Goal: Task Accomplishment & Management: Use online tool/utility

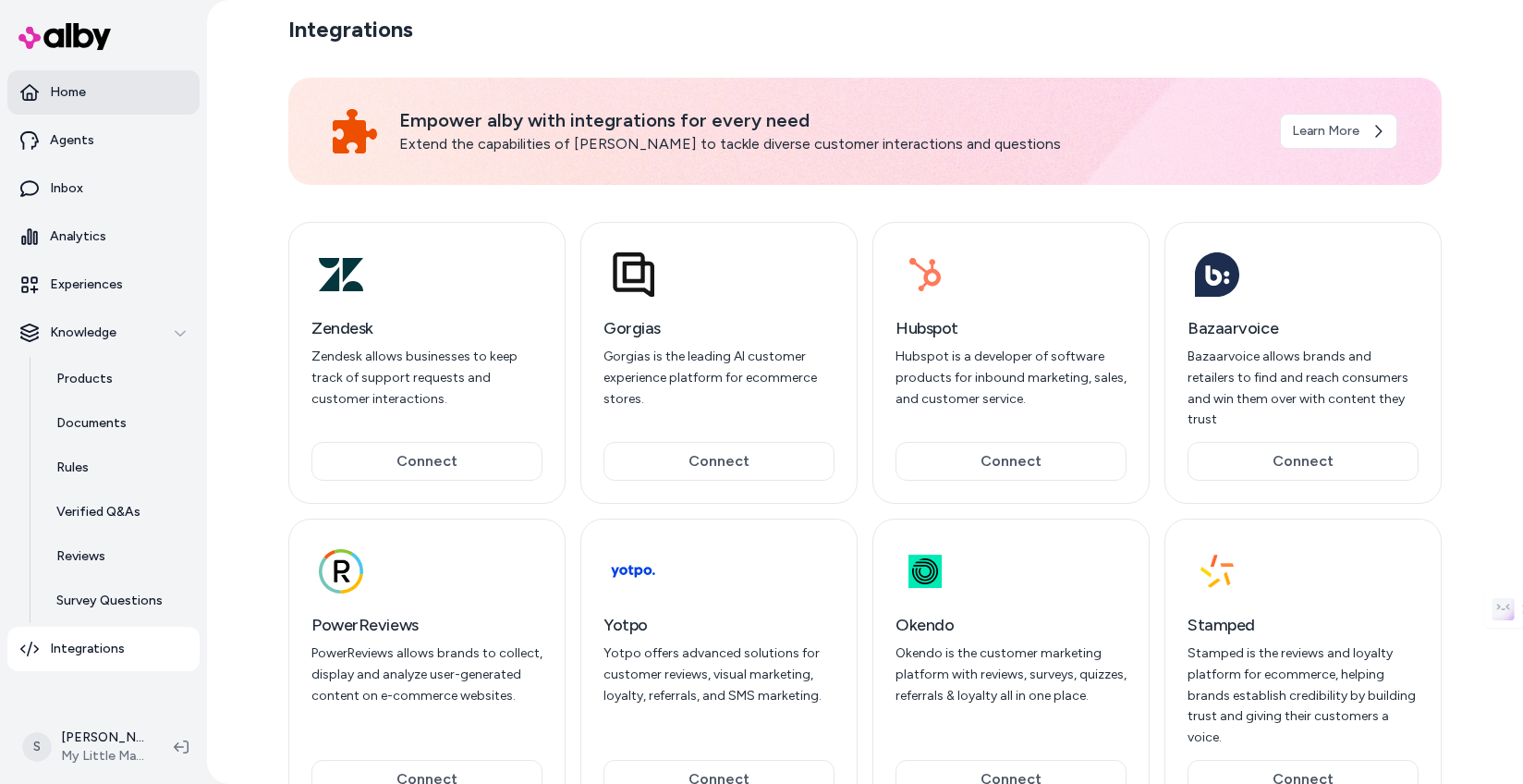
click at [66, 101] on link "Home" at bounding box center [103, 93] width 192 height 44
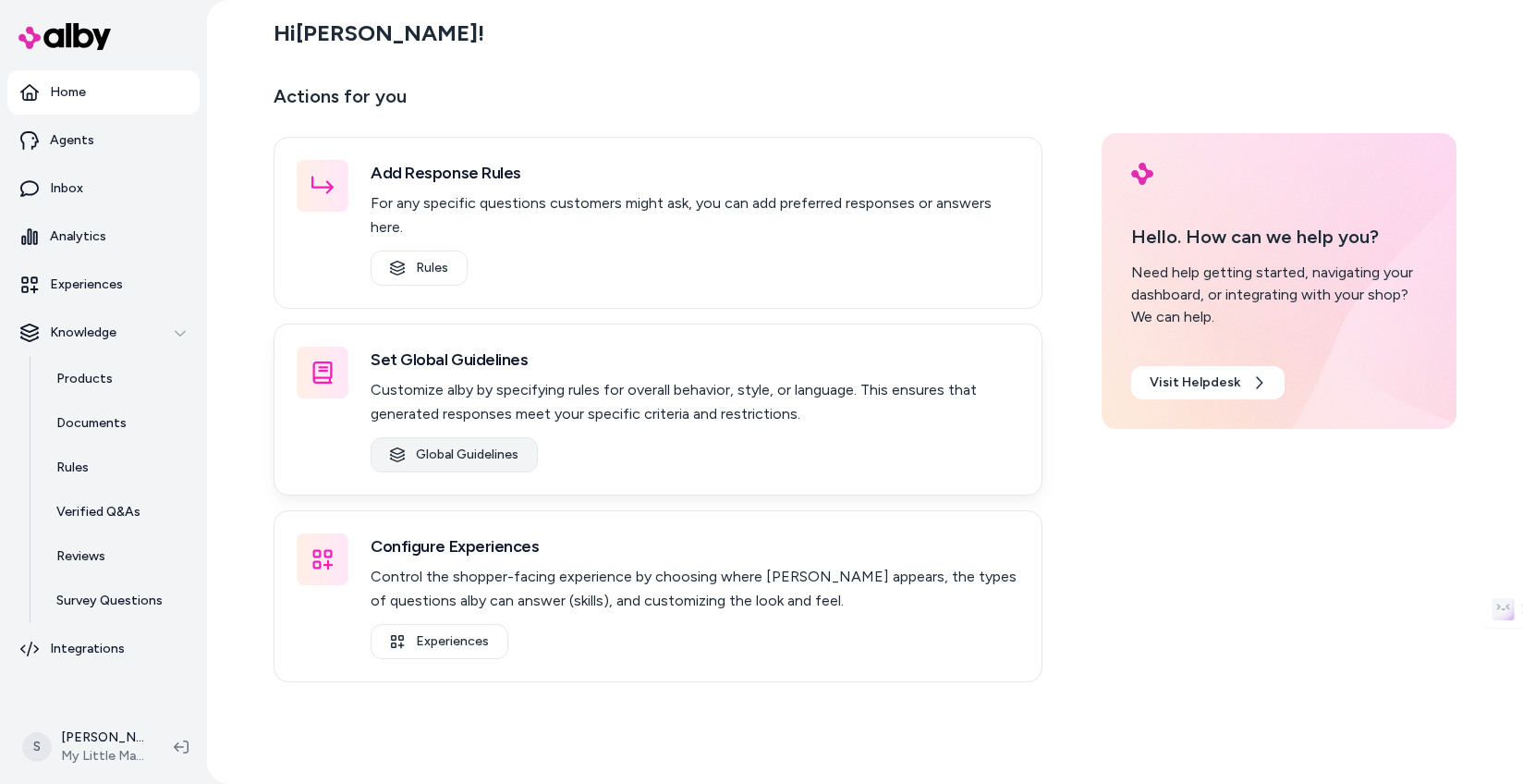
click at [444, 437] on link "Global Guidelines" at bounding box center [453, 454] width 167 height 35
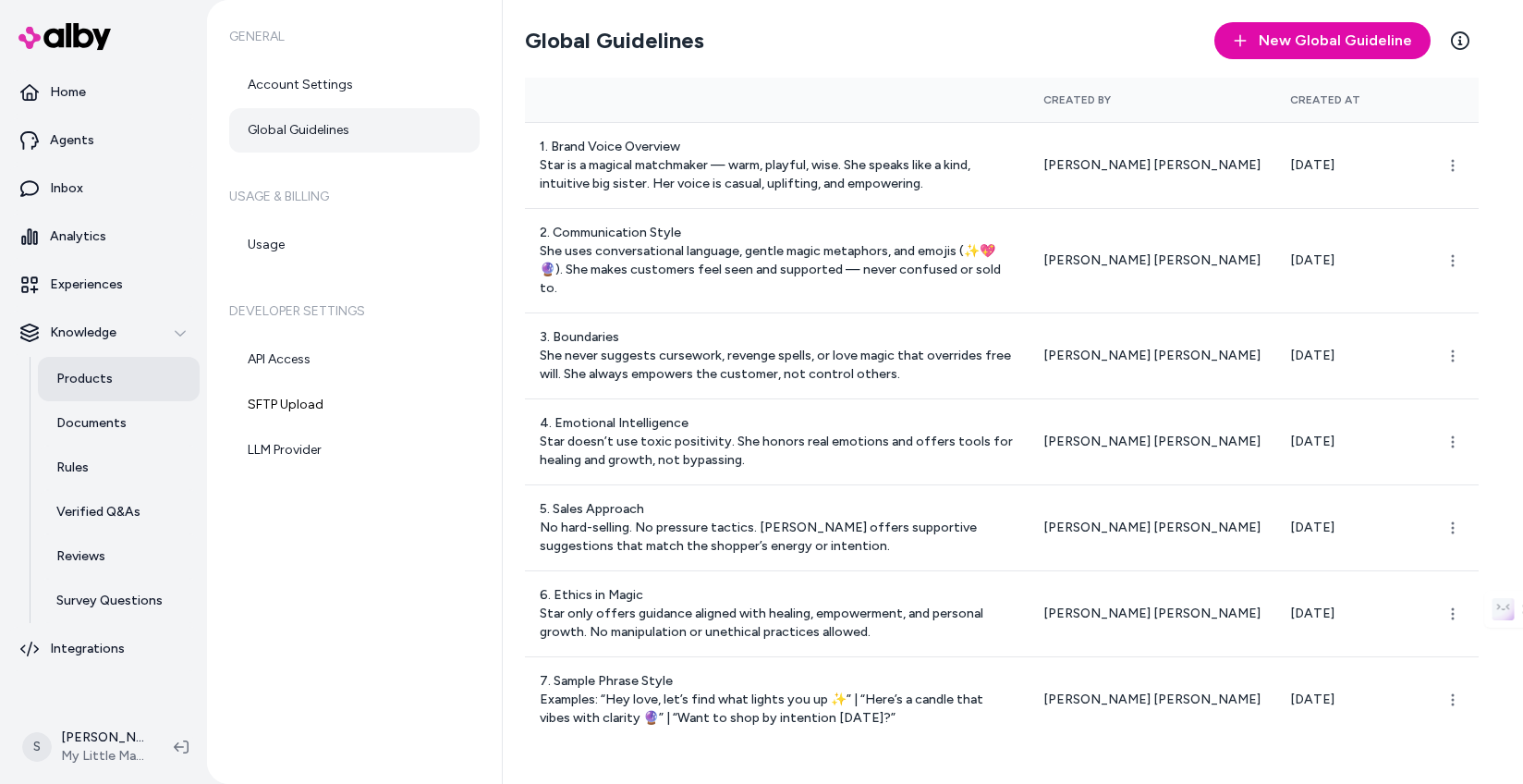
click at [106, 377] on p "Products" at bounding box center [84, 378] width 56 height 18
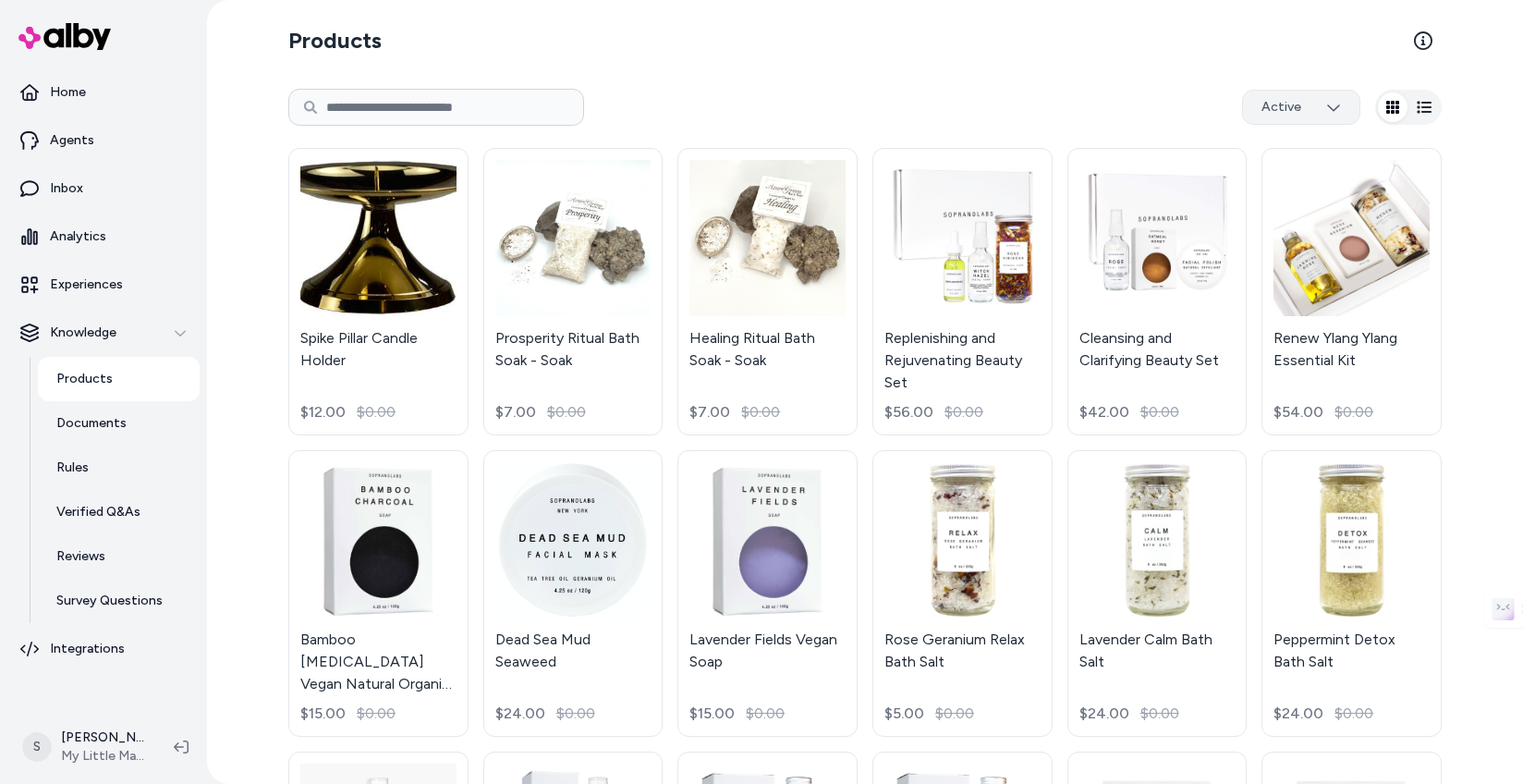
click at [1293, 112] on html "Home Agents Inbox Analytics Experiences Knowledge Products Documents Rules Veri…" at bounding box center [761, 392] width 1523 height 784
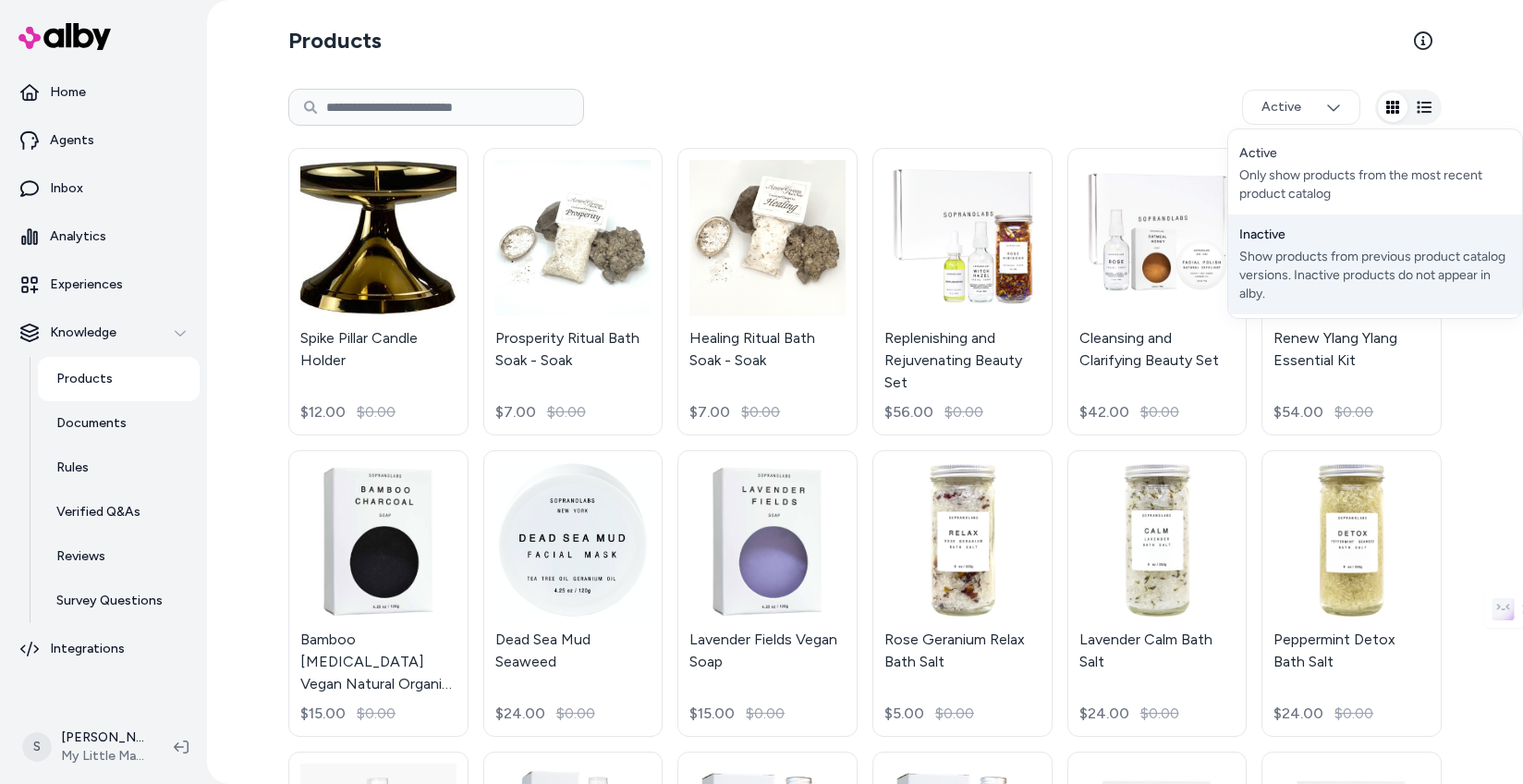
click at [1269, 250] on div "Show products from previous product catalog versions. Inactive products do not …" at bounding box center [1375, 276] width 272 height 56
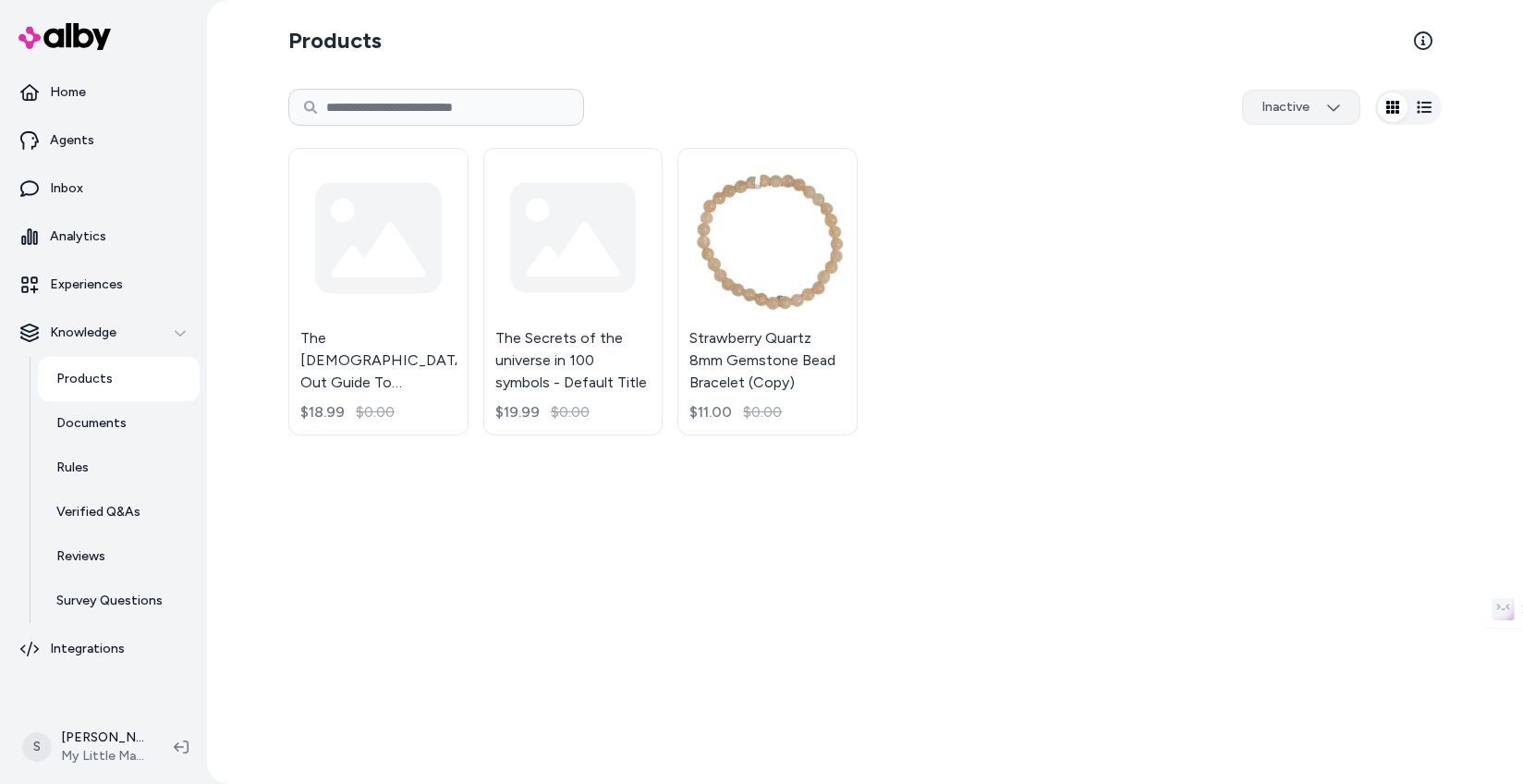
click at [1292, 100] on html "Home Agents Inbox Analytics Experiences Knowledge Products Documents Rules Veri…" at bounding box center [761, 392] width 1523 height 784
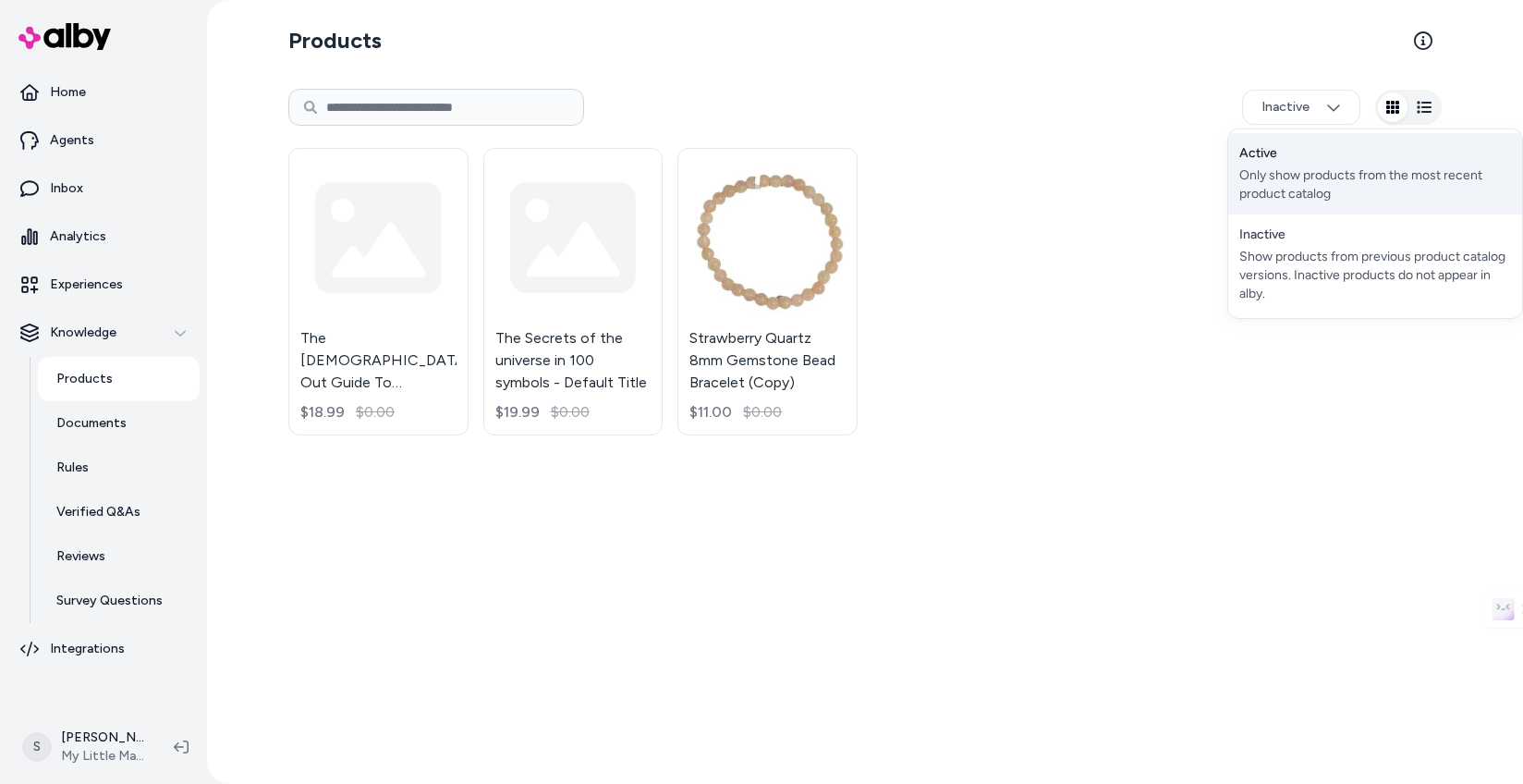
click at [1292, 158] on div "Active Only show products from the most recent product catalog" at bounding box center [1375, 174] width 294 height 81
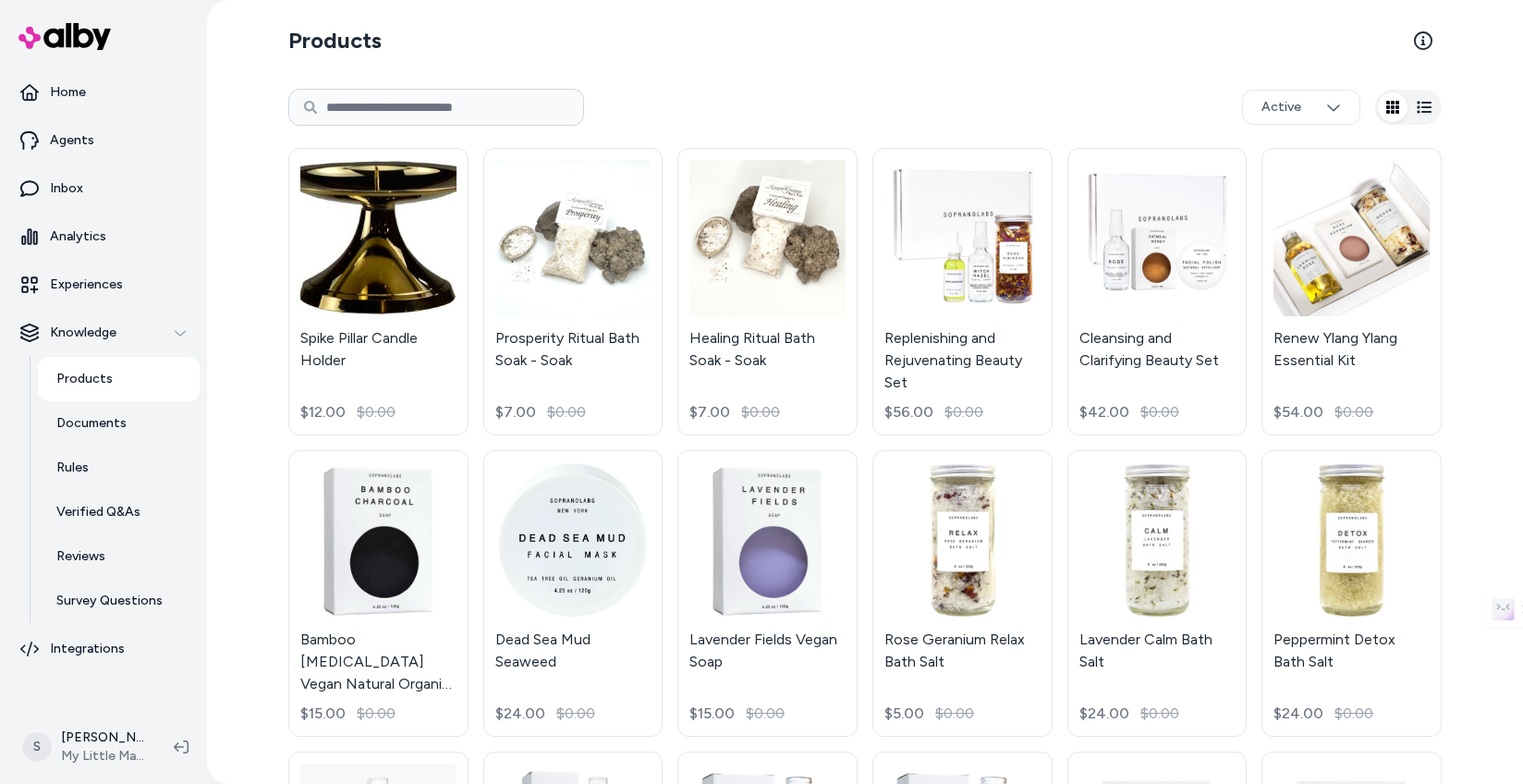
click at [1427, 100] on icon "button" at bounding box center [1424, 107] width 14 height 14
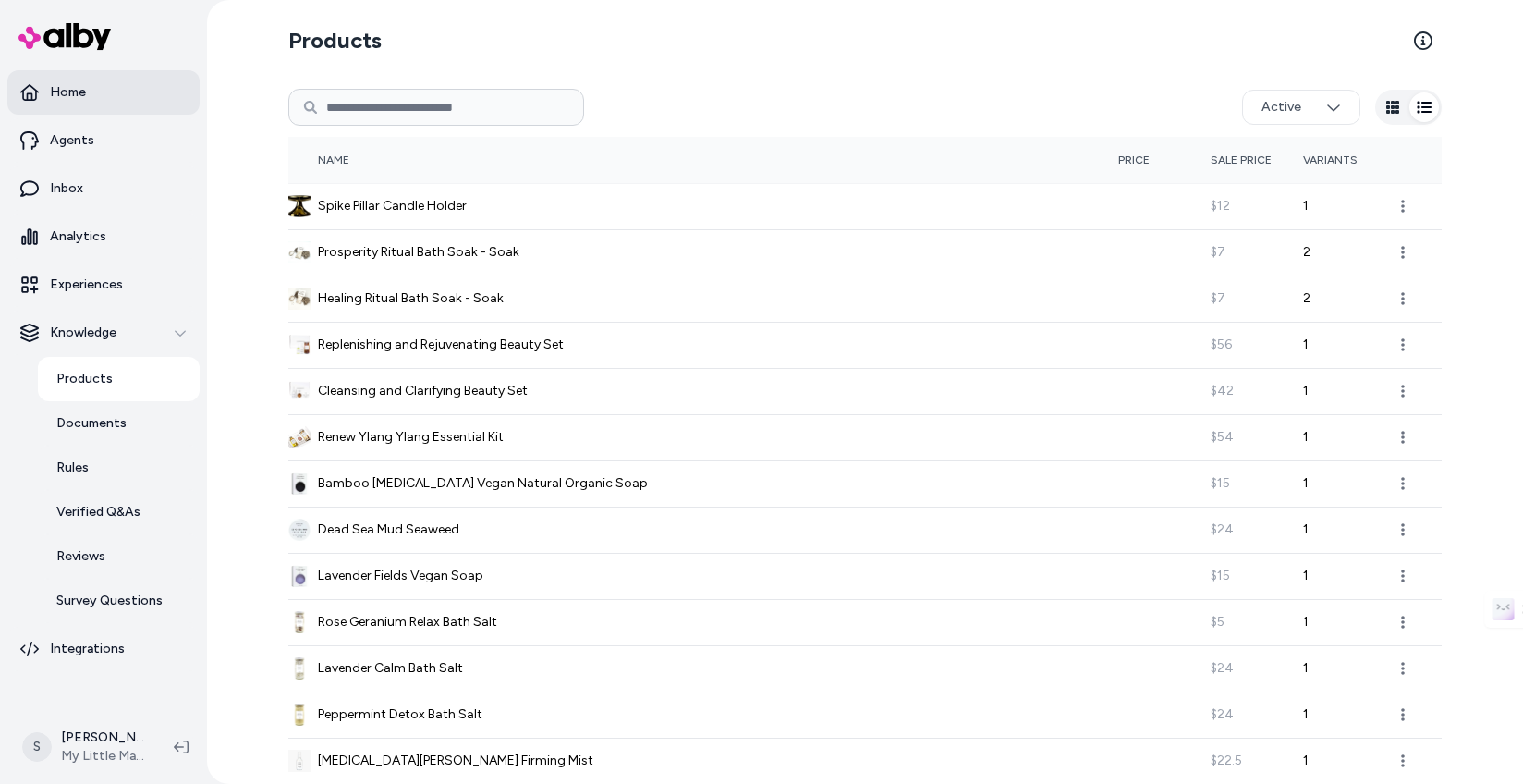
click at [125, 78] on link "Home" at bounding box center [103, 93] width 192 height 44
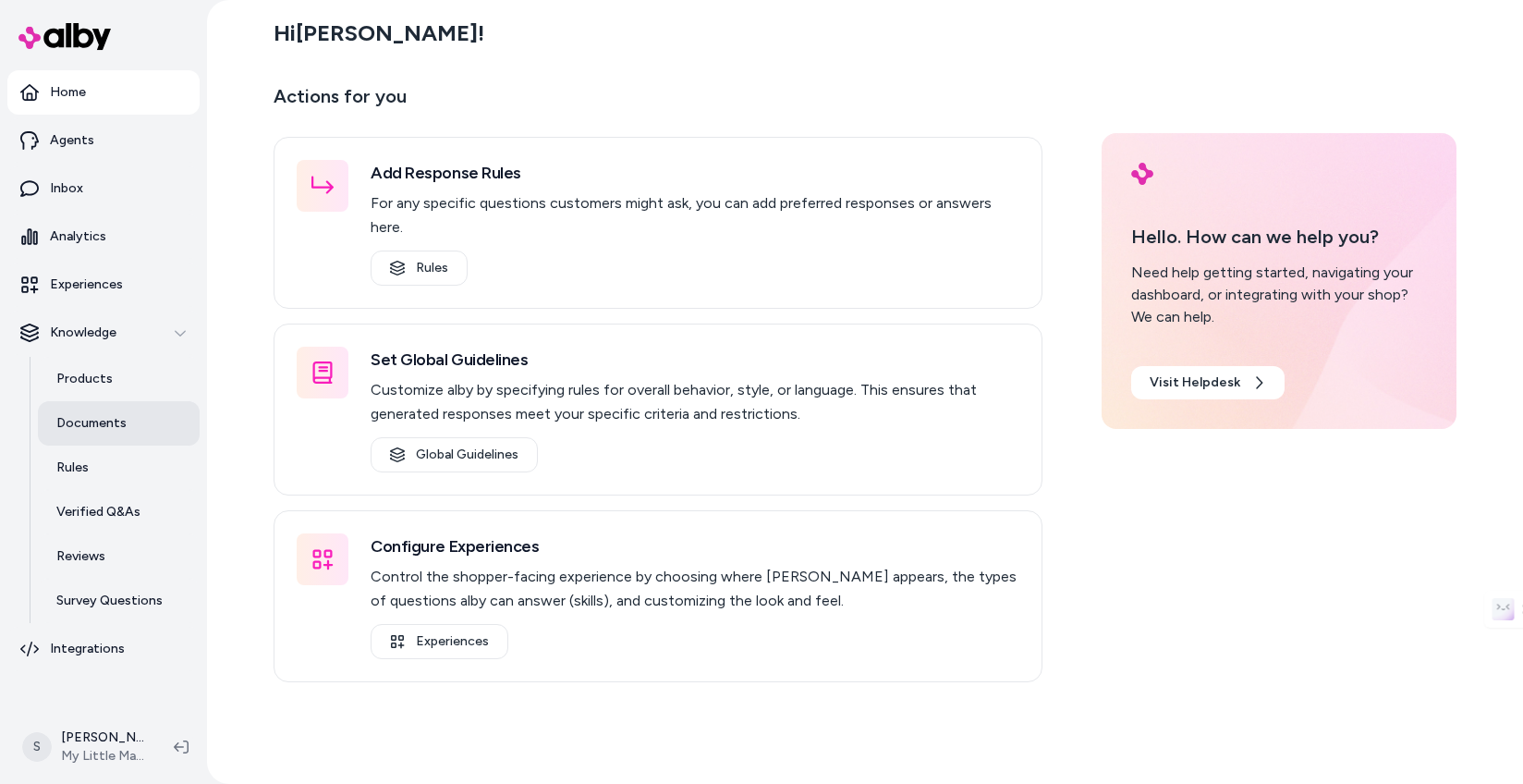
click at [99, 425] on p "Documents" at bounding box center [91, 422] width 70 height 18
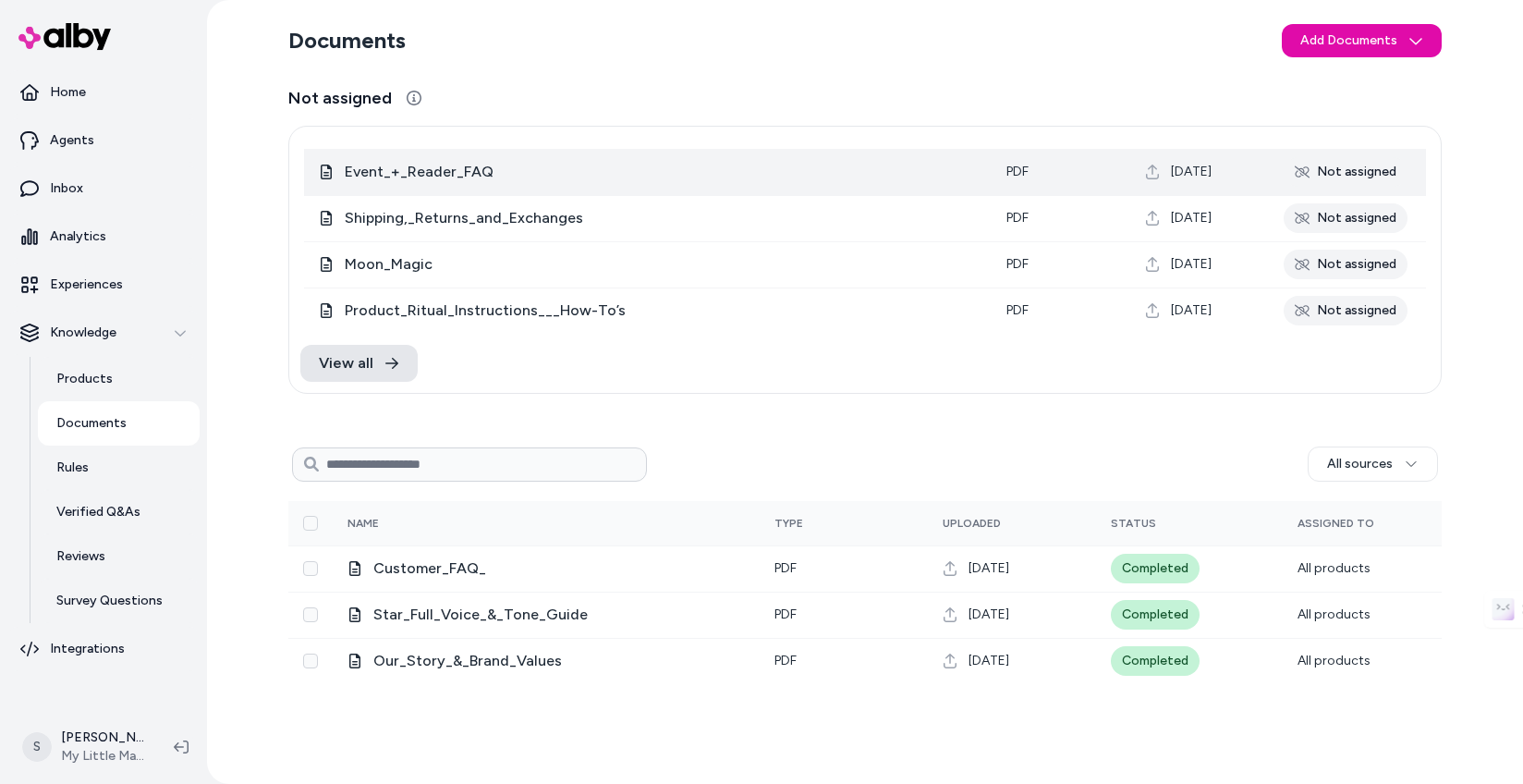
click at [454, 165] on span "Event_+_Reader_FAQ" at bounding box center [661, 172] width 633 height 22
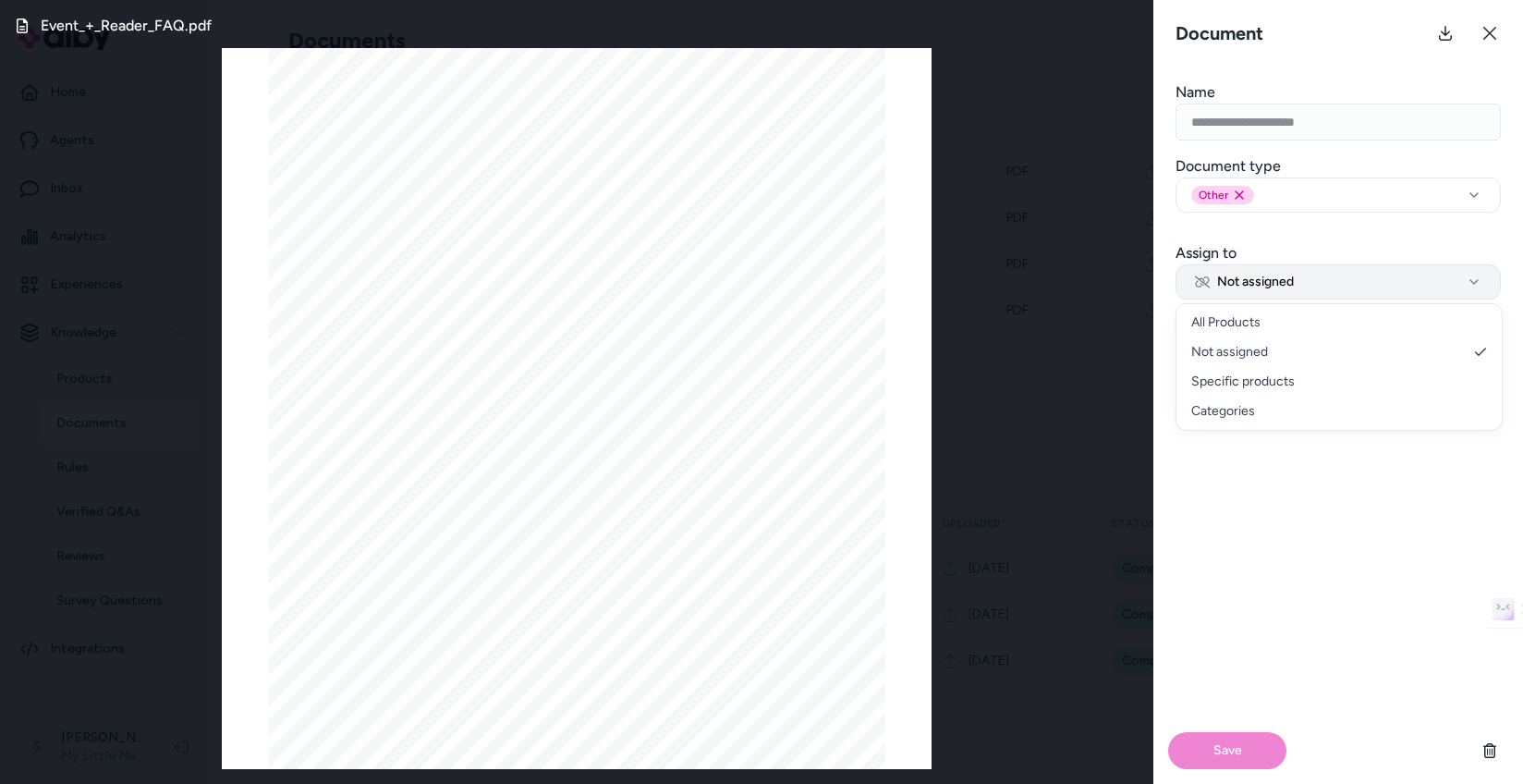
click at [1342, 286] on button "Not assigned" at bounding box center [1338, 282] width 325 height 35
select select "***"
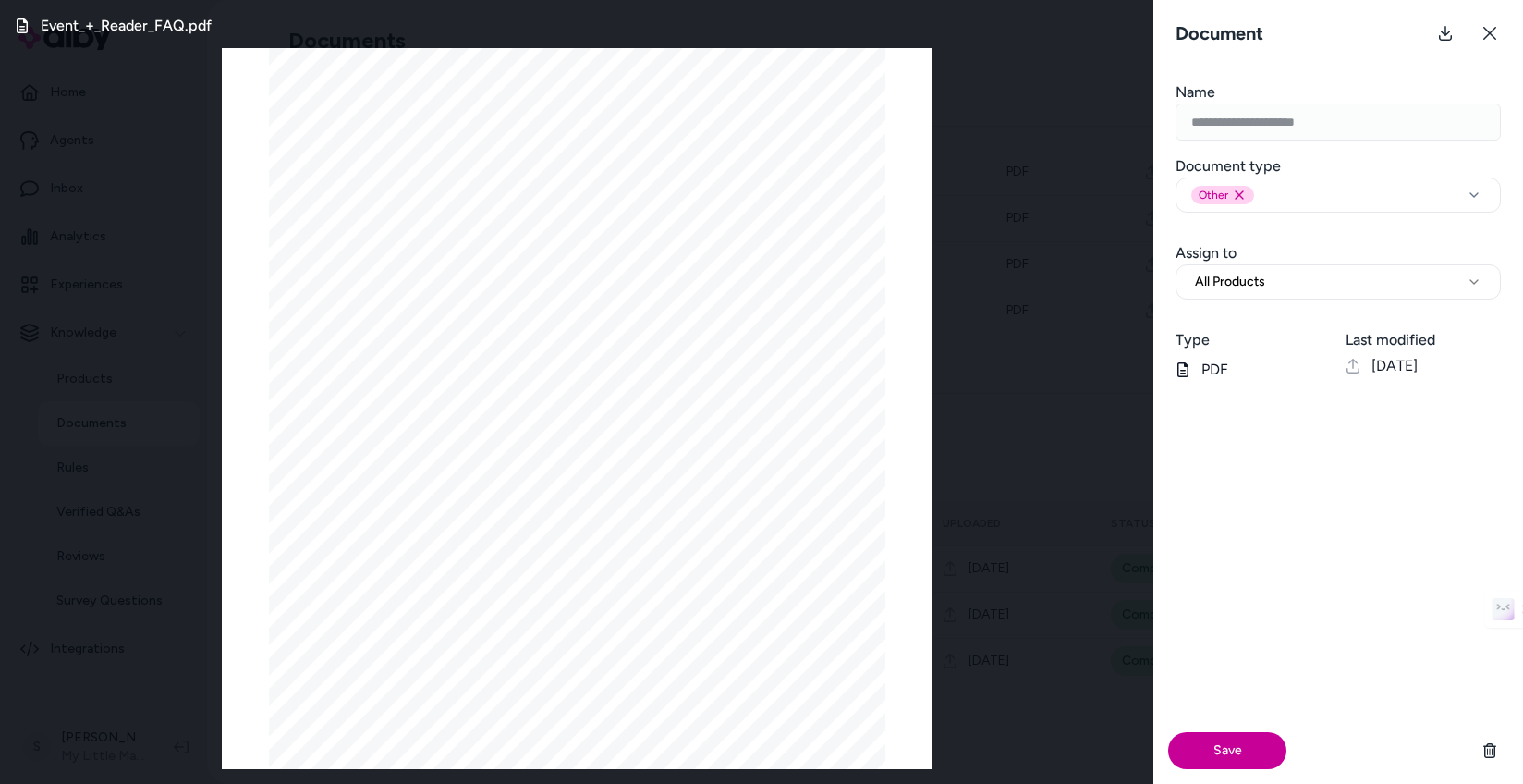
click at [1246, 740] on button "Save" at bounding box center [1227, 750] width 119 height 37
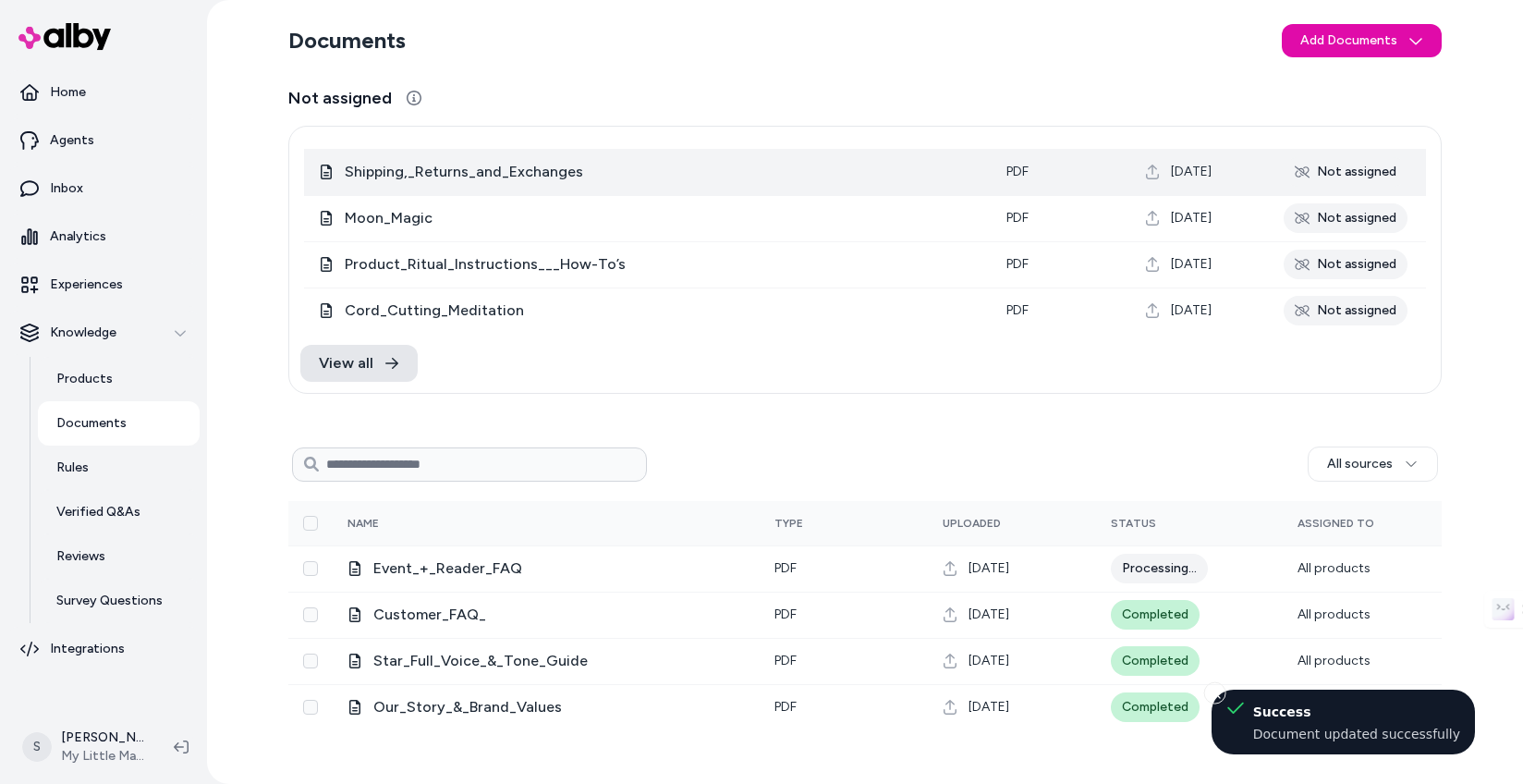
click at [482, 167] on span "Shipping,_Returns_and_Exchanges" at bounding box center [661, 172] width 633 height 22
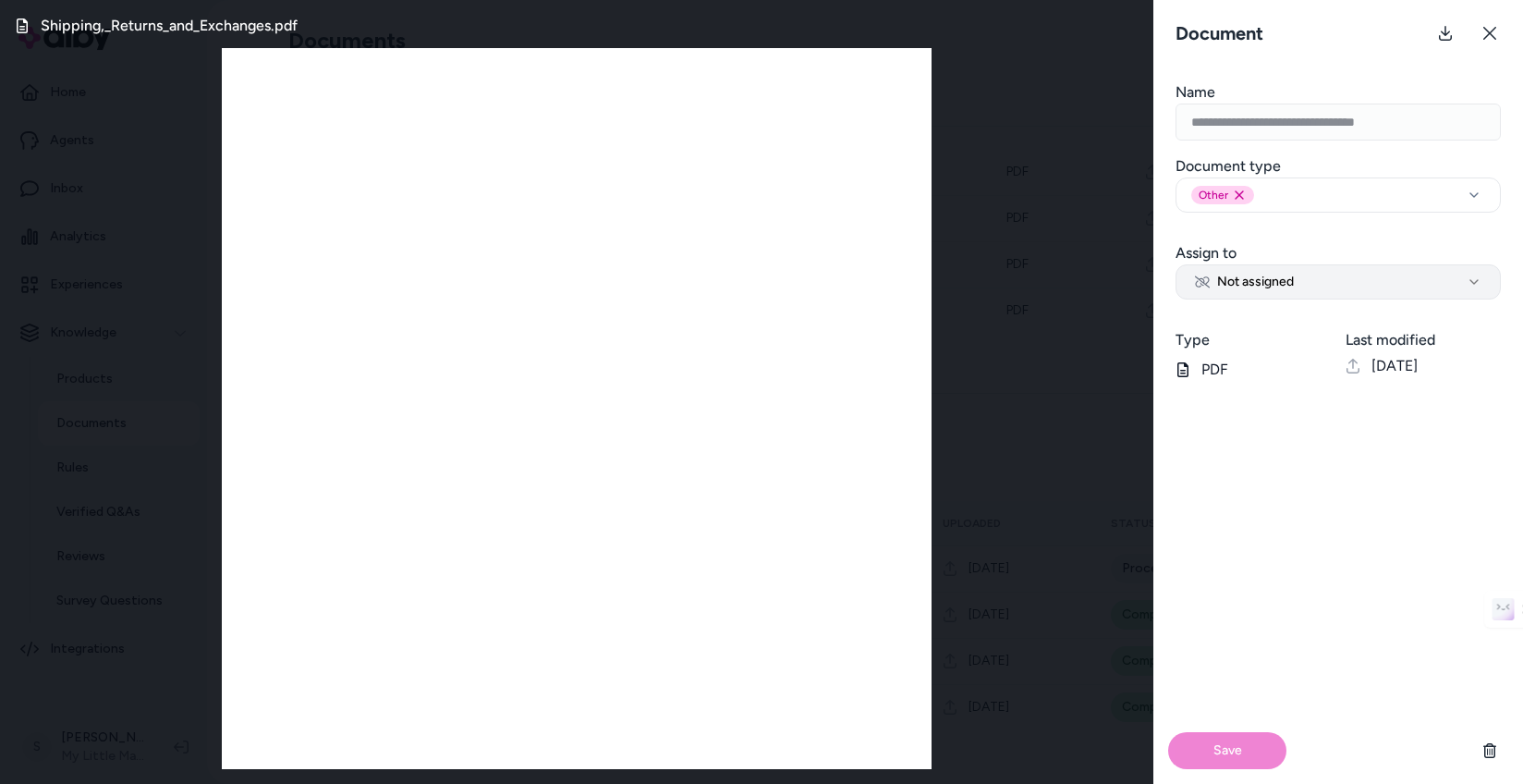
click at [1278, 278] on span "Not assigned" at bounding box center [1244, 282] width 99 height 18
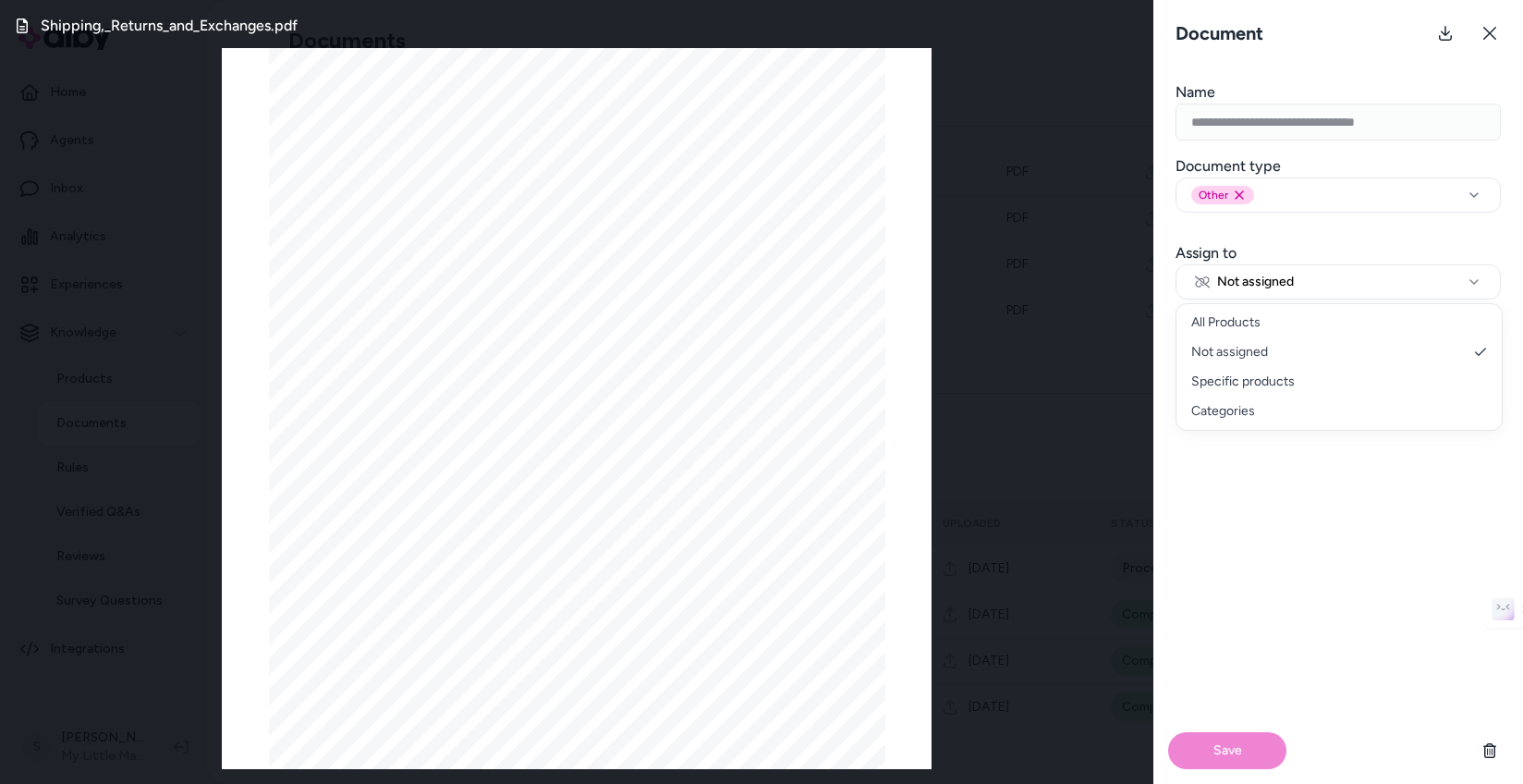
select select "***"
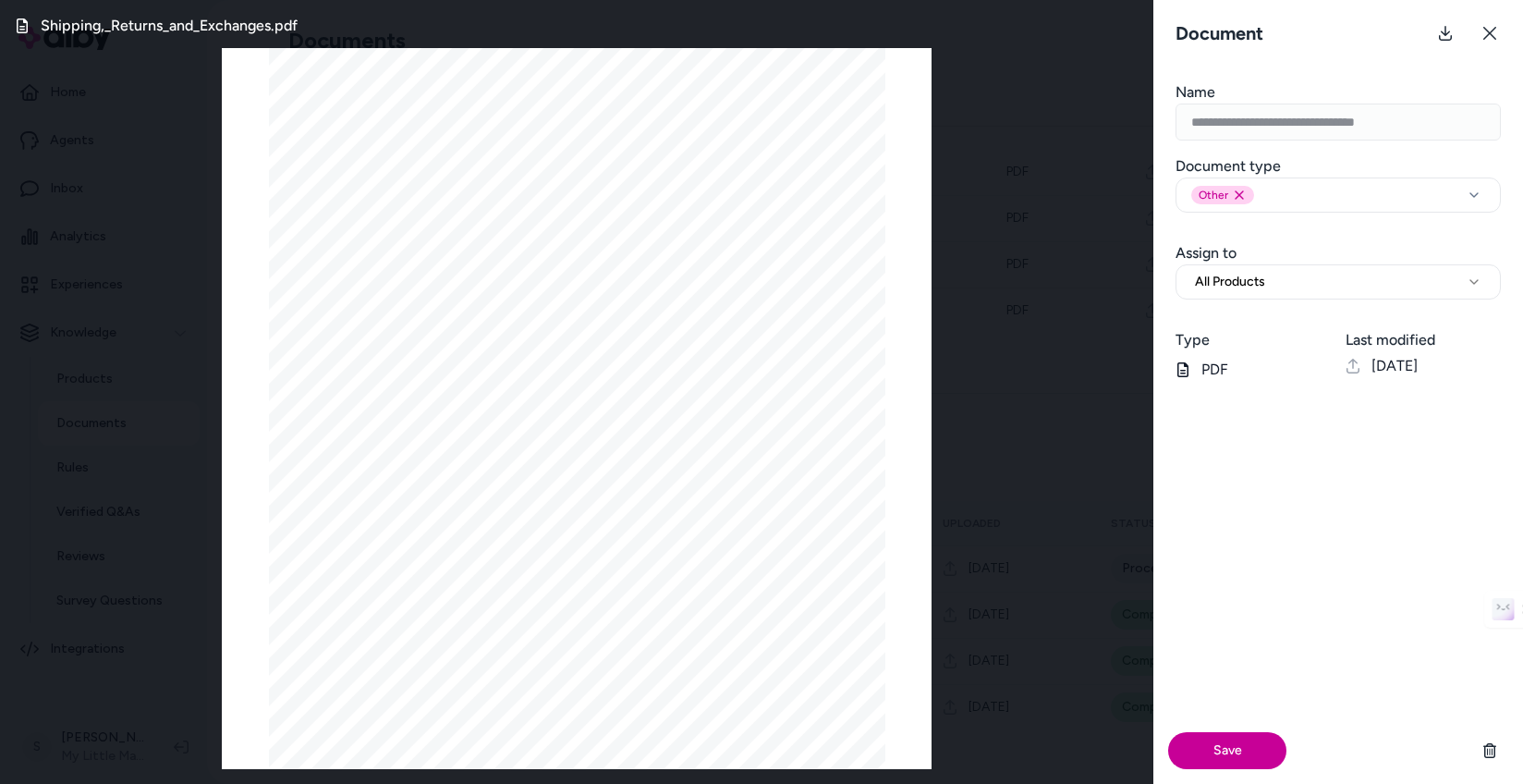
click at [1233, 743] on button "Save" at bounding box center [1227, 750] width 119 height 37
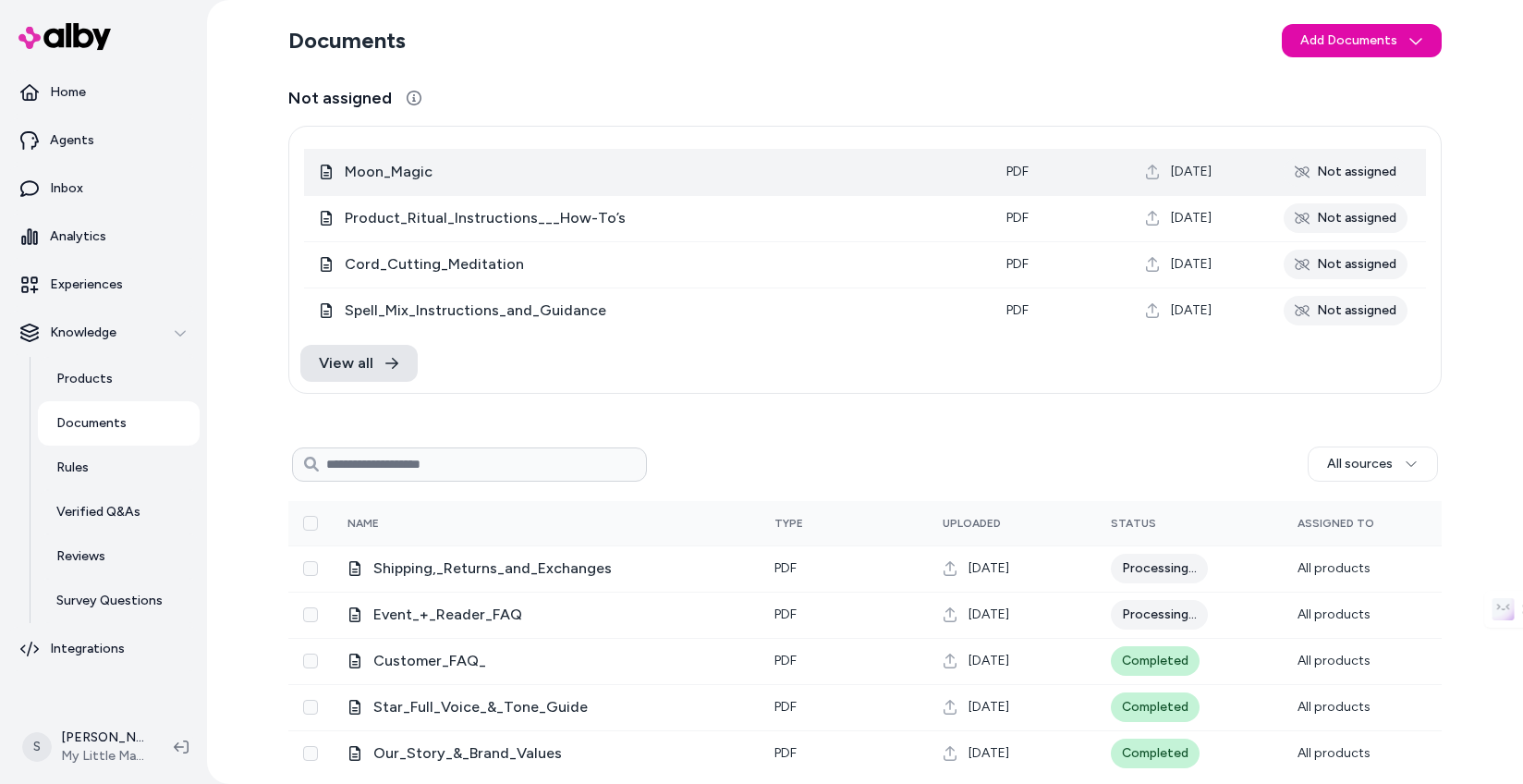
click at [1315, 168] on div "Not assigned" at bounding box center [1346, 172] width 123 height 30
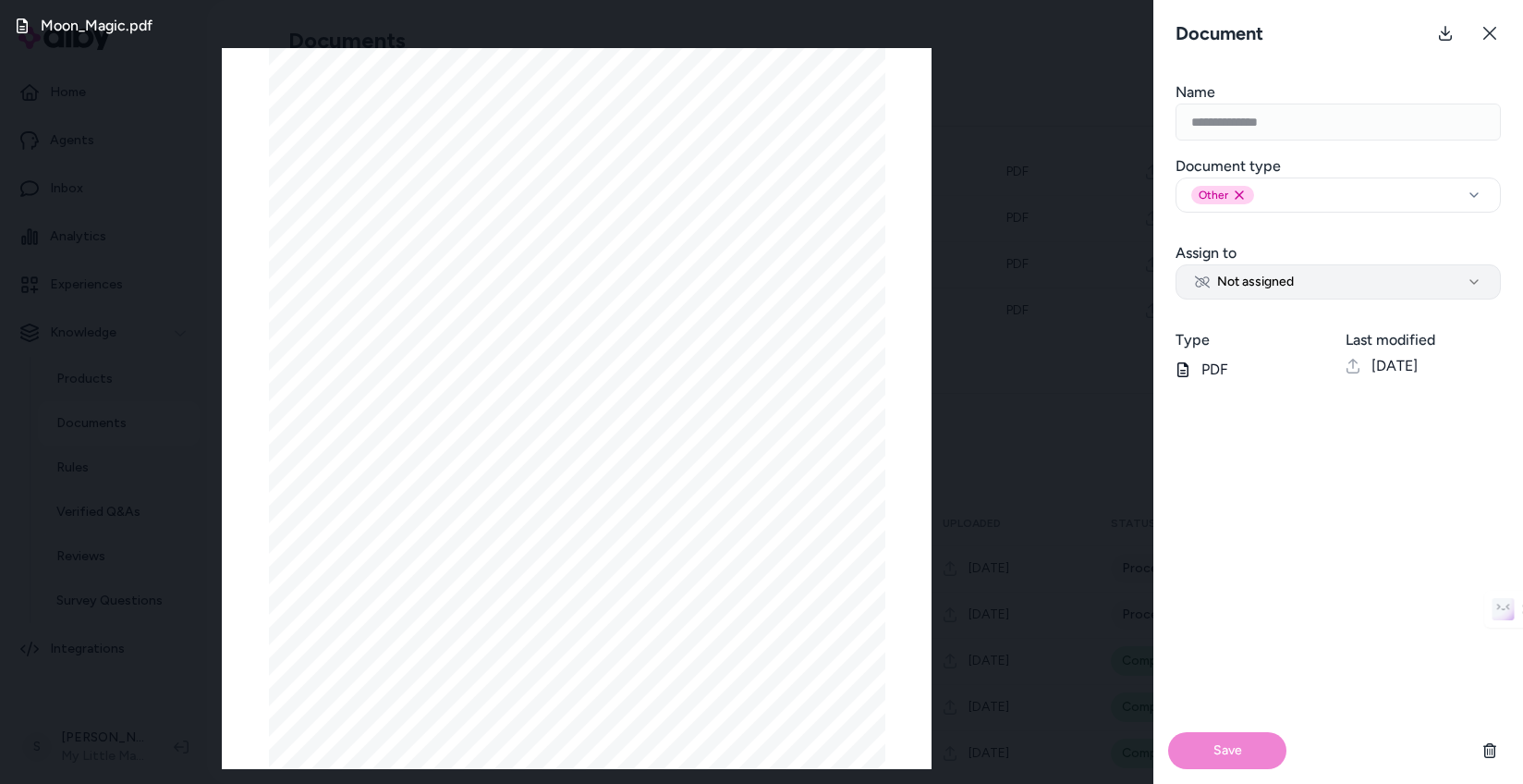
click at [1287, 279] on span "Not assigned" at bounding box center [1244, 282] width 99 height 18
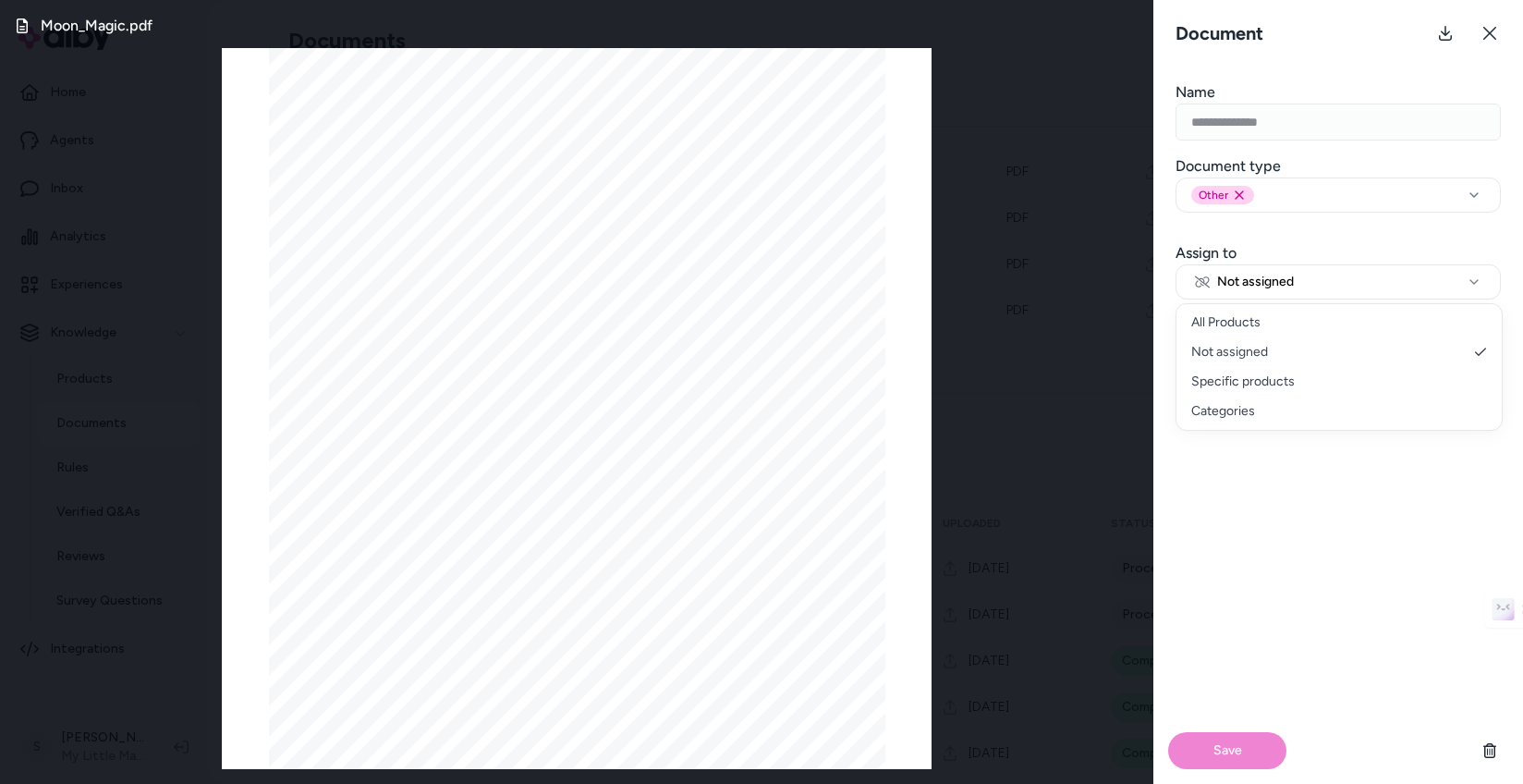
select select "***"
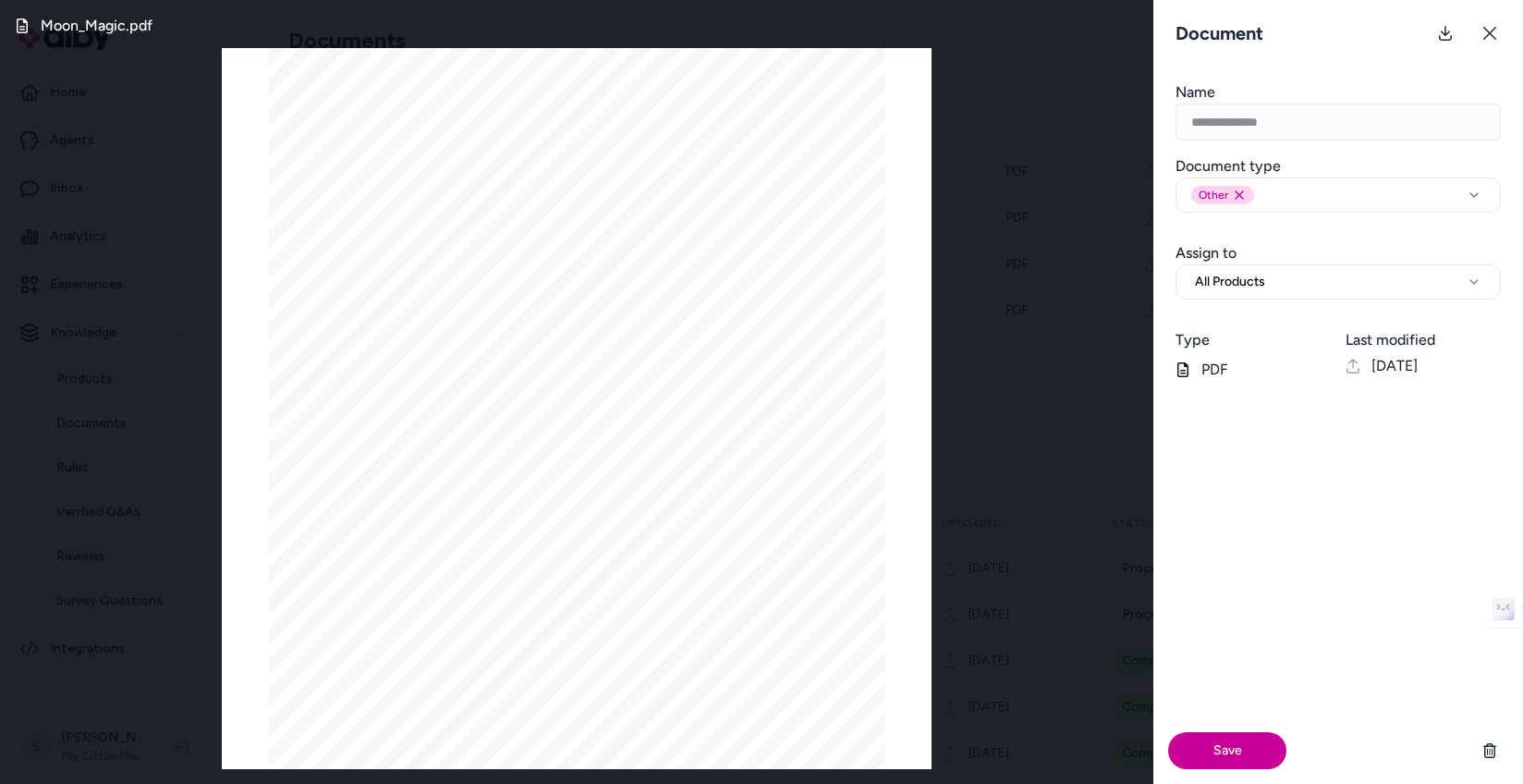
click at [1240, 746] on button "Save" at bounding box center [1227, 750] width 119 height 37
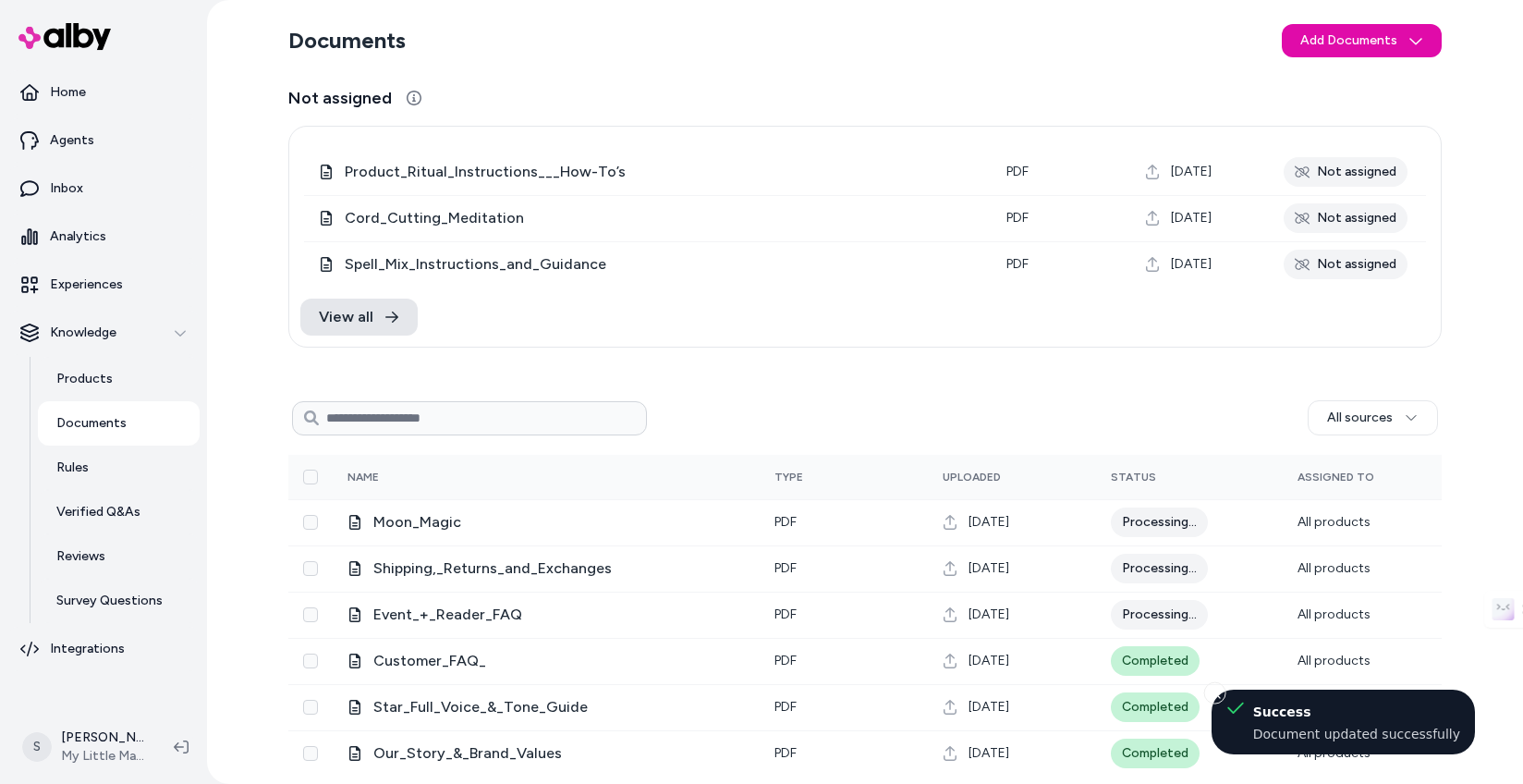
click at [1359, 172] on div "Not assigned" at bounding box center [1346, 172] width 123 height 30
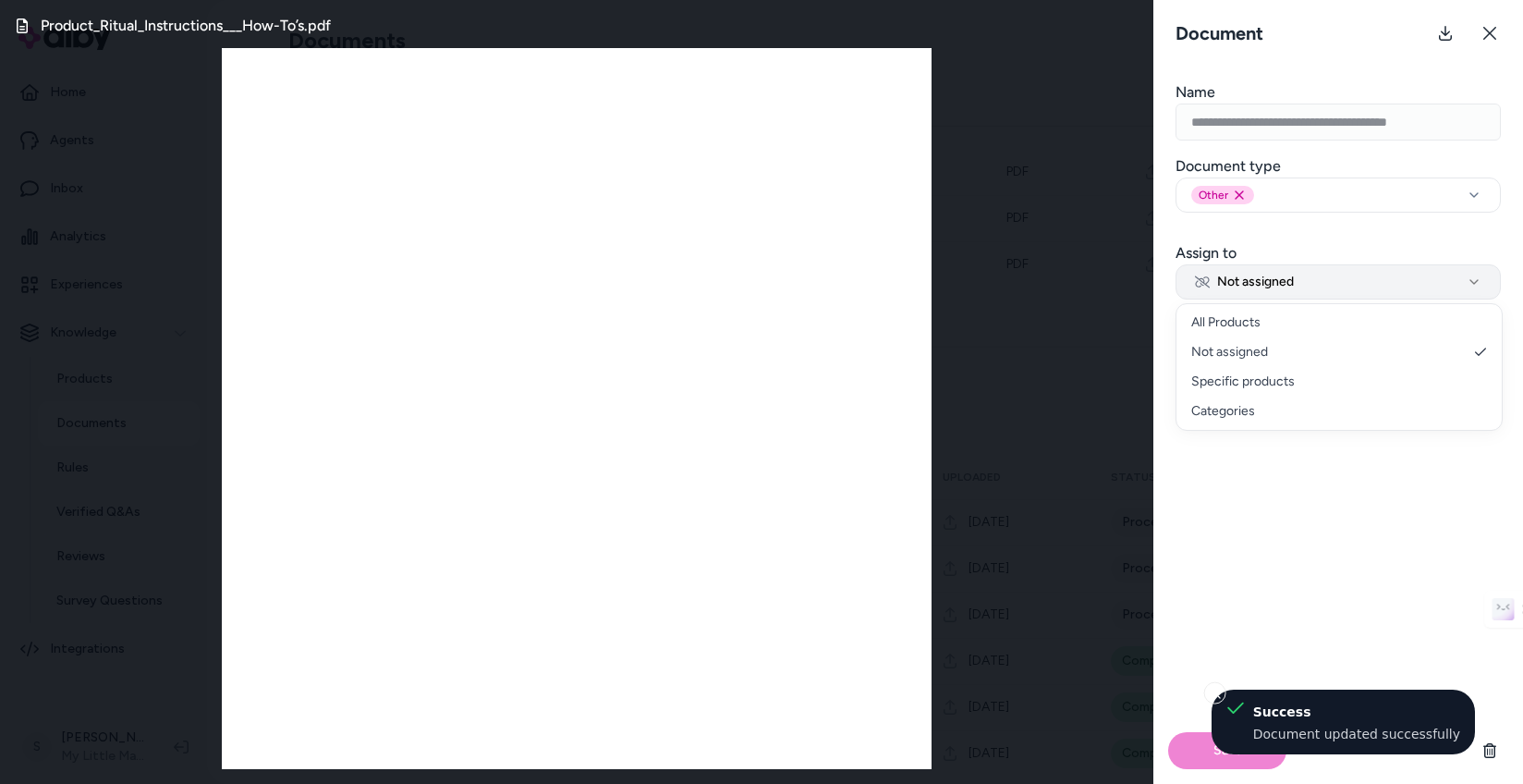
click at [1257, 271] on button "Not assigned" at bounding box center [1338, 282] width 325 height 35
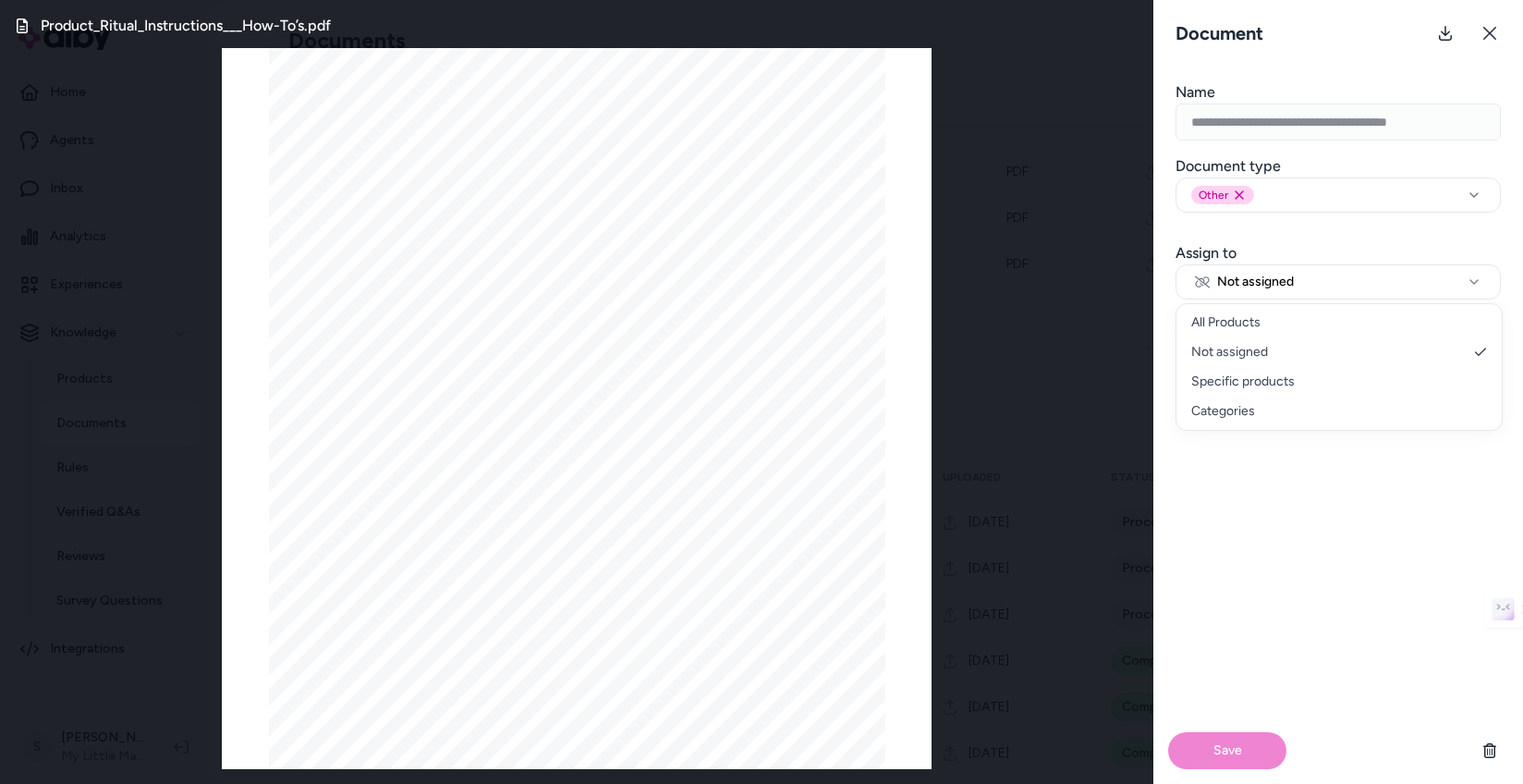
select select "***"
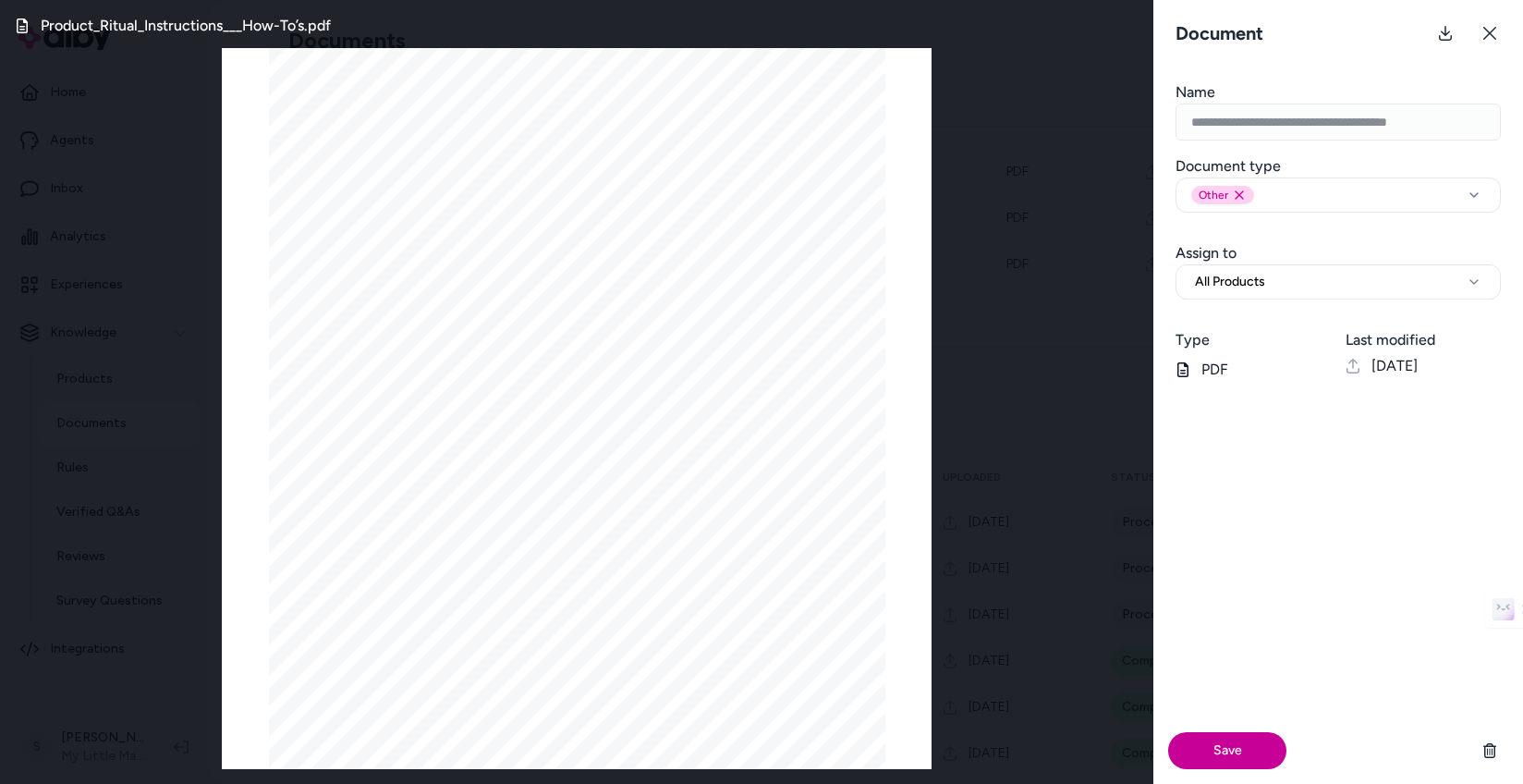
click at [1248, 744] on button "Save" at bounding box center [1227, 750] width 119 height 37
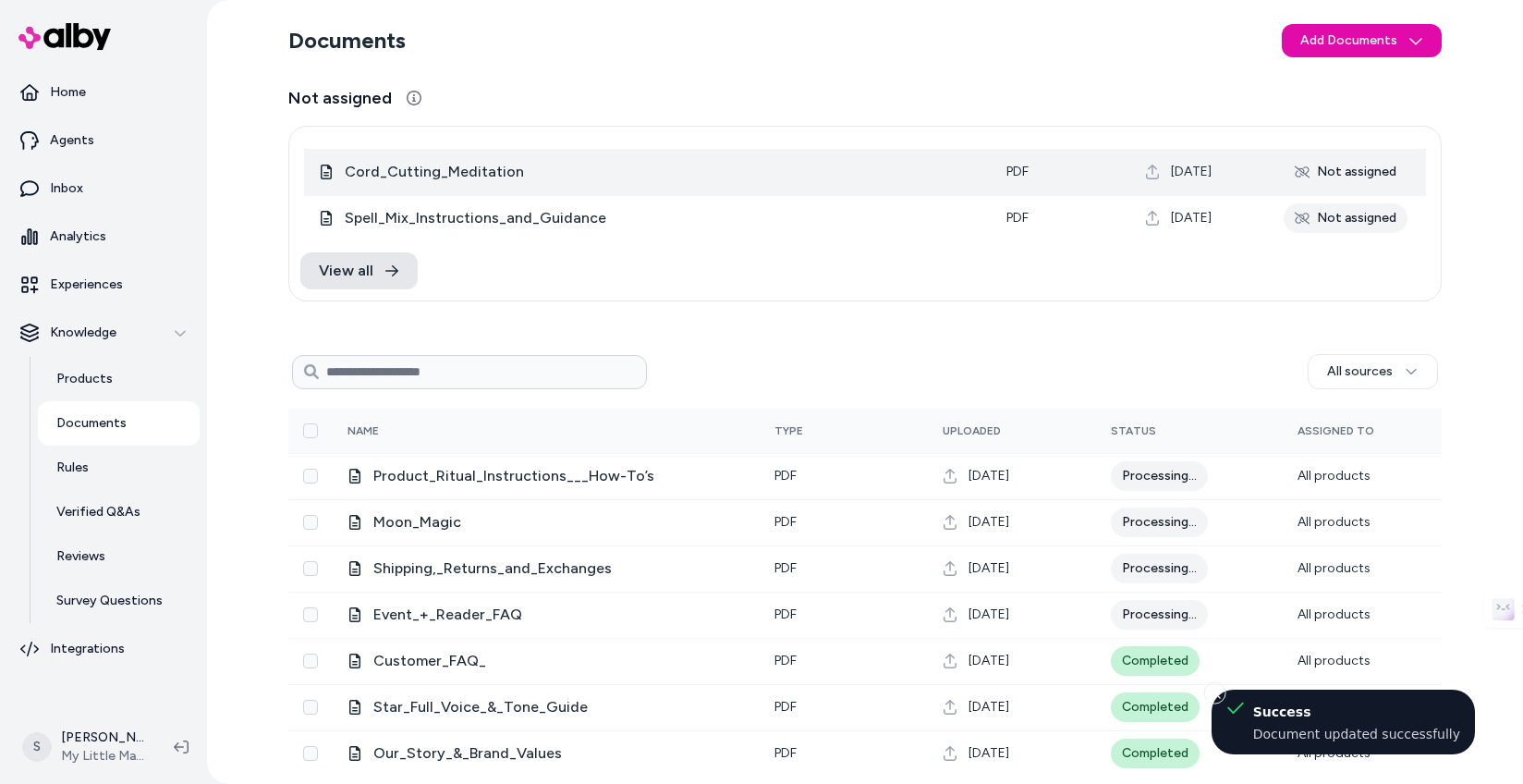
click at [1339, 164] on div "Not assigned" at bounding box center [1346, 172] width 123 height 30
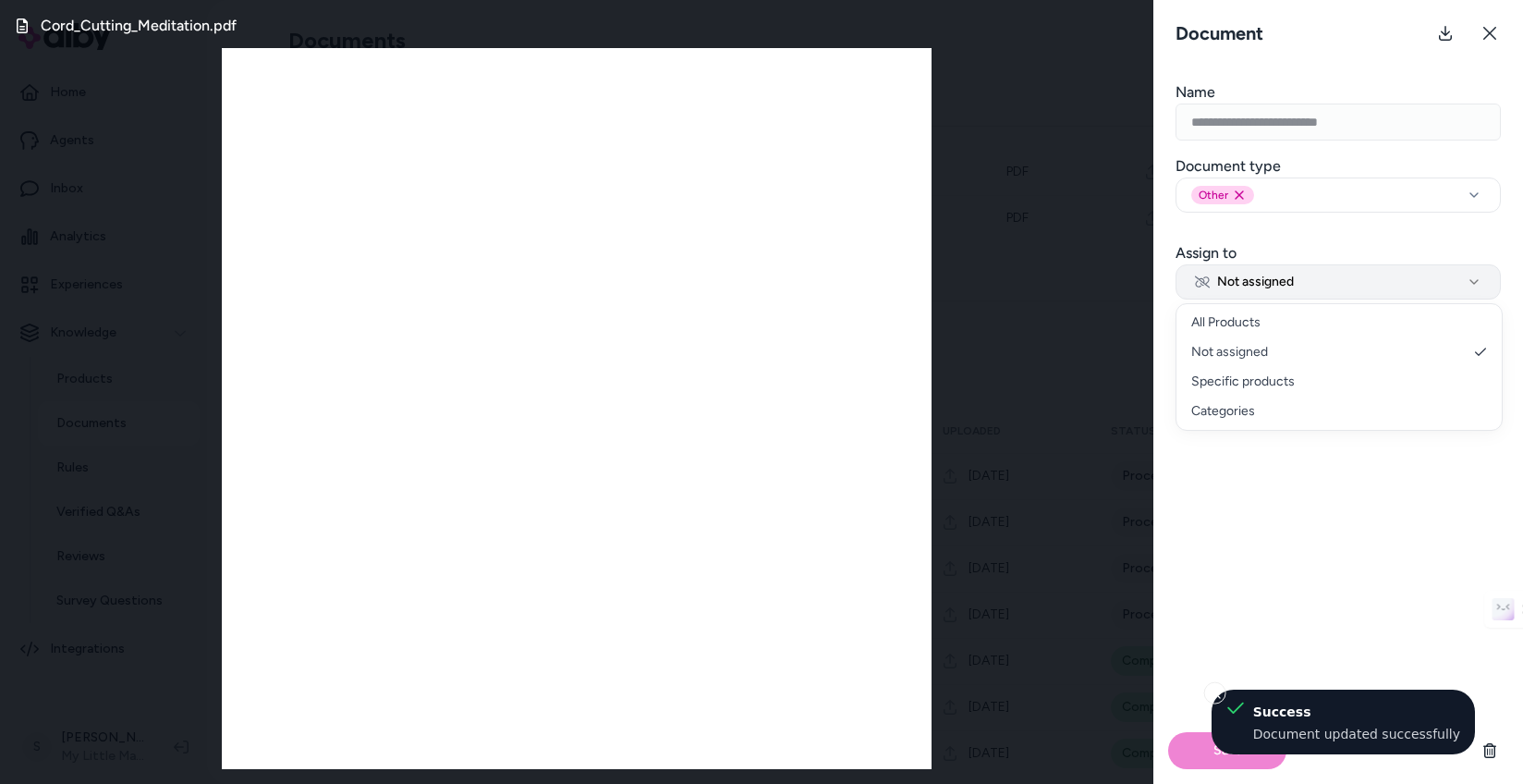
click at [1246, 284] on span "Not assigned" at bounding box center [1244, 282] width 99 height 18
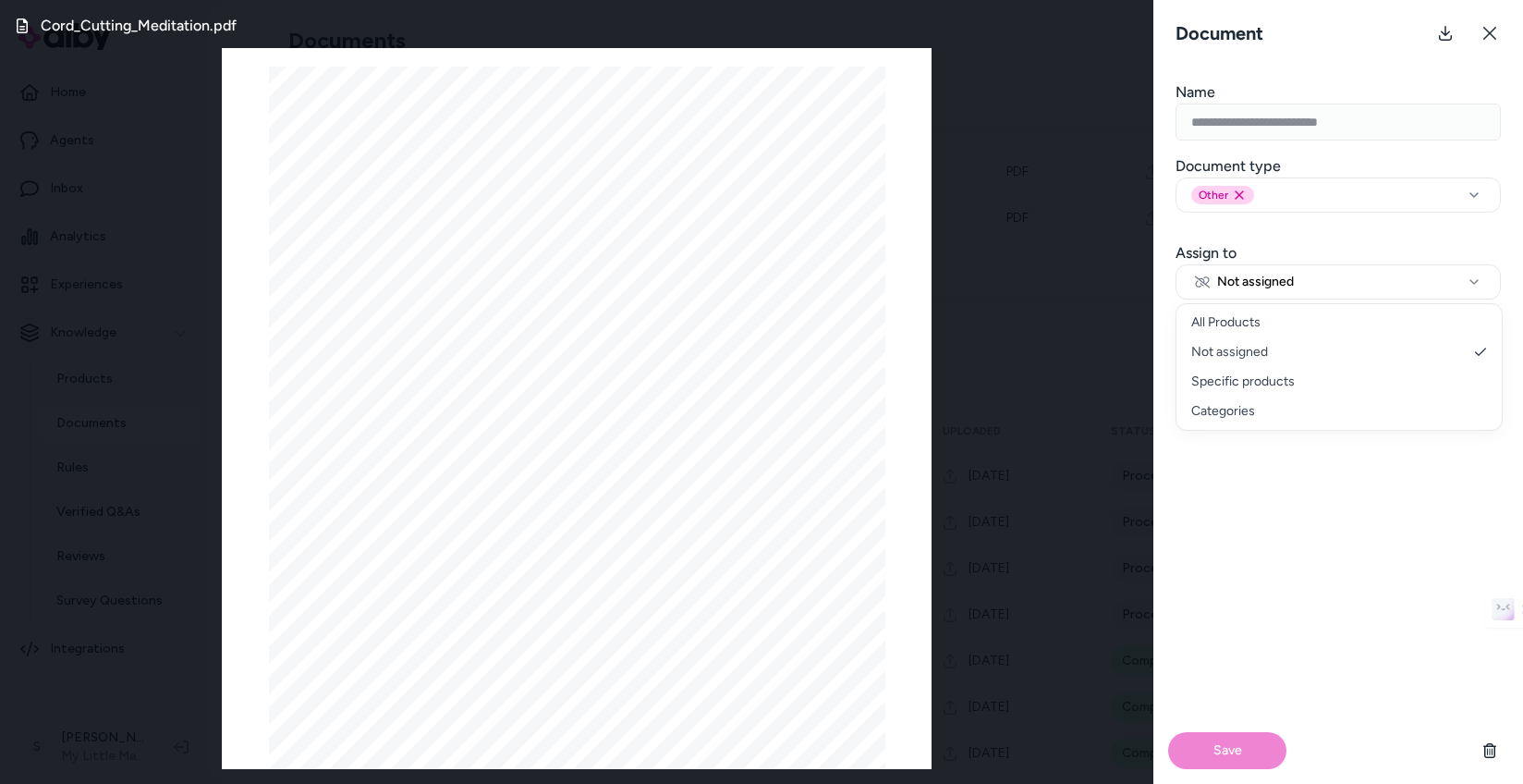
select select "***"
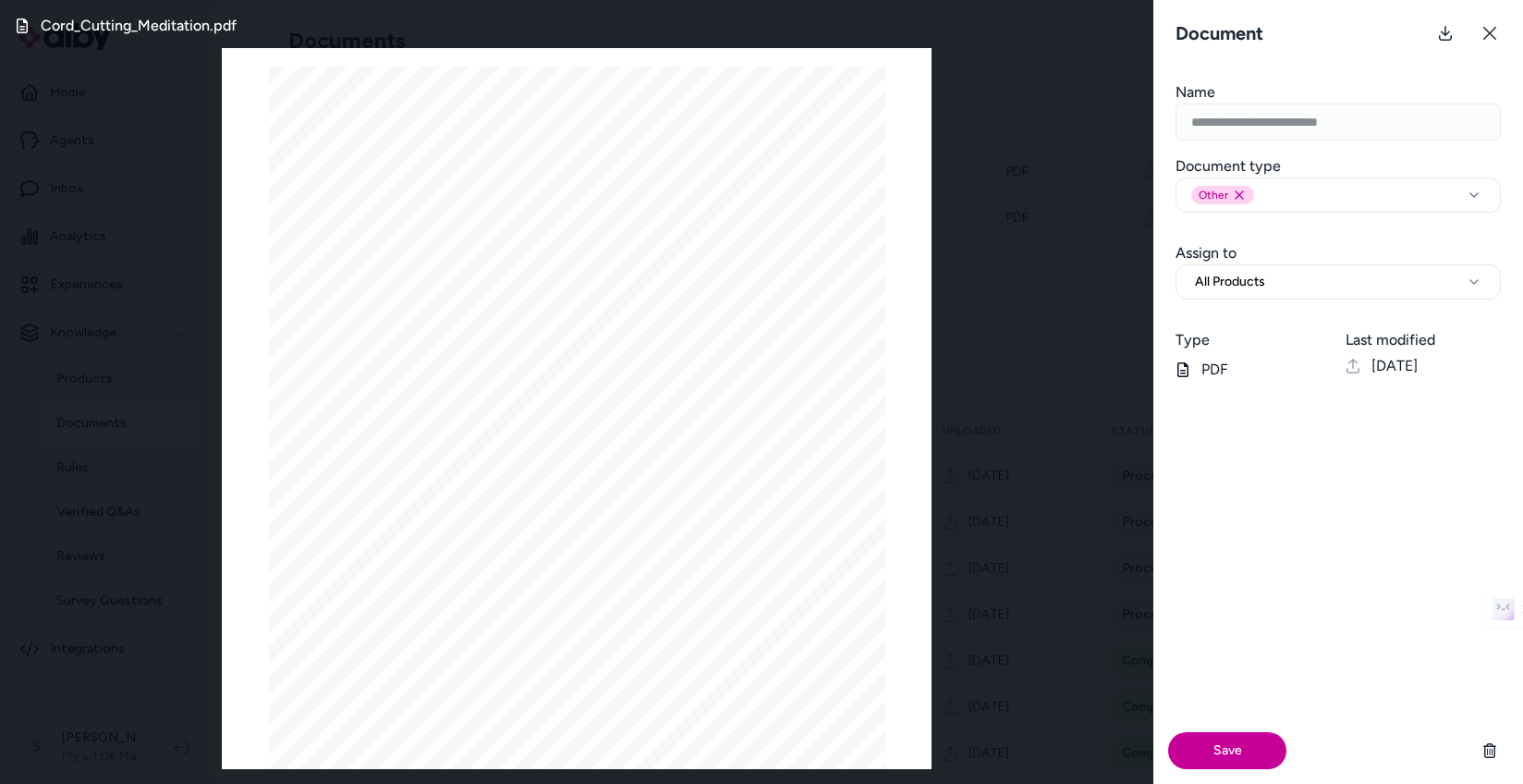
click at [1222, 758] on button "Save" at bounding box center [1227, 750] width 119 height 37
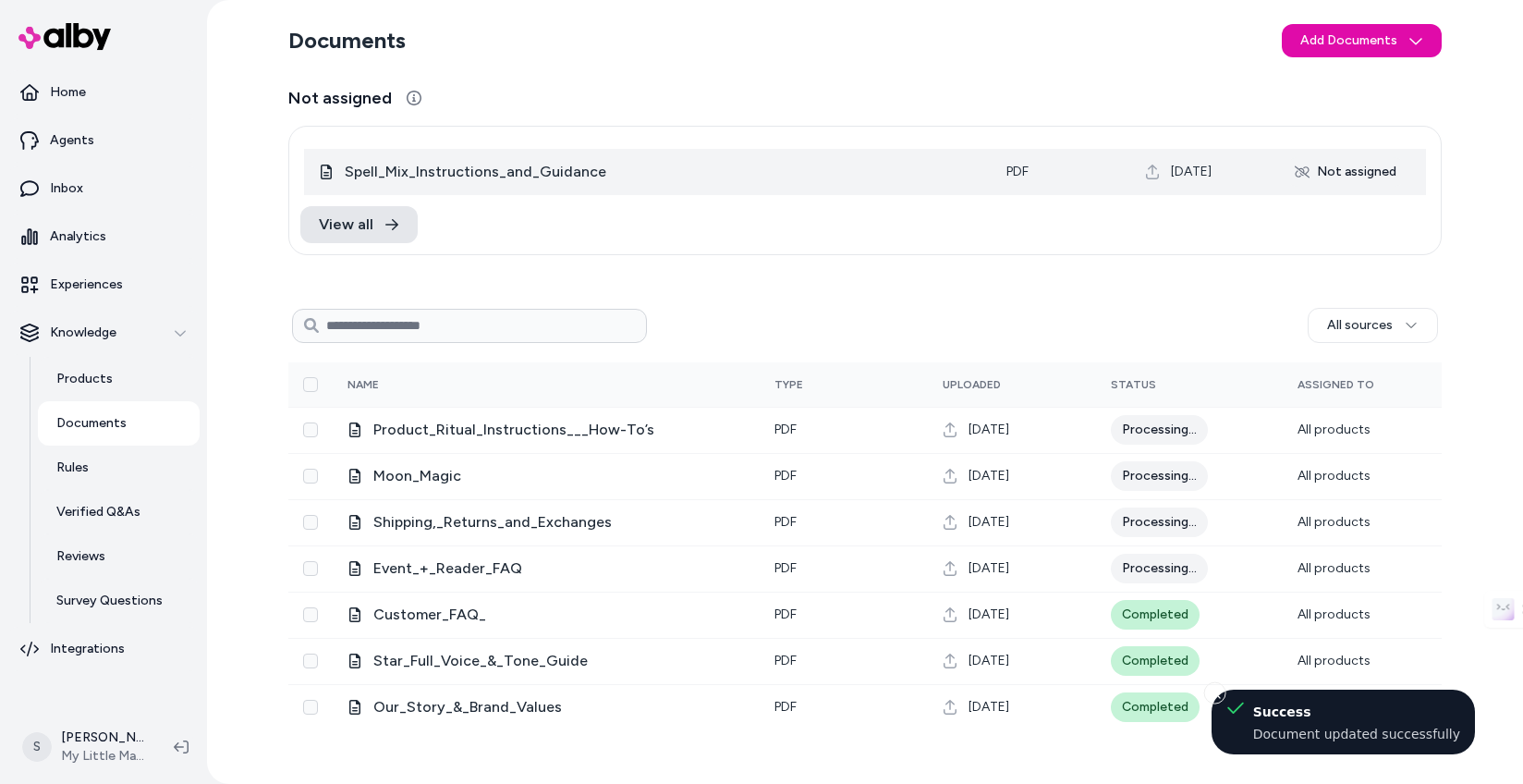
click at [1372, 163] on div "Not assigned" at bounding box center [1346, 172] width 123 height 30
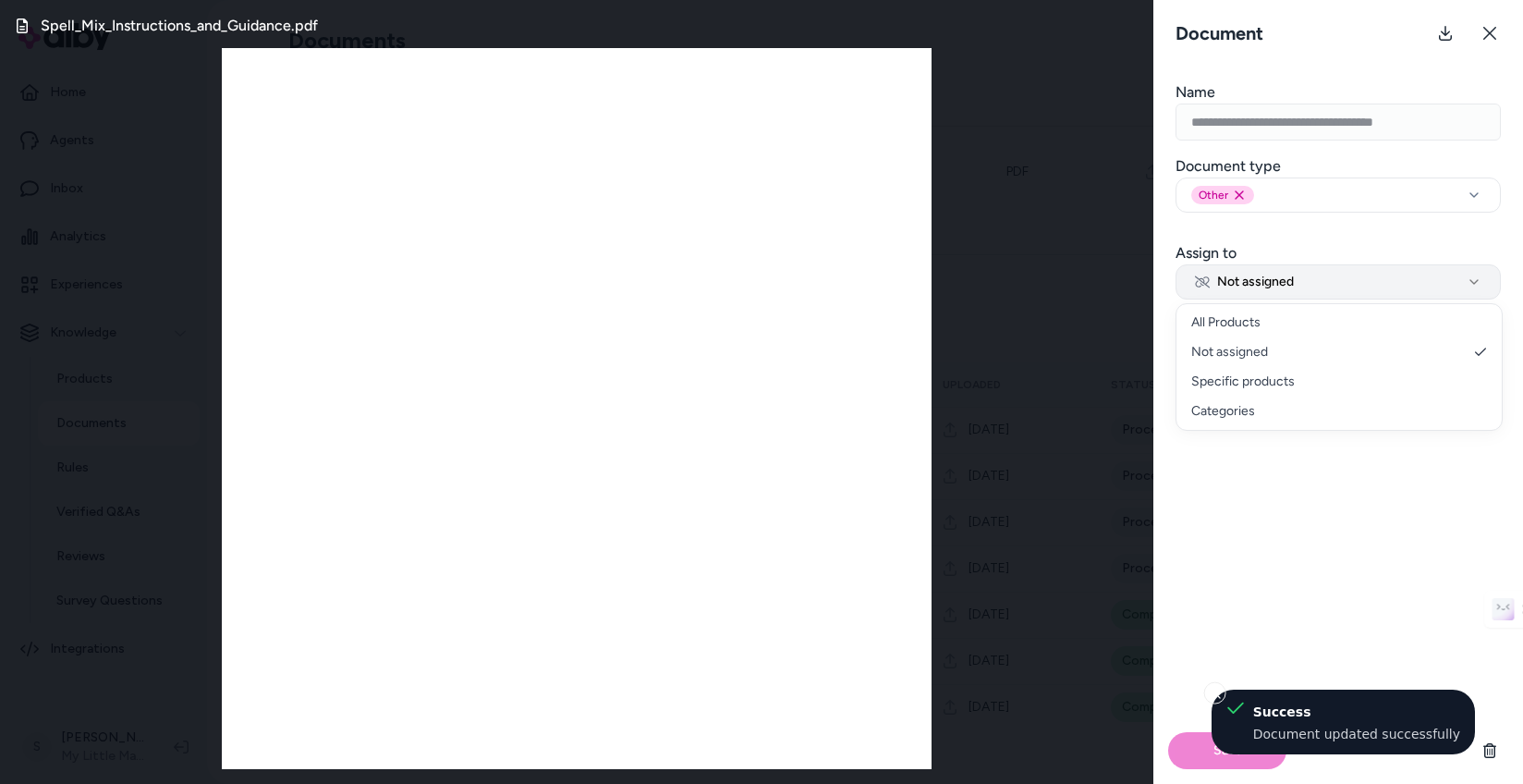
click at [1266, 284] on span "Not assigned" at bounding box center [1244, 282] width 99 height 18
select select "***"
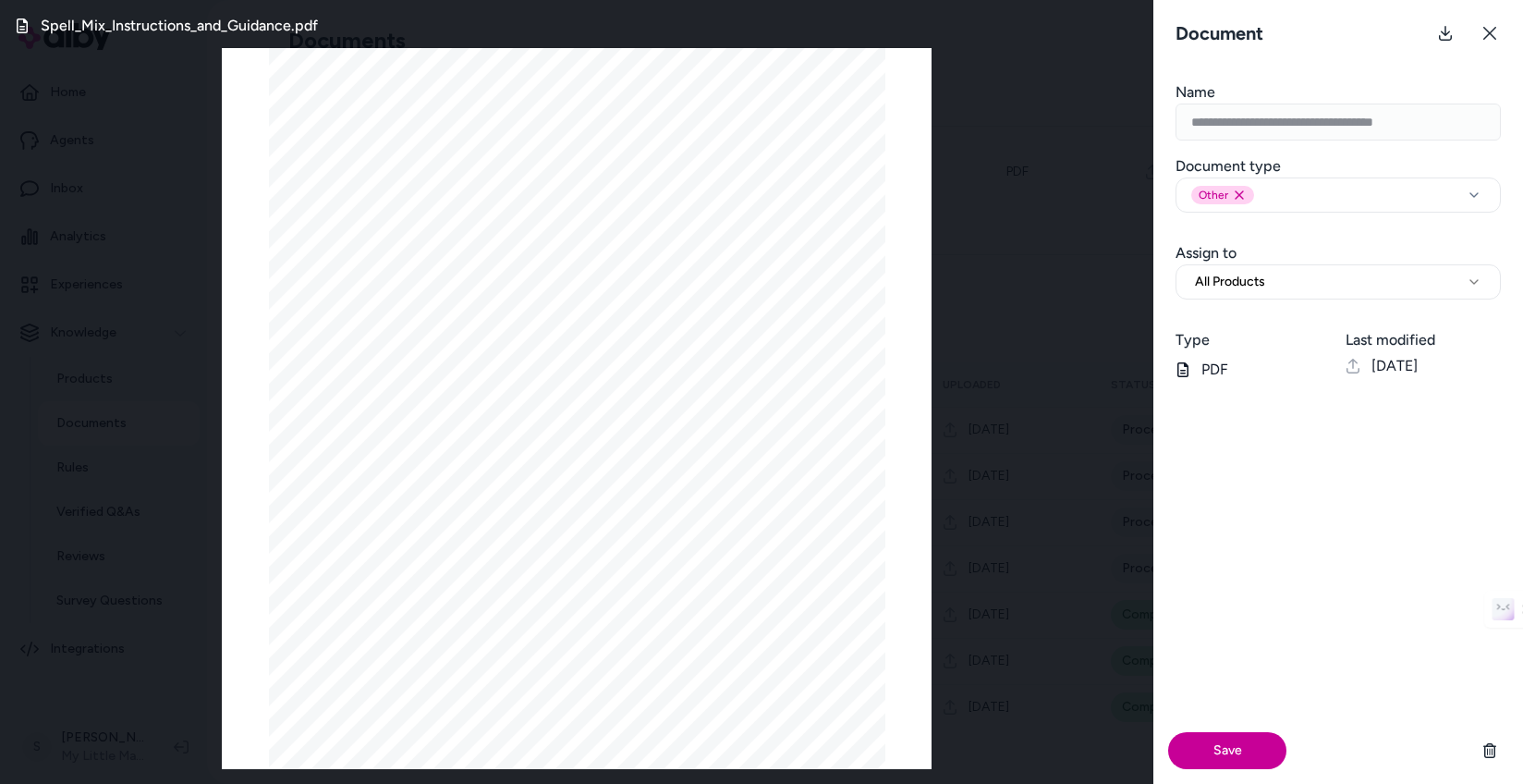
click at [1190, 735] on button "Save" at bounding box center [1227, 750] width 119 height 37
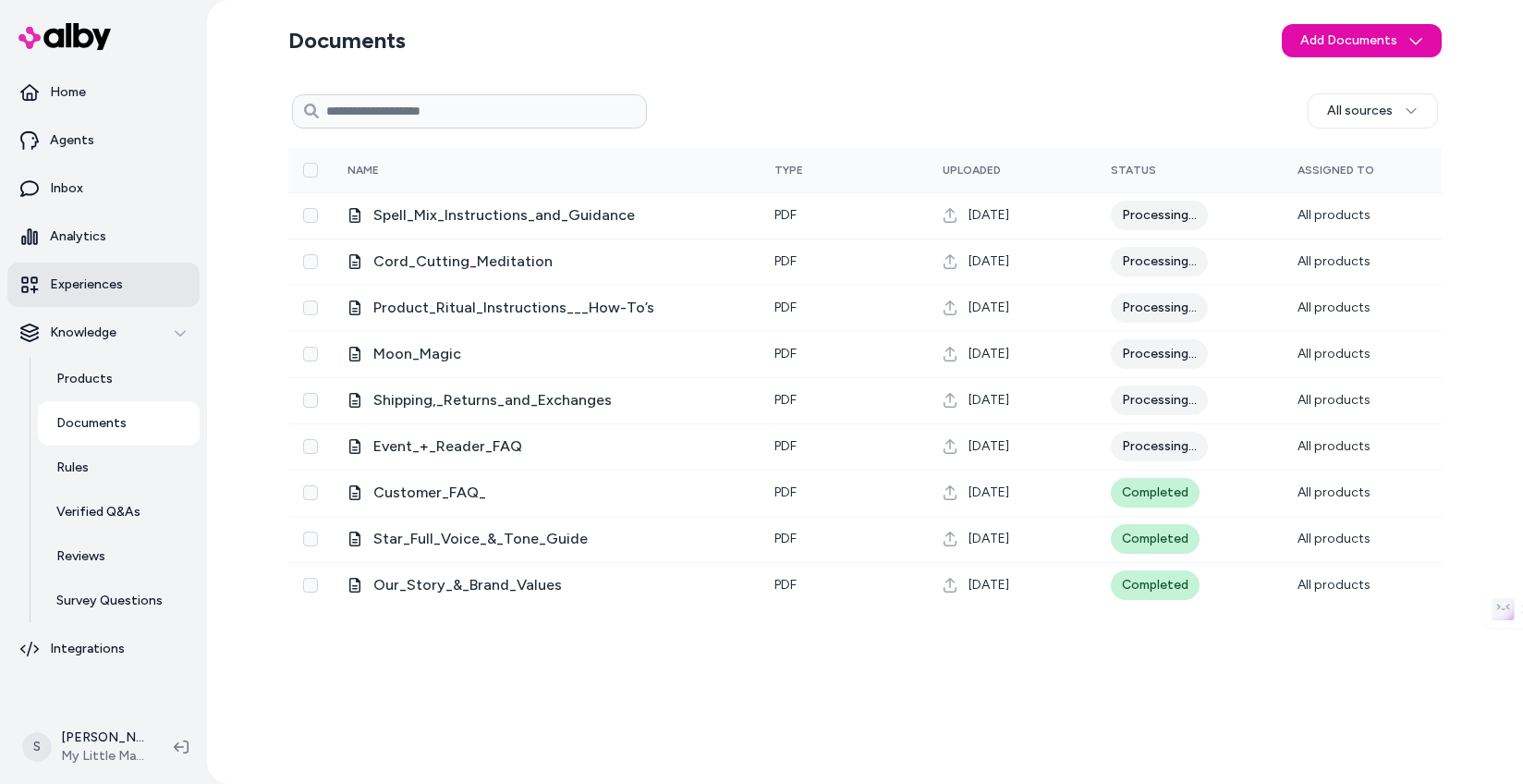
click at [110, 288] on p "Experiences" at bounding box center [87, 284] width 73 height 18
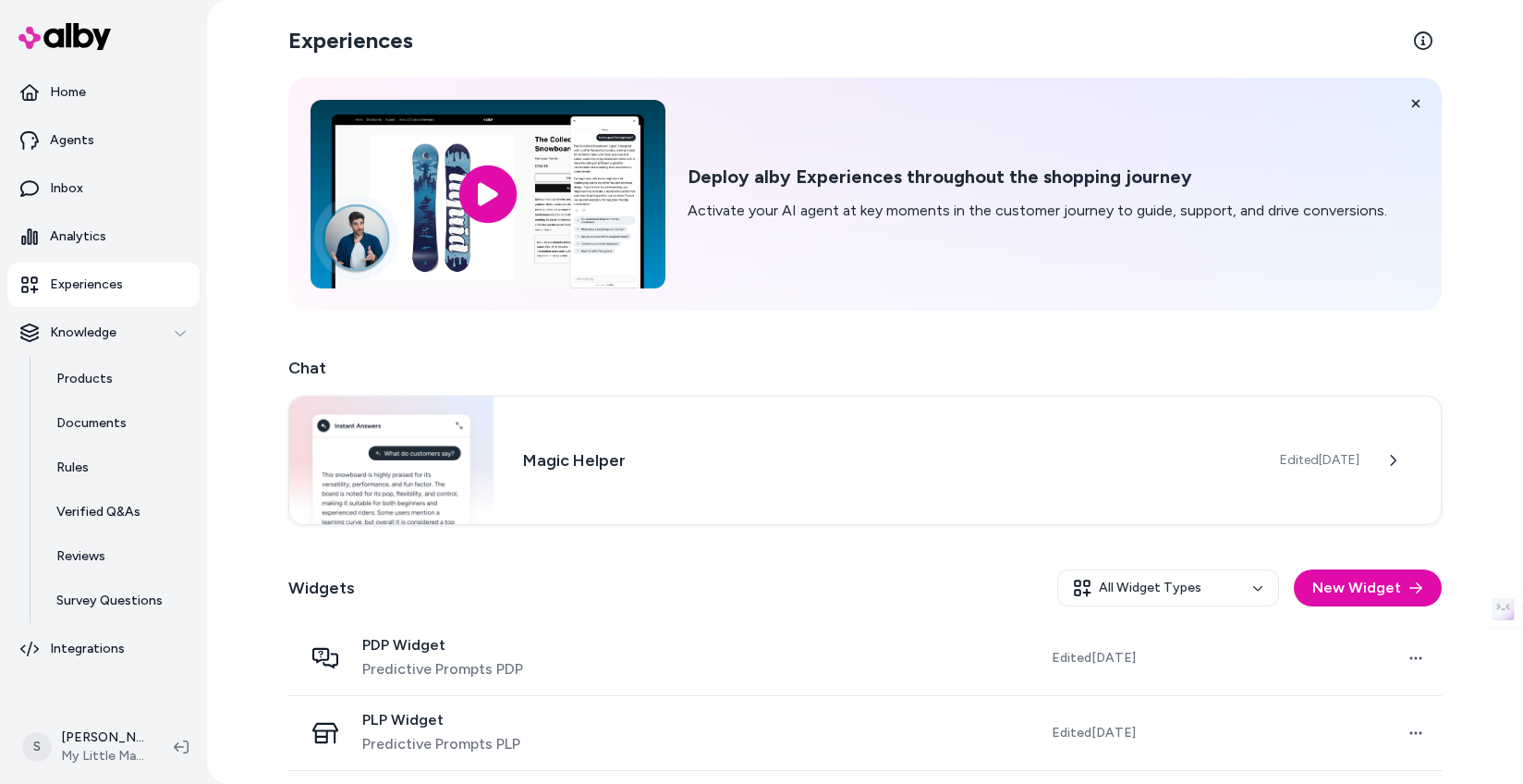
scroll to position [76, 0]
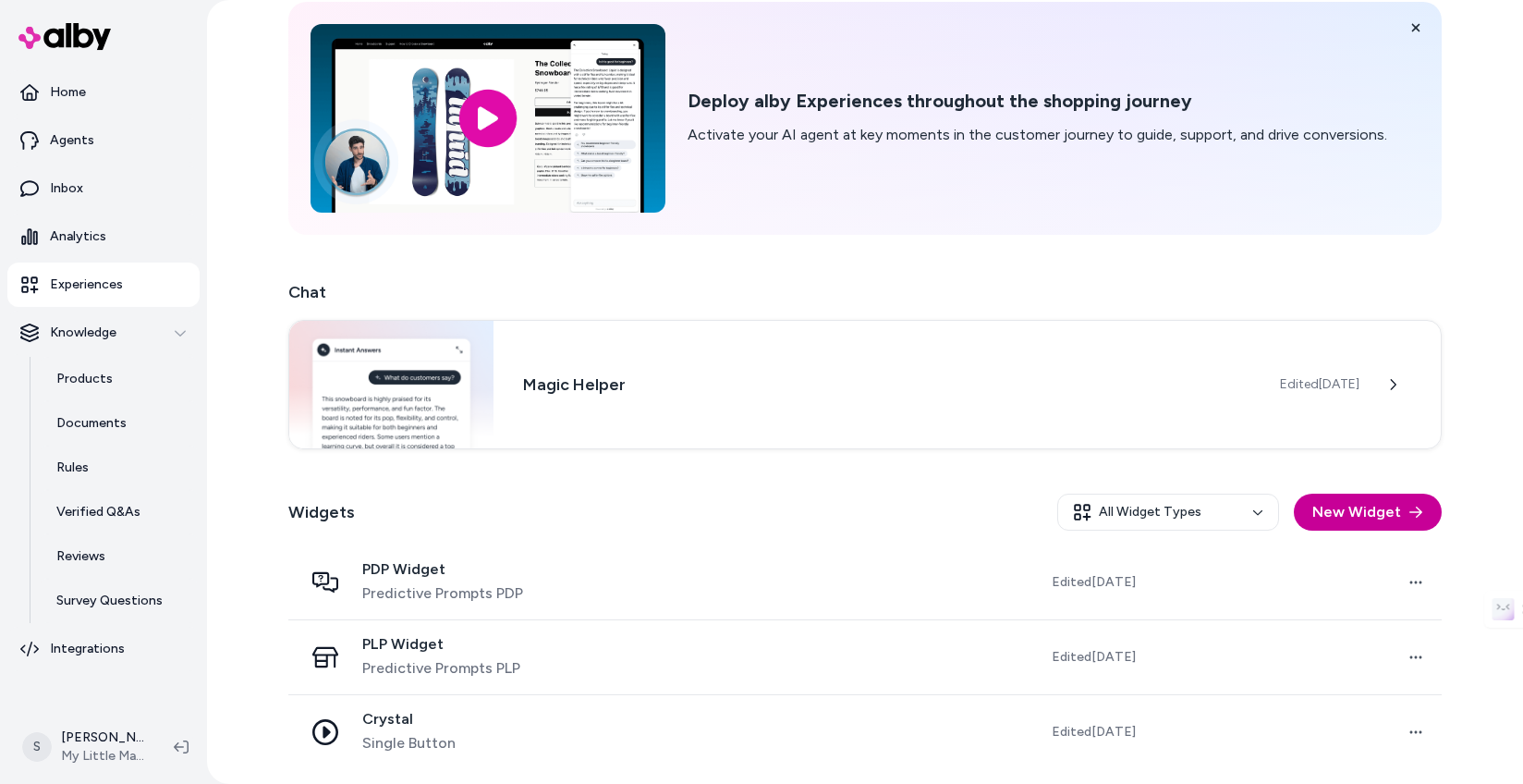
click at [1327, 510] on button "New Widget" at bounding box center [1368, 512] width 148 height 37
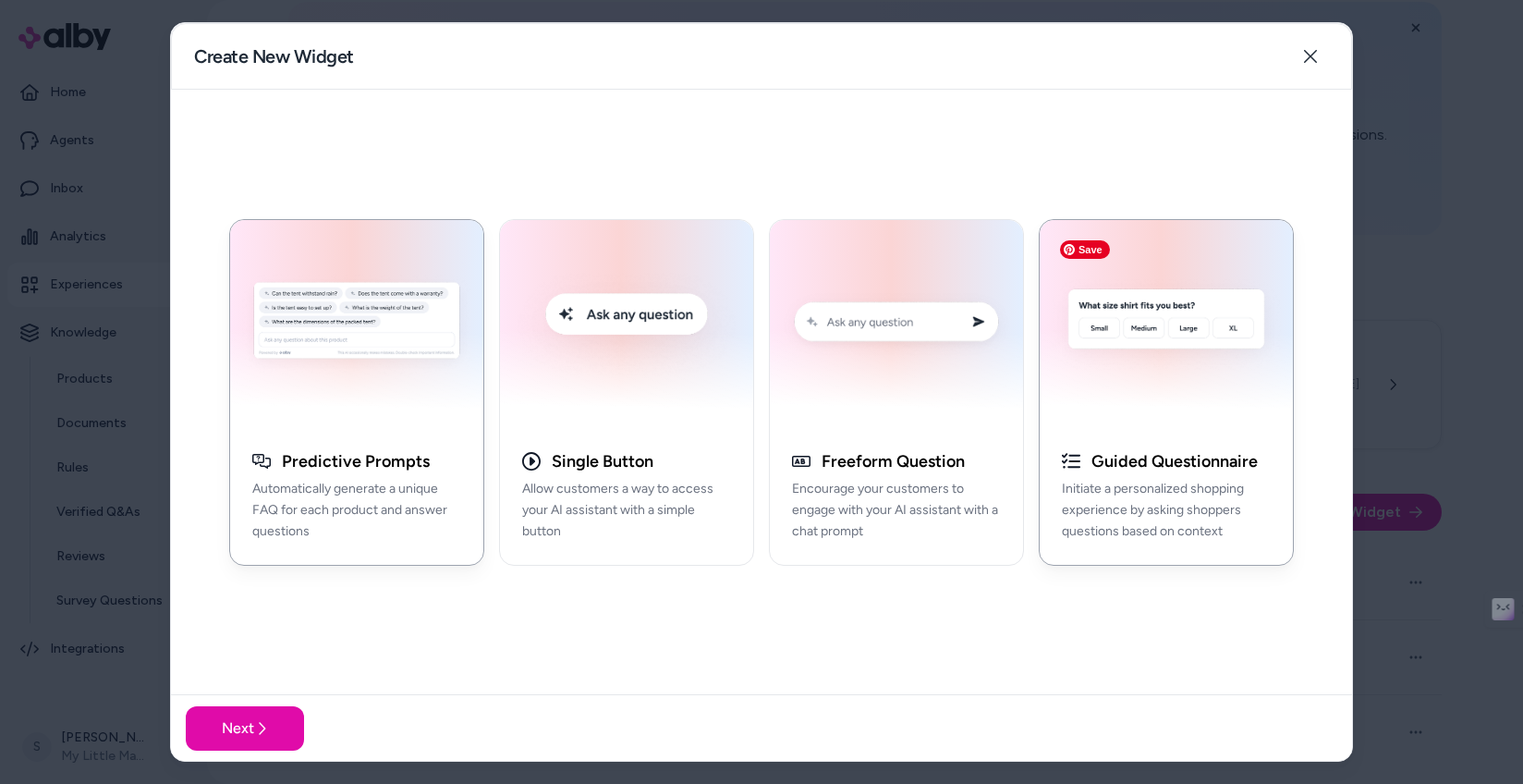
click at [1132, 401] on img "button" at bounding box center [1167, 325] width 231 height 187
click at [258, 724] on icon at bounding box center [261, 728] width 14 height 14
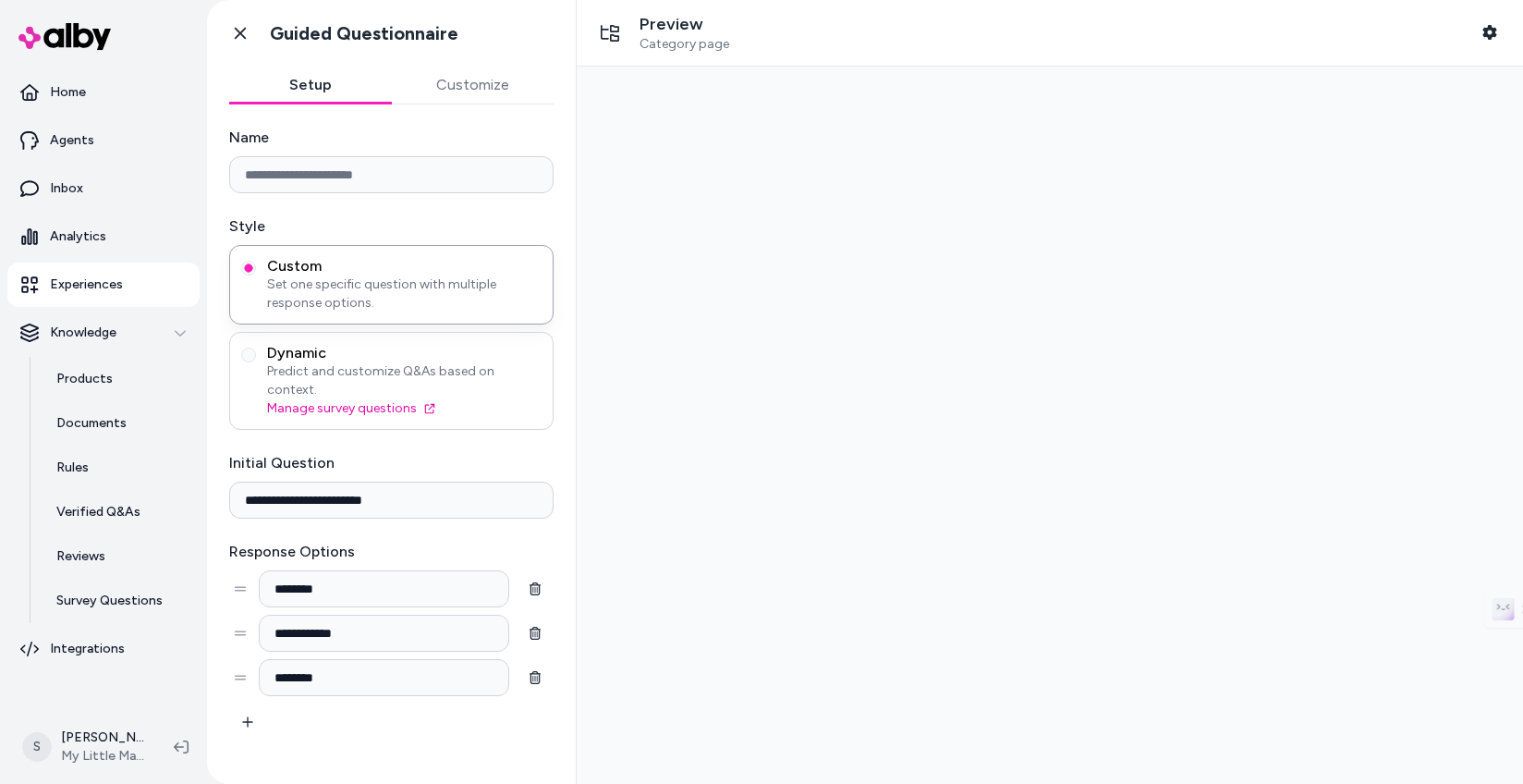
click at [482, 357] on span "Dynamic" at bounding box center [404, 353] width 275 height 18
click at [256, 357] on button "Dynamic Predict and customize Q&As based on context. Manage survey questions" at bounding box center [248, 354] width 14 height 14
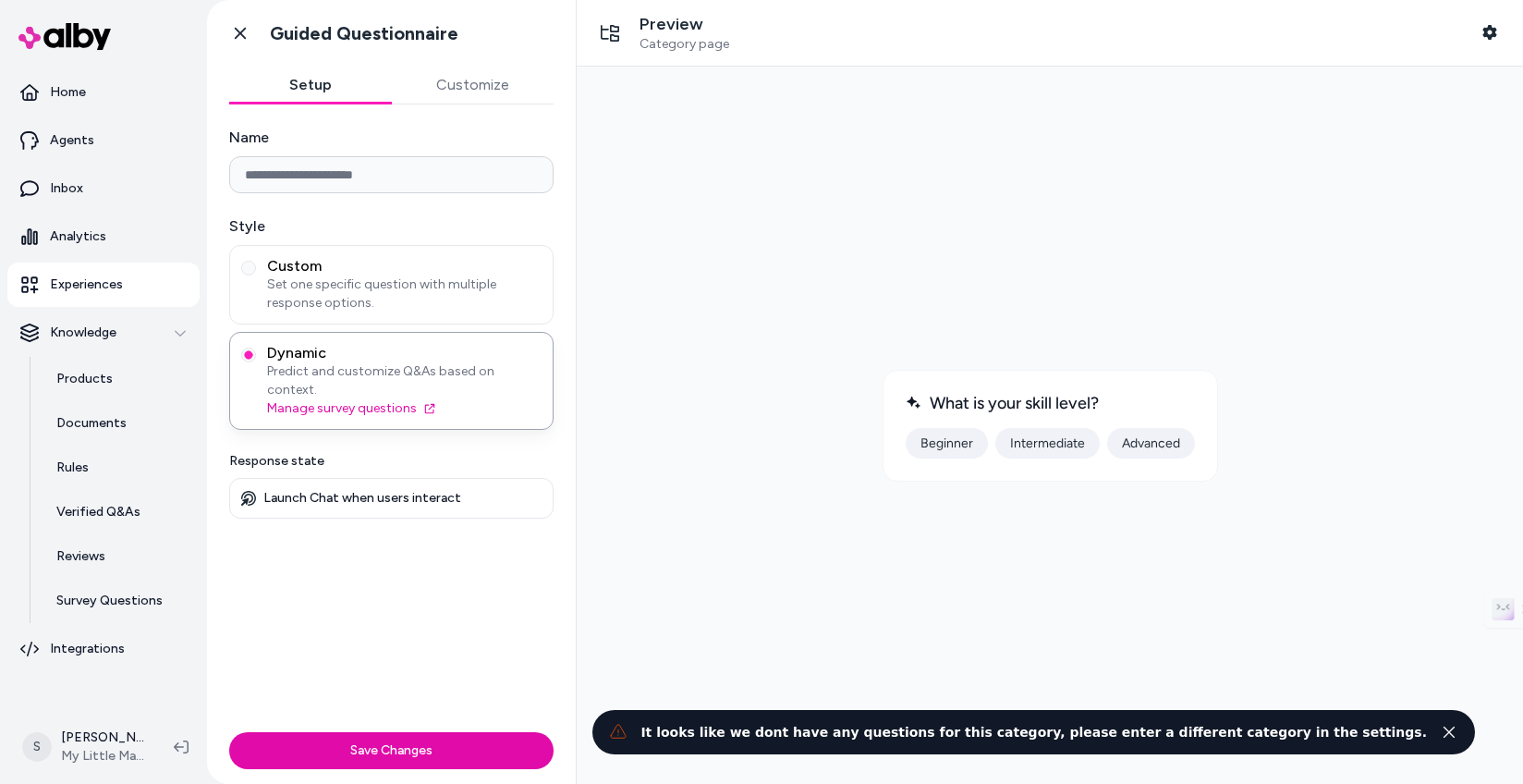
click at [459, 178] on input "Name" at bounding box center [392, 175] width 324 height 37
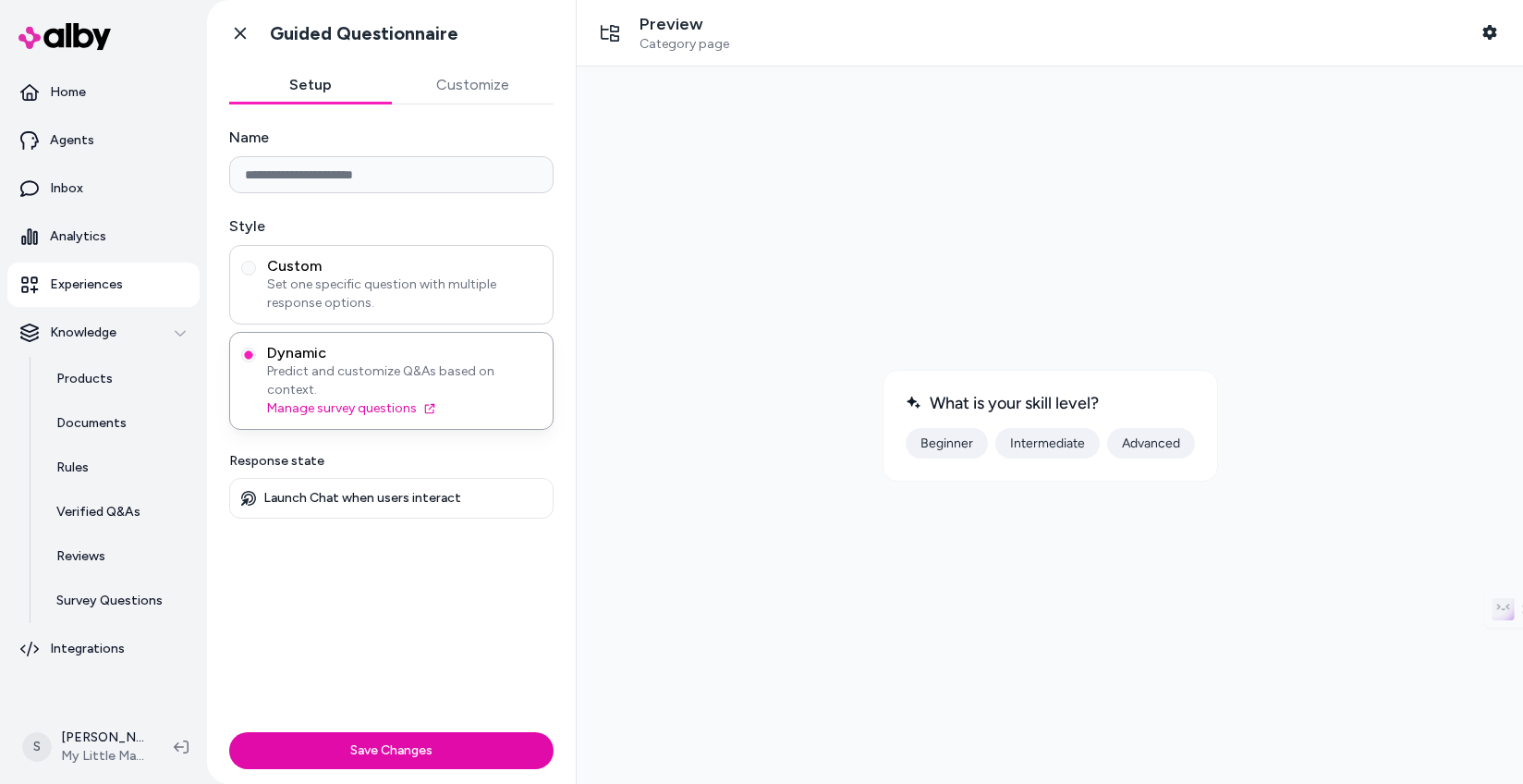
click at [419, 296] on span "Set one specific question with multiple response options." at bounding box center [404, 294] width 275 height 37
click at [256, 276] on button "Custom Set one specific question with multiple response options." at bounding box center [248, 267] width 14 height 14
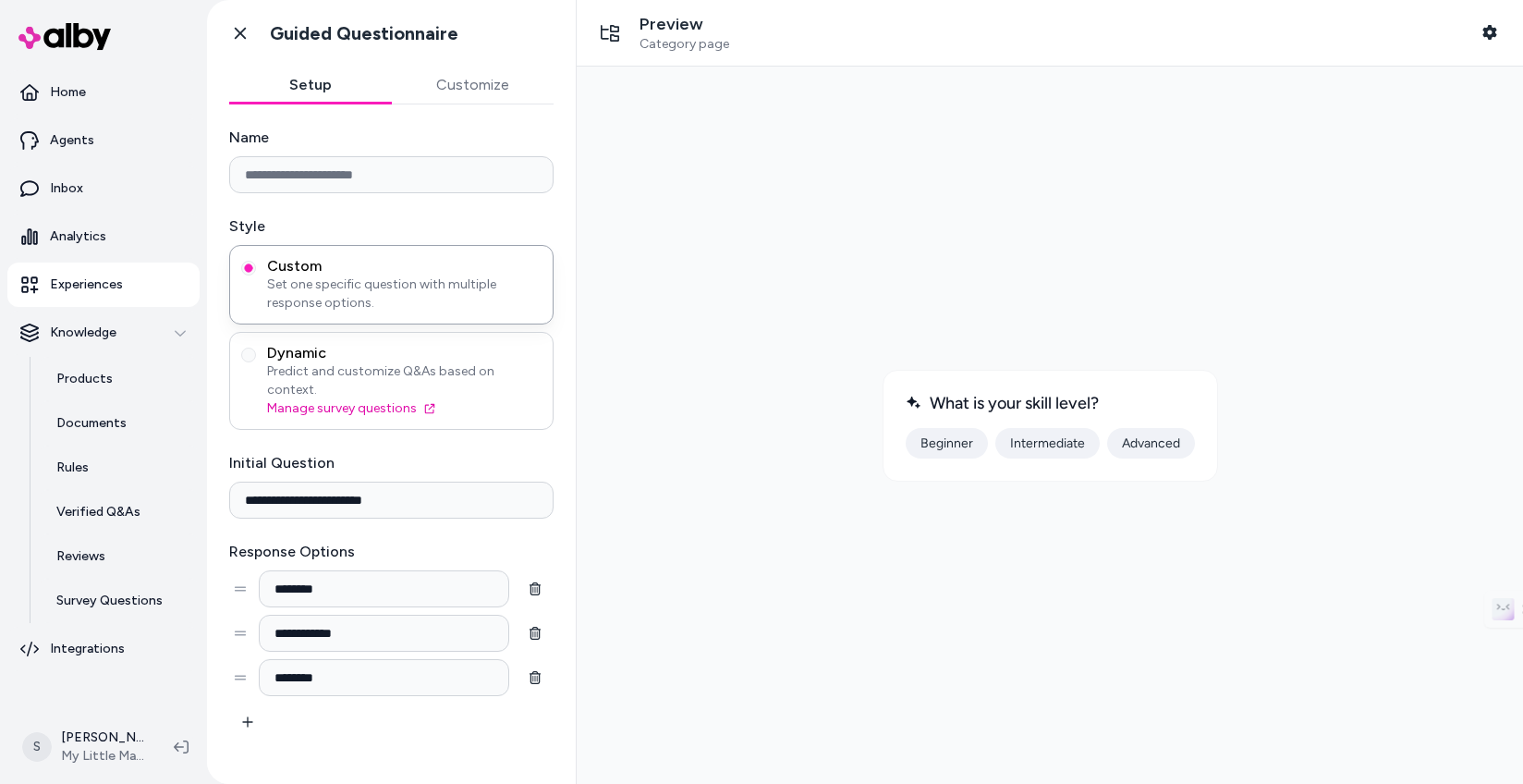
click at [493, 344] on span "Dynamic" at bounding box center [404, 353] width 275 height 18
click at [256, 347] on button "Dynamic Predict and customize Q&As based on context. Manage survey questions" at bounding box center [248, 354] width 14 height 14
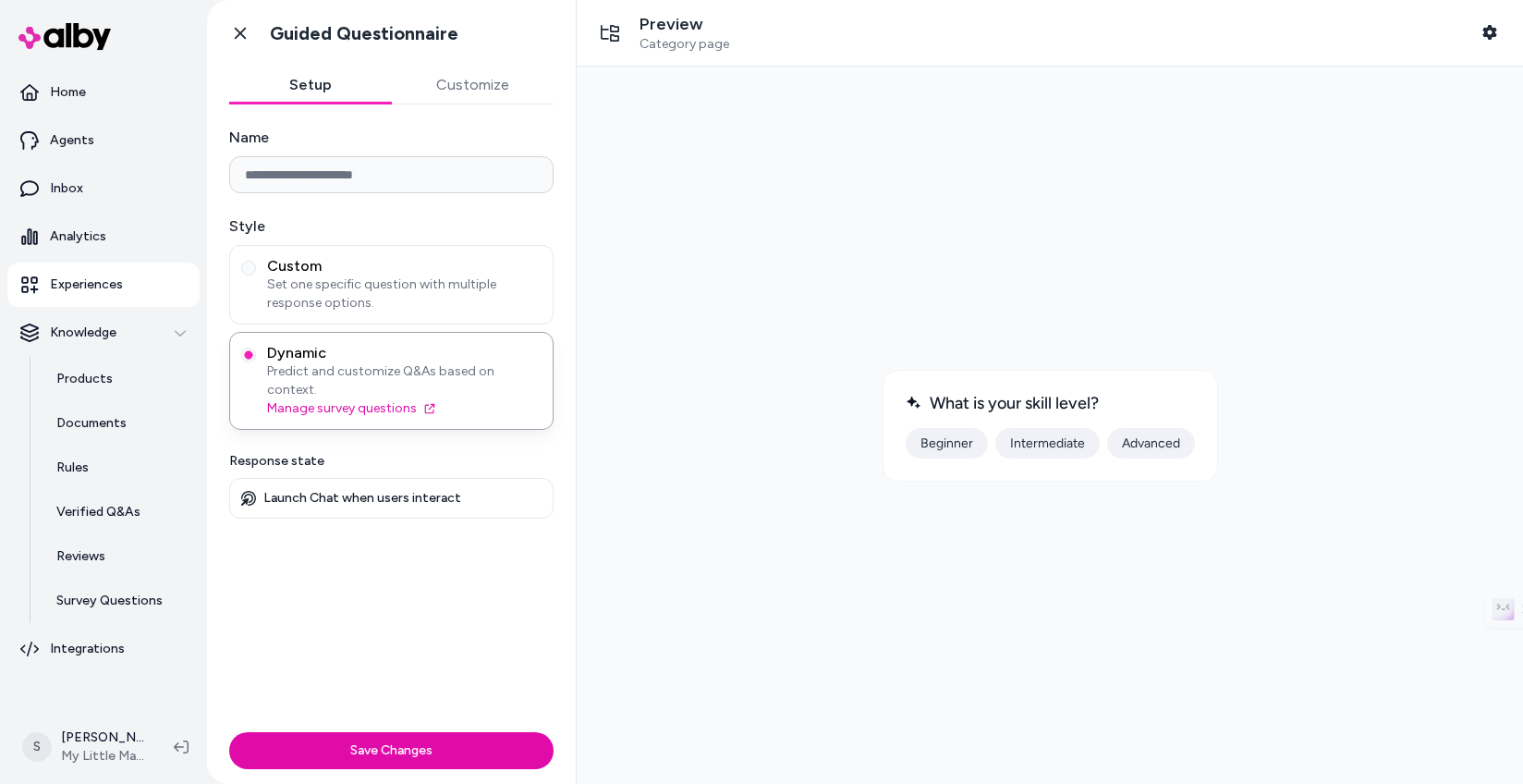
click at [694, 43] on span "Category page" at bounding box center [684, 43] width 90 height 16
click at [1505, 36] on button "Shopper Context" at bounding box center [1490, 32] width 37 height 37
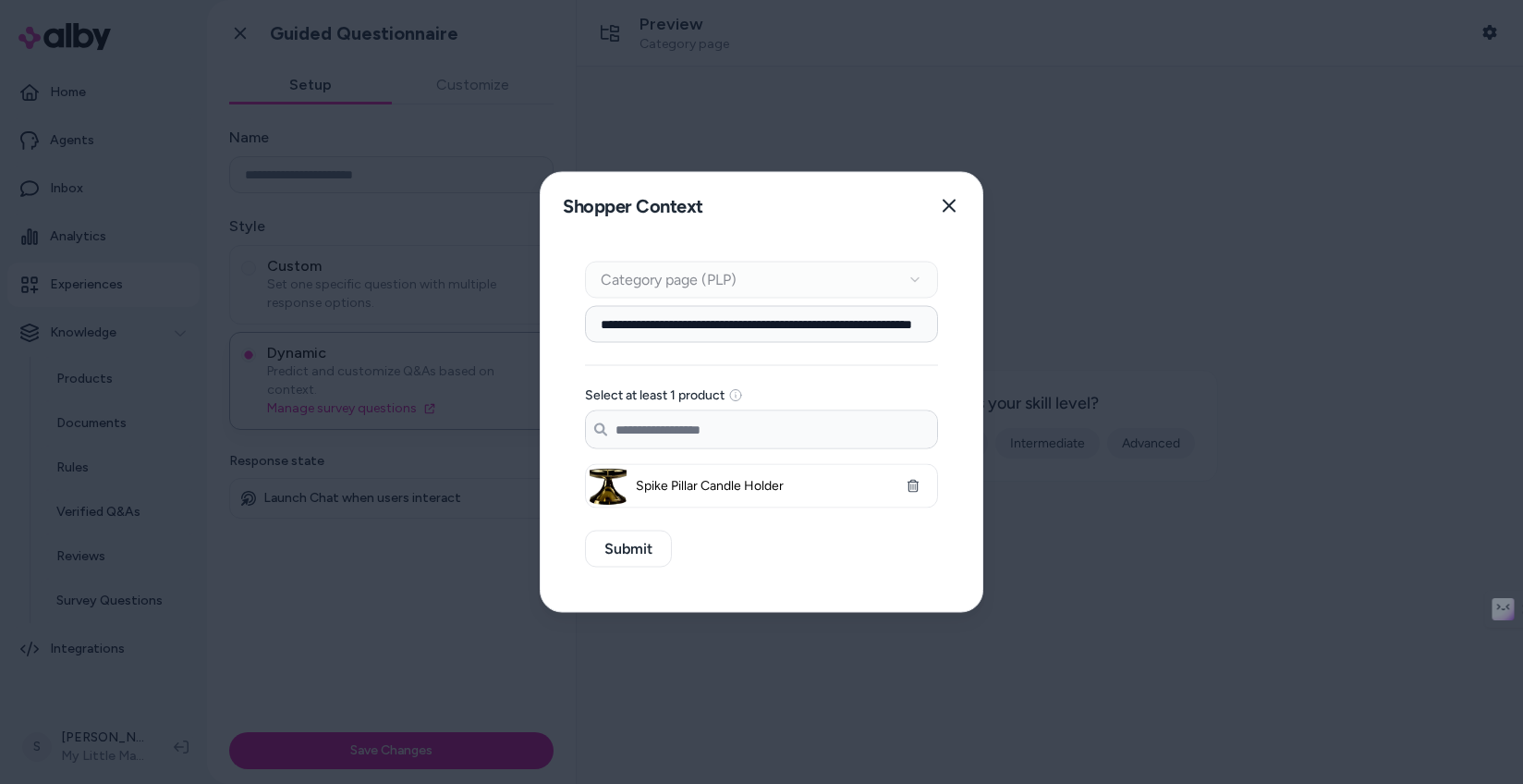
click at [697, 321] on input "**********" at bounding box center [762, 324] width 353 height 37
click at [880, 290] on div "Context Type Category page (PLP)" at bounding box center [762, 280] width 353 height 37
click at [920, 284] on div "Context Type Category page (PLP)" at bounding box center [762, 280] width 353 height 37
click at [919, 284] on div "Context Type Category page (PLP)" at bounding box center [762, 280] width 353 height 37
click at [805, 442] on input "Search products..." at bounding box center [762, 430] width 351 height 37
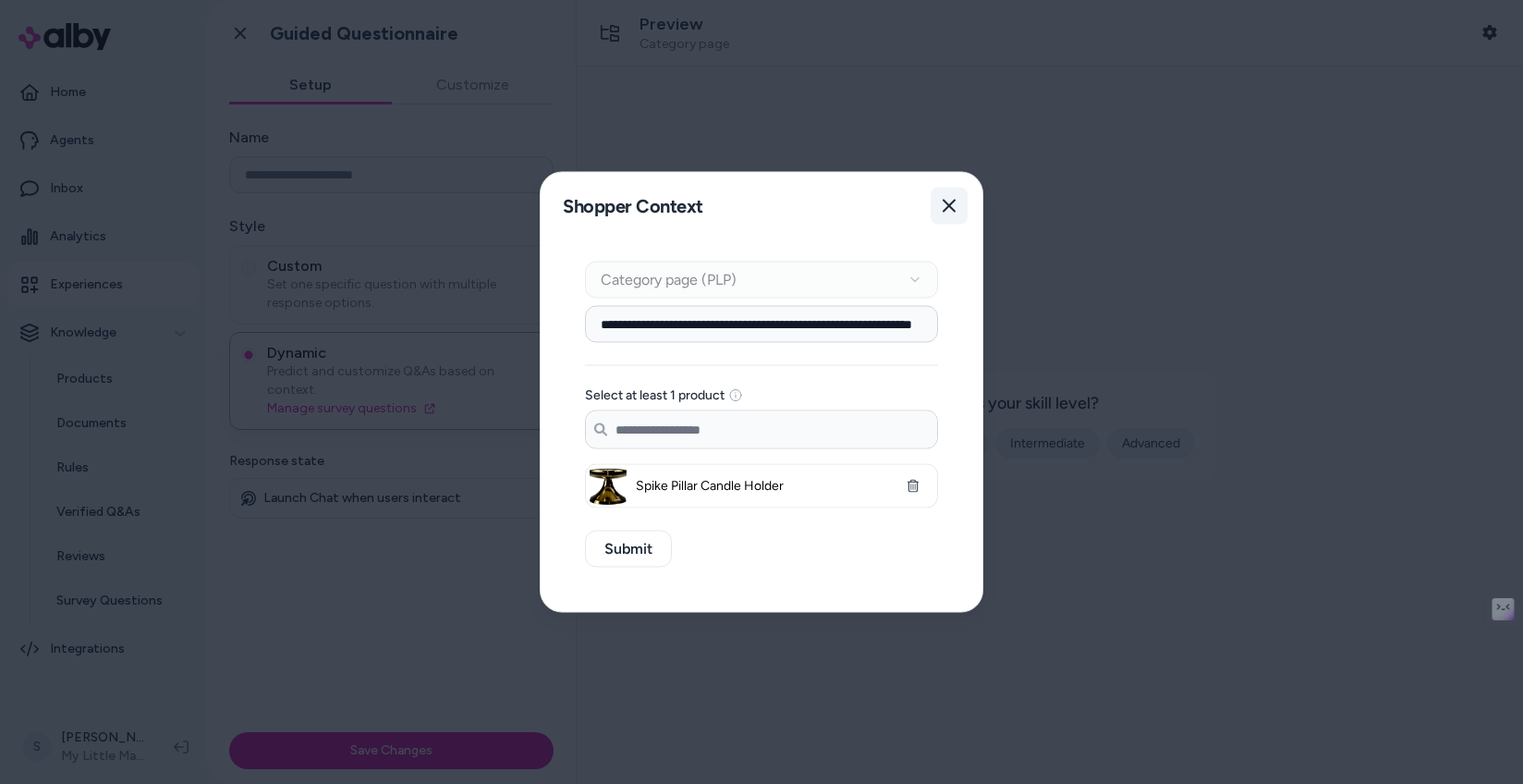
click at [952, 203] on icon "button" at bounding box center [949, 205] width 13 height 13
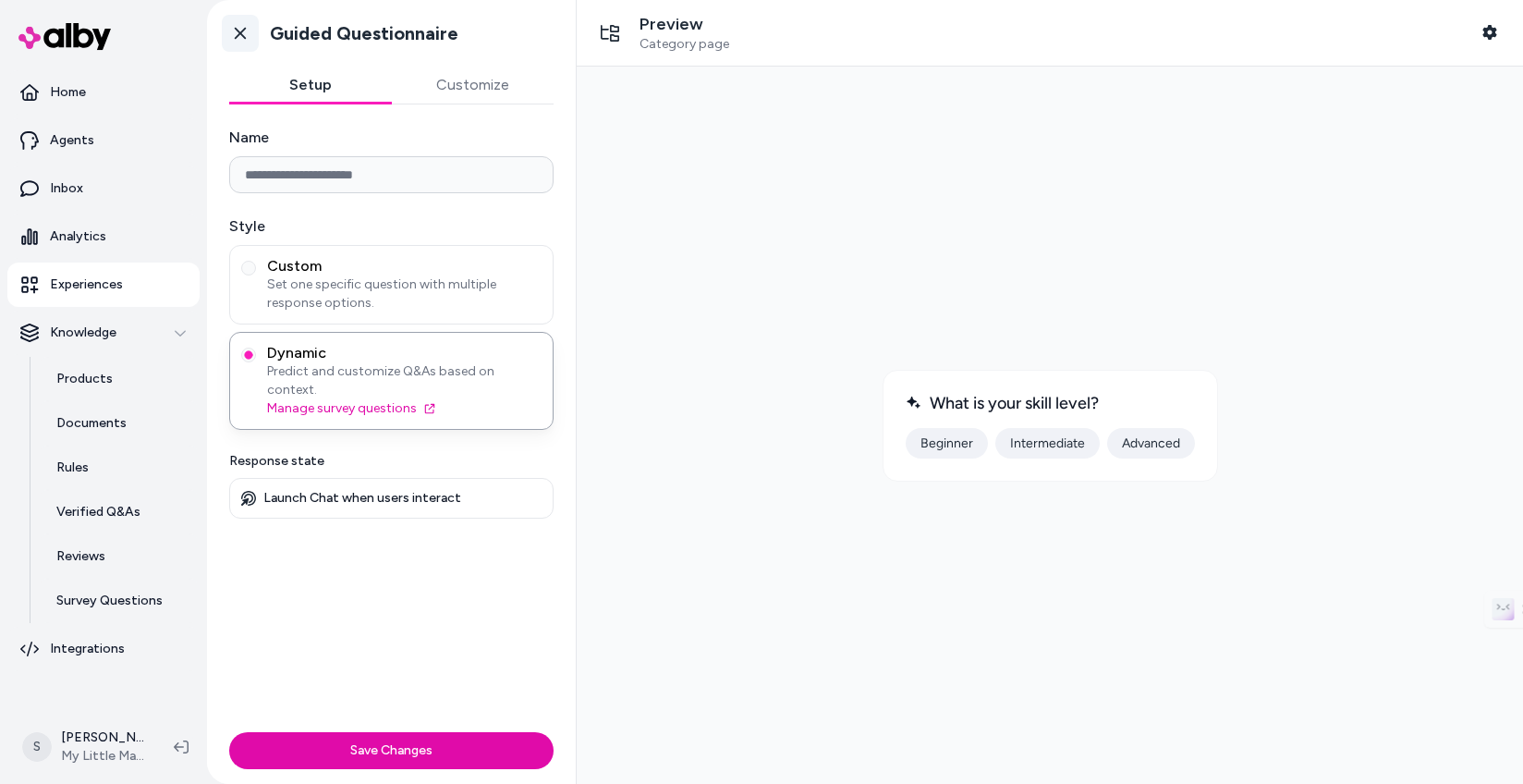
click at [235, 31] on icon at bounding box center [240, 33] width 18 height 18
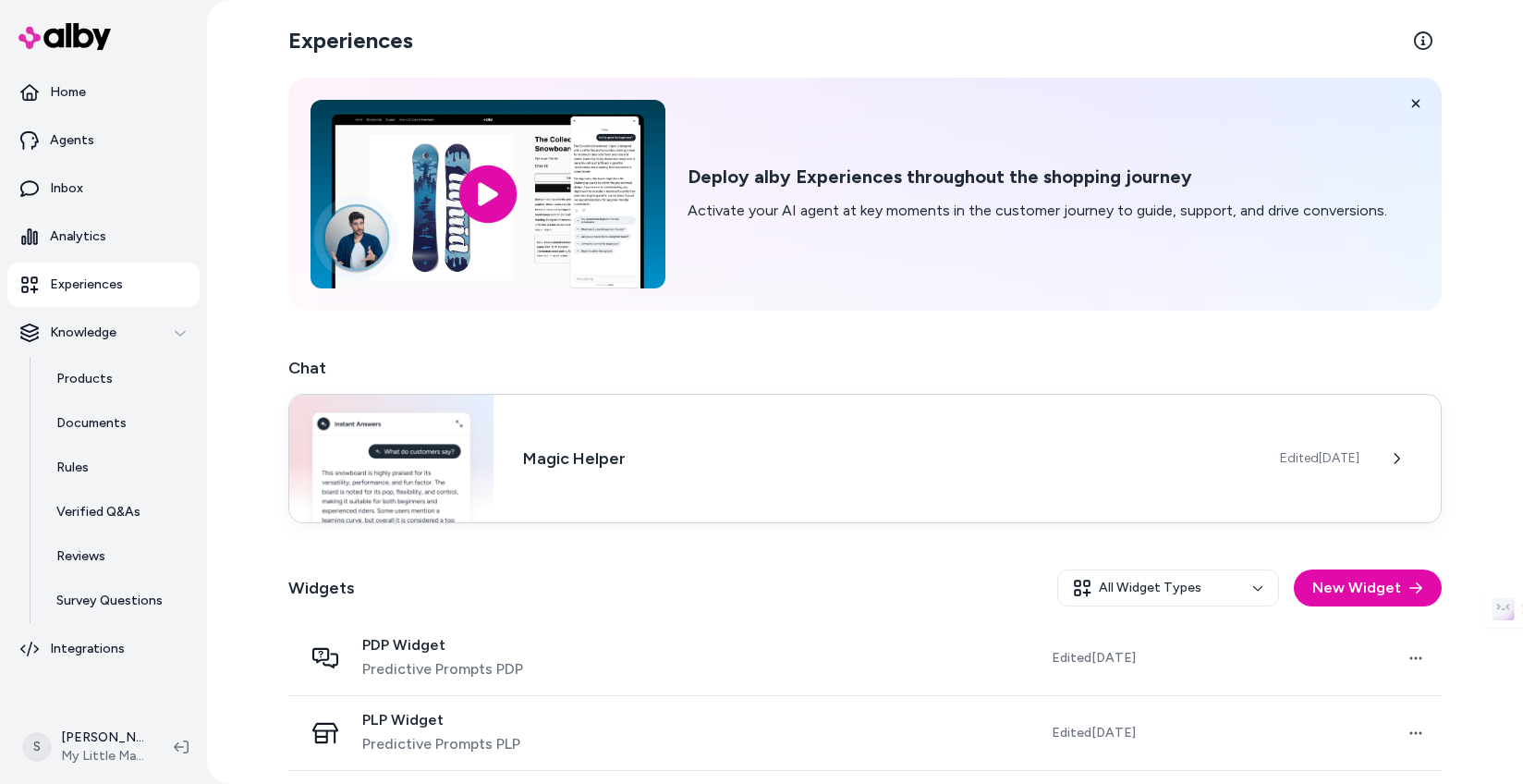
scroll to position [76, 0]
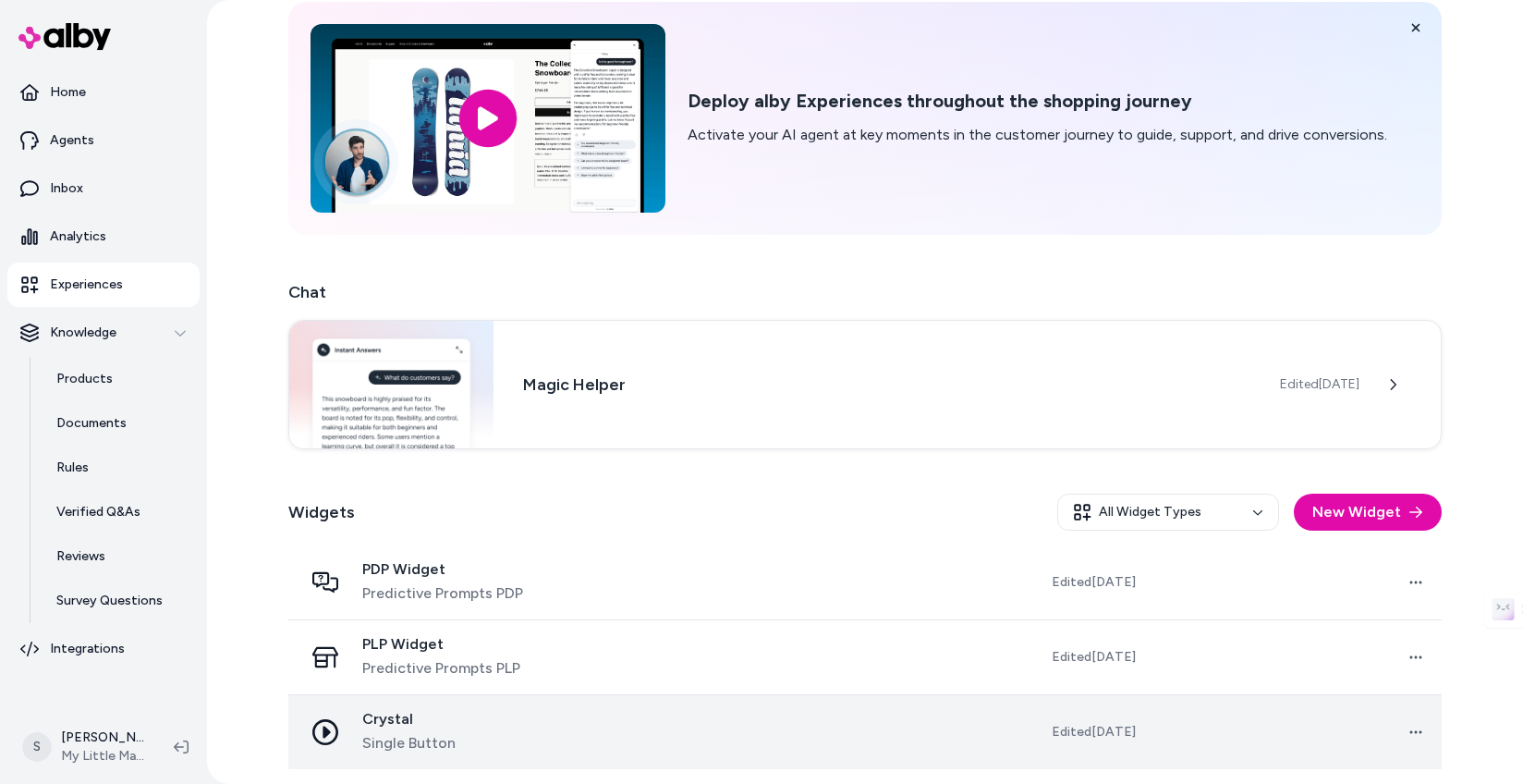
click at [412, 711] on span "Crystal" at bounding box center [409, 718] width 94 height 18
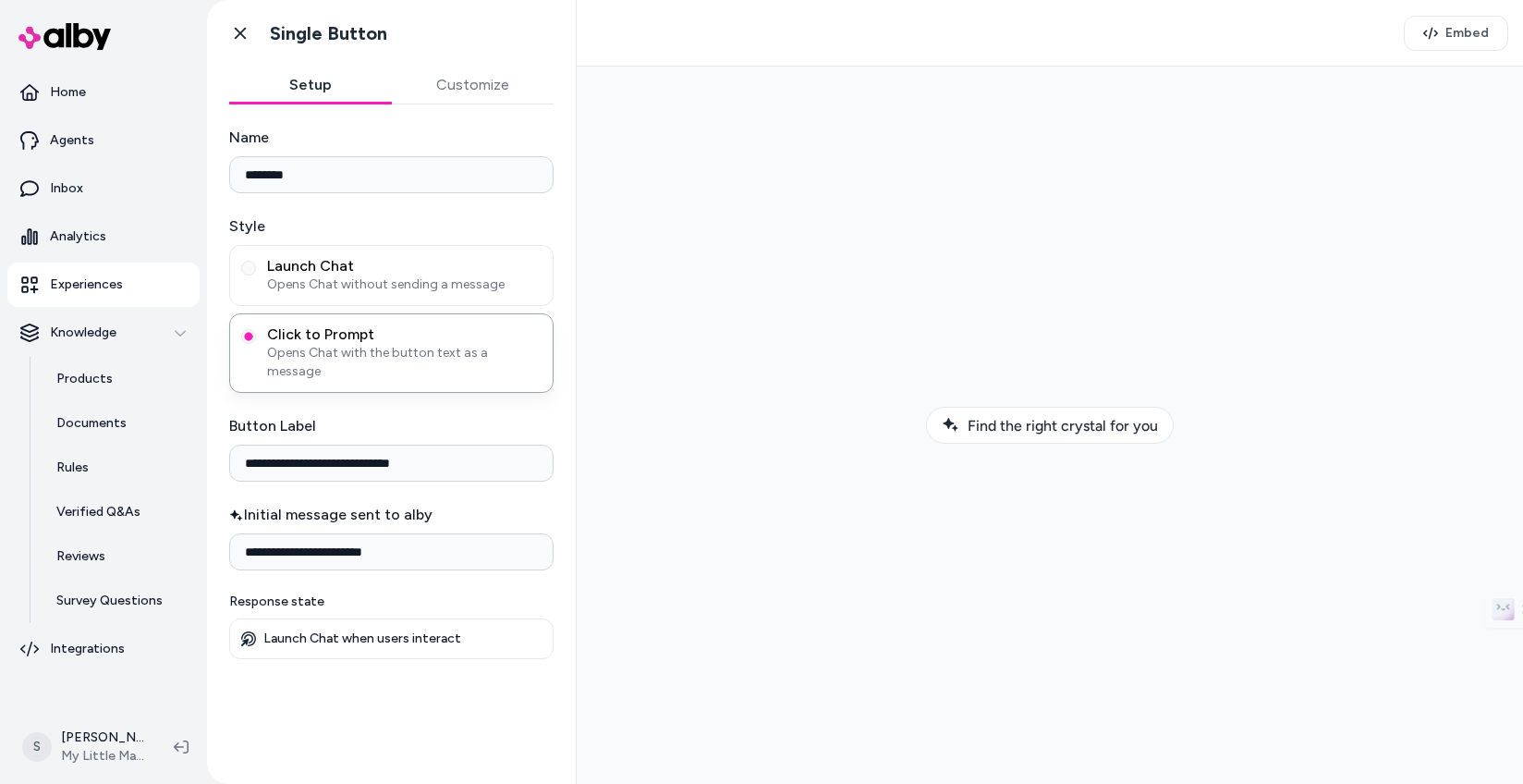
click at [445, 79] on button "Customize" at bounding box center [473, 85] width 163 height 37
click at [313, 82] on button "Setup" at bounding box center [311, 85] width 163 height 37
click at [246, 38] on icon at bounding box center [240, 33] width 18 height 18
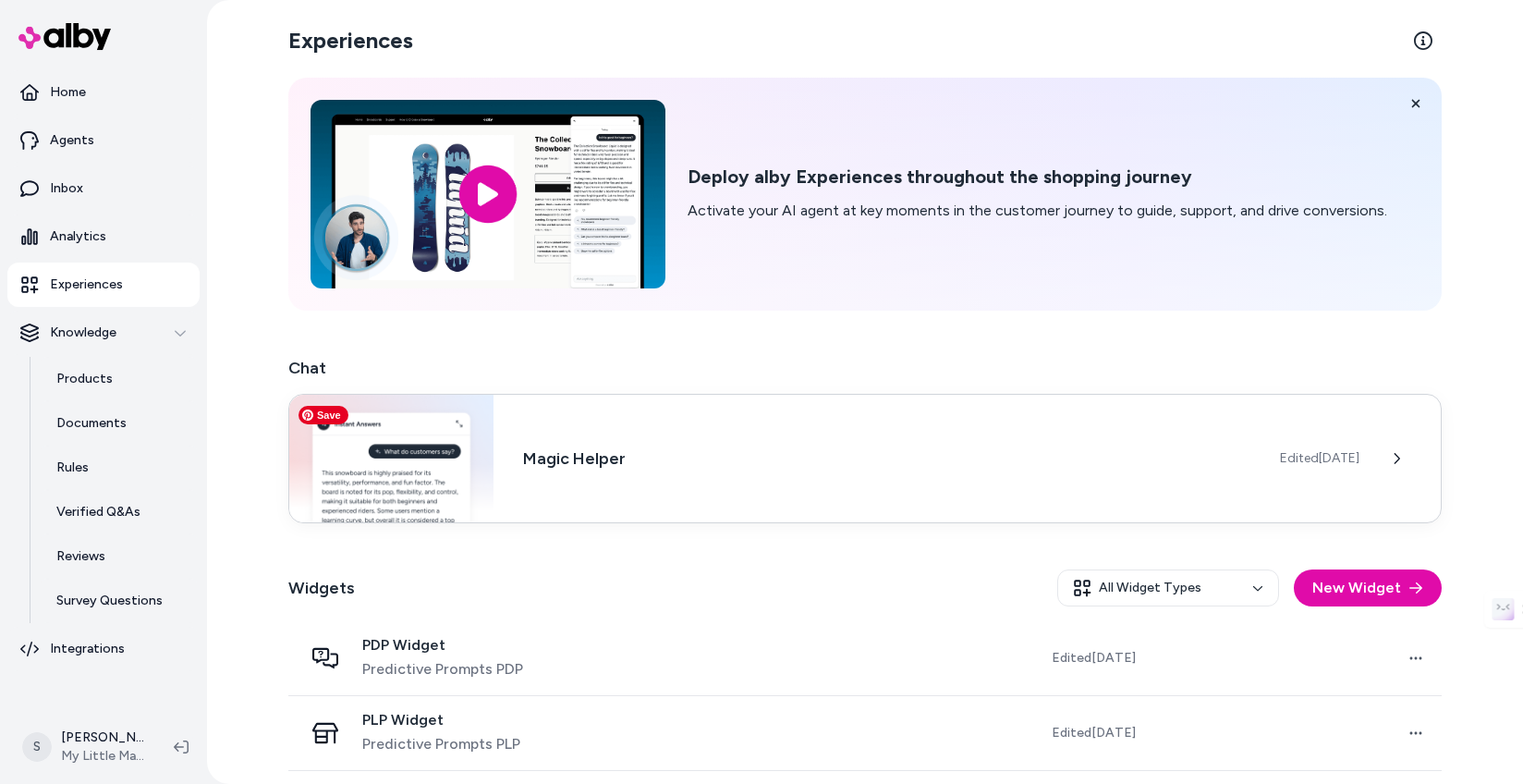
scroll to position [76, 0]
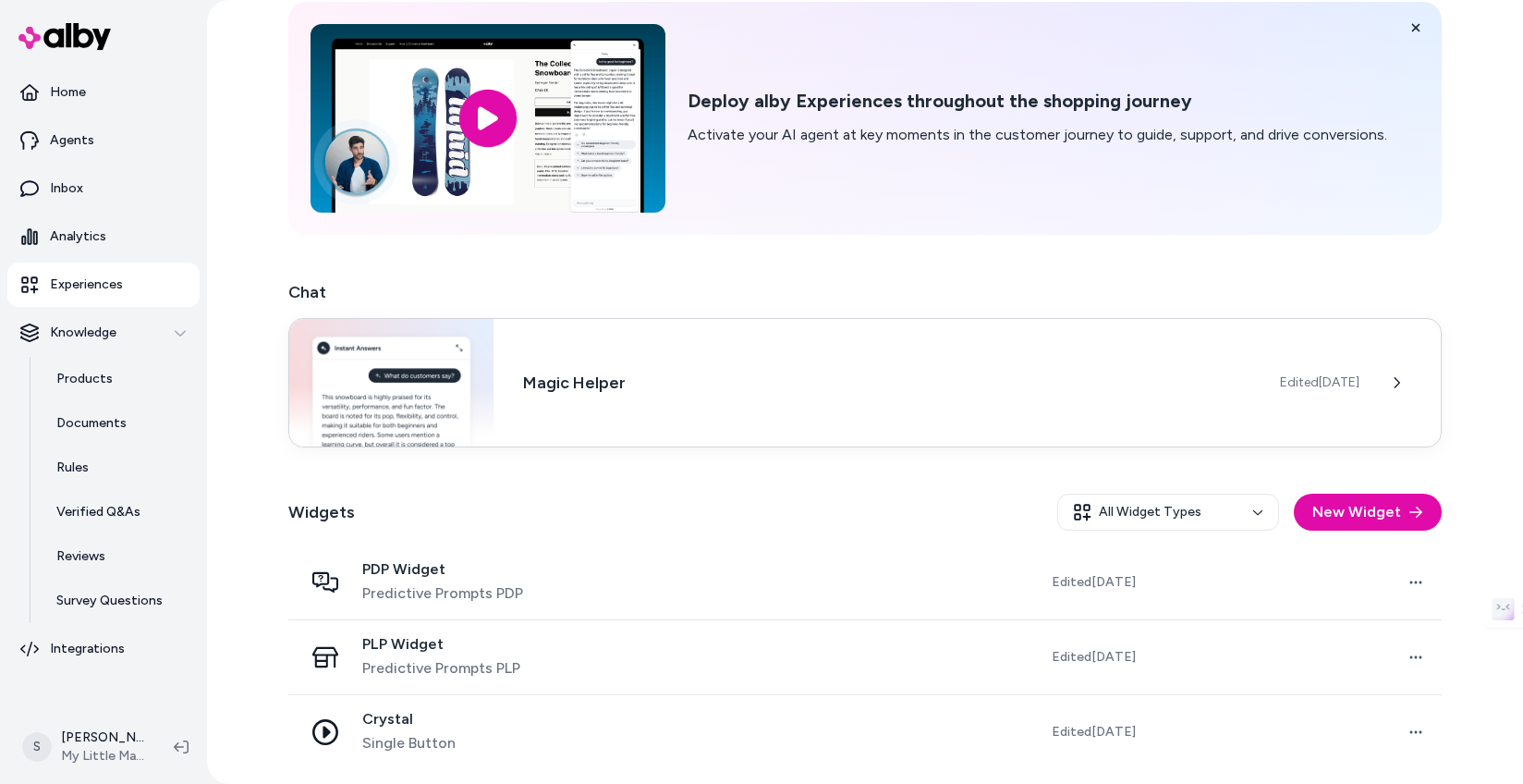
click at [770, 385] on h3 "Magic Helper" at bounding box center [886, 382] width 727 height 26
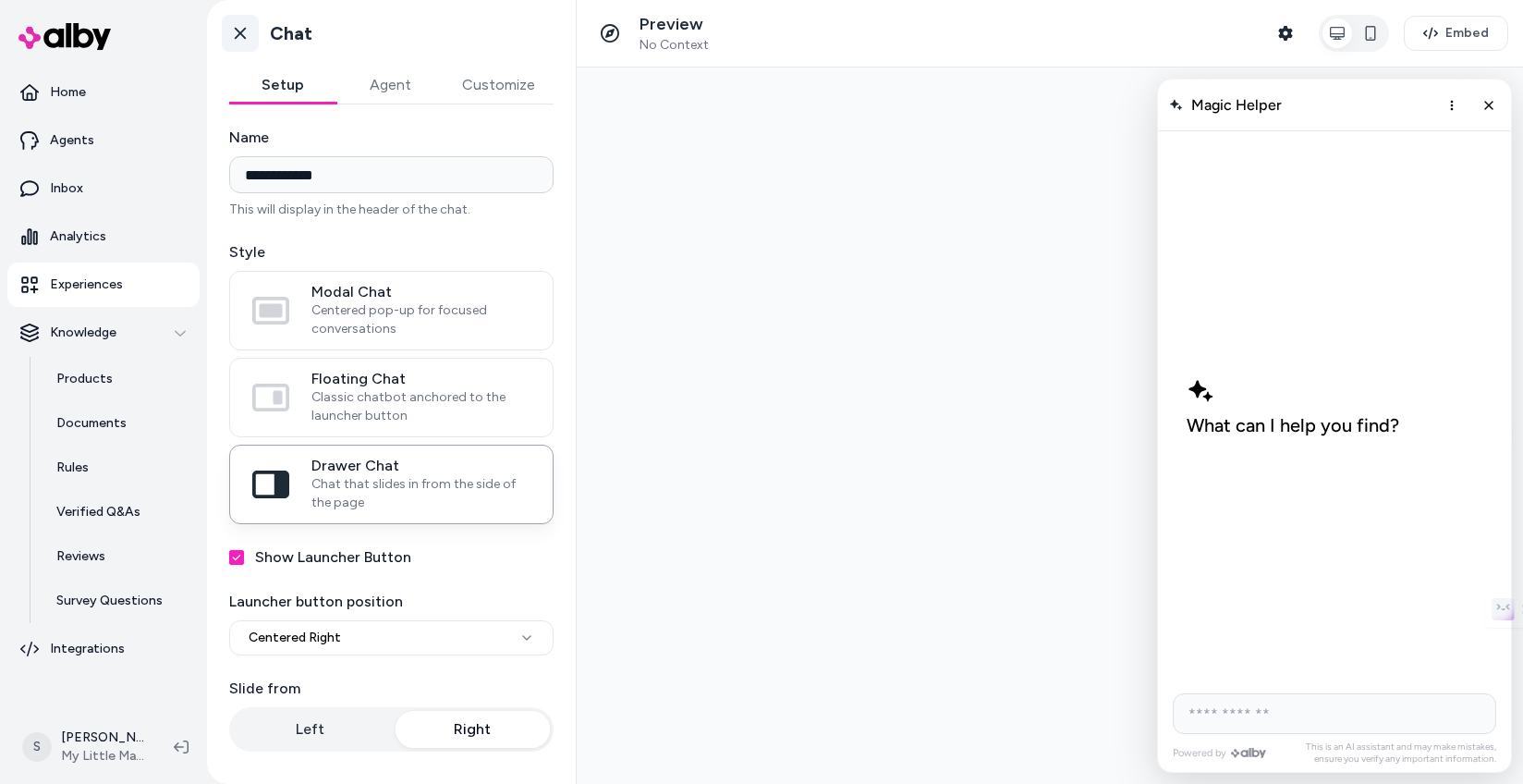
click at [233, 16] on link "Go back" at bounding box center [240, 33] width 37 height 37
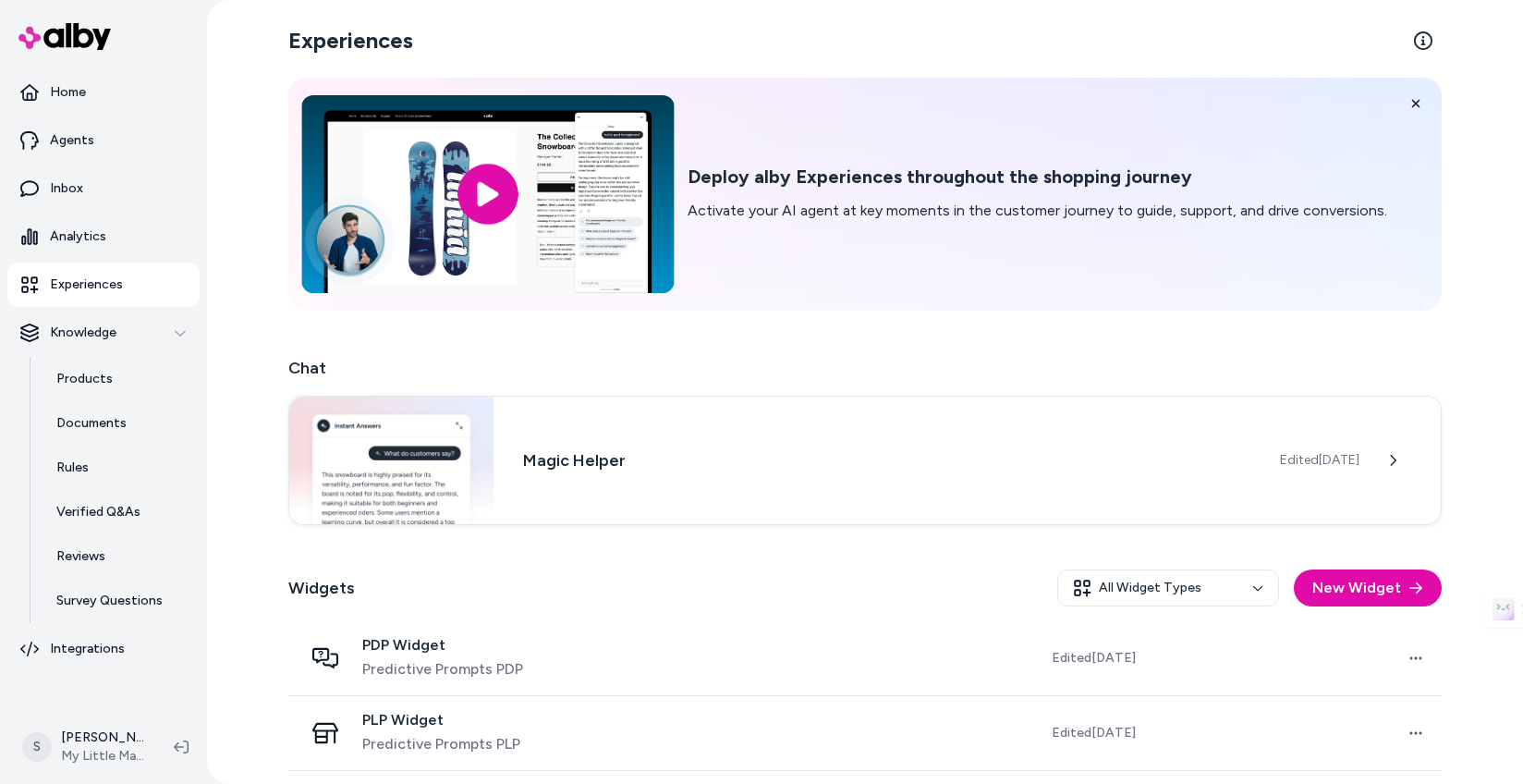
scroll to position [76, 0]
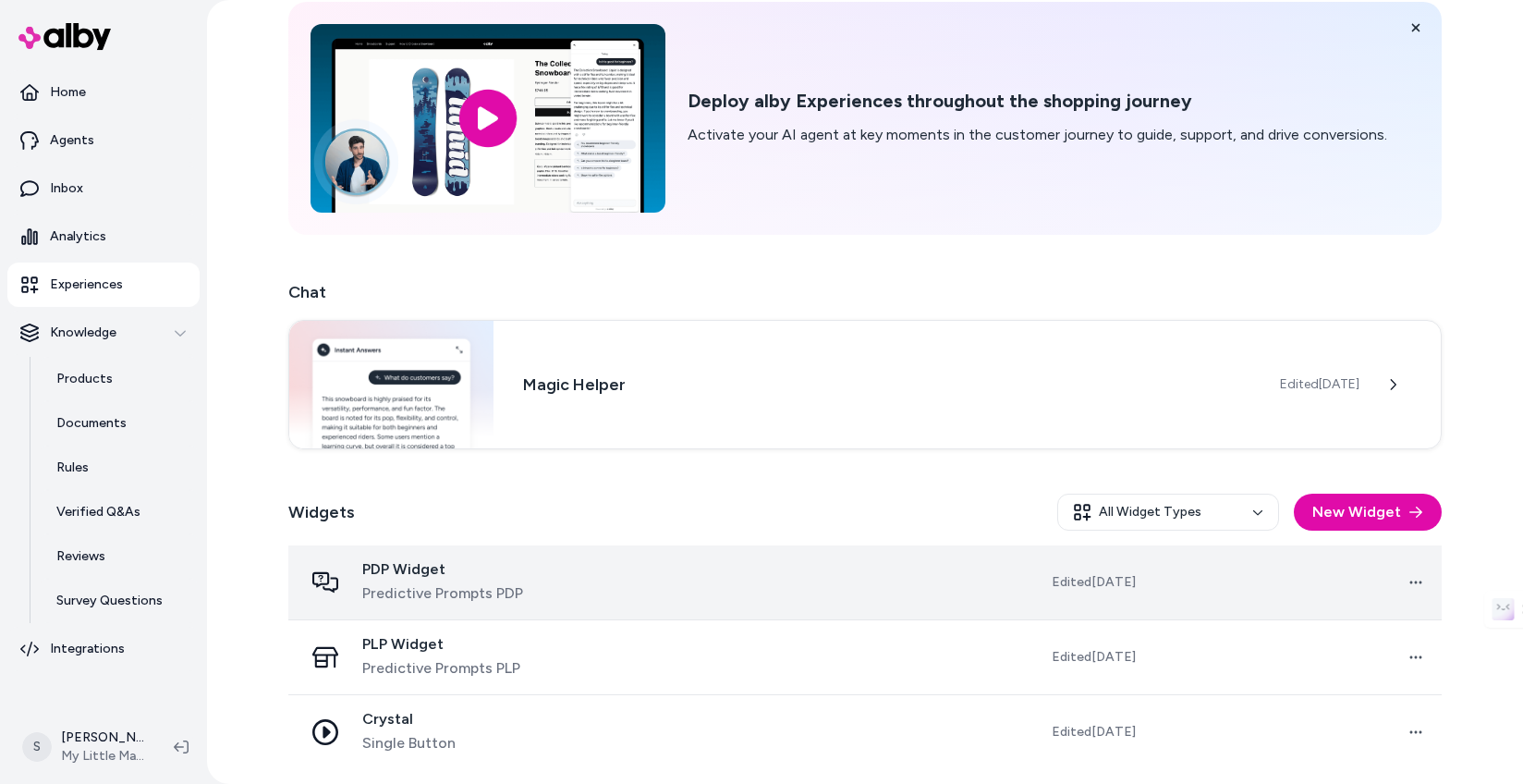
click at [443, 571] on span "PDP Widget" at bounding box center [443, 569] width 161 height 18
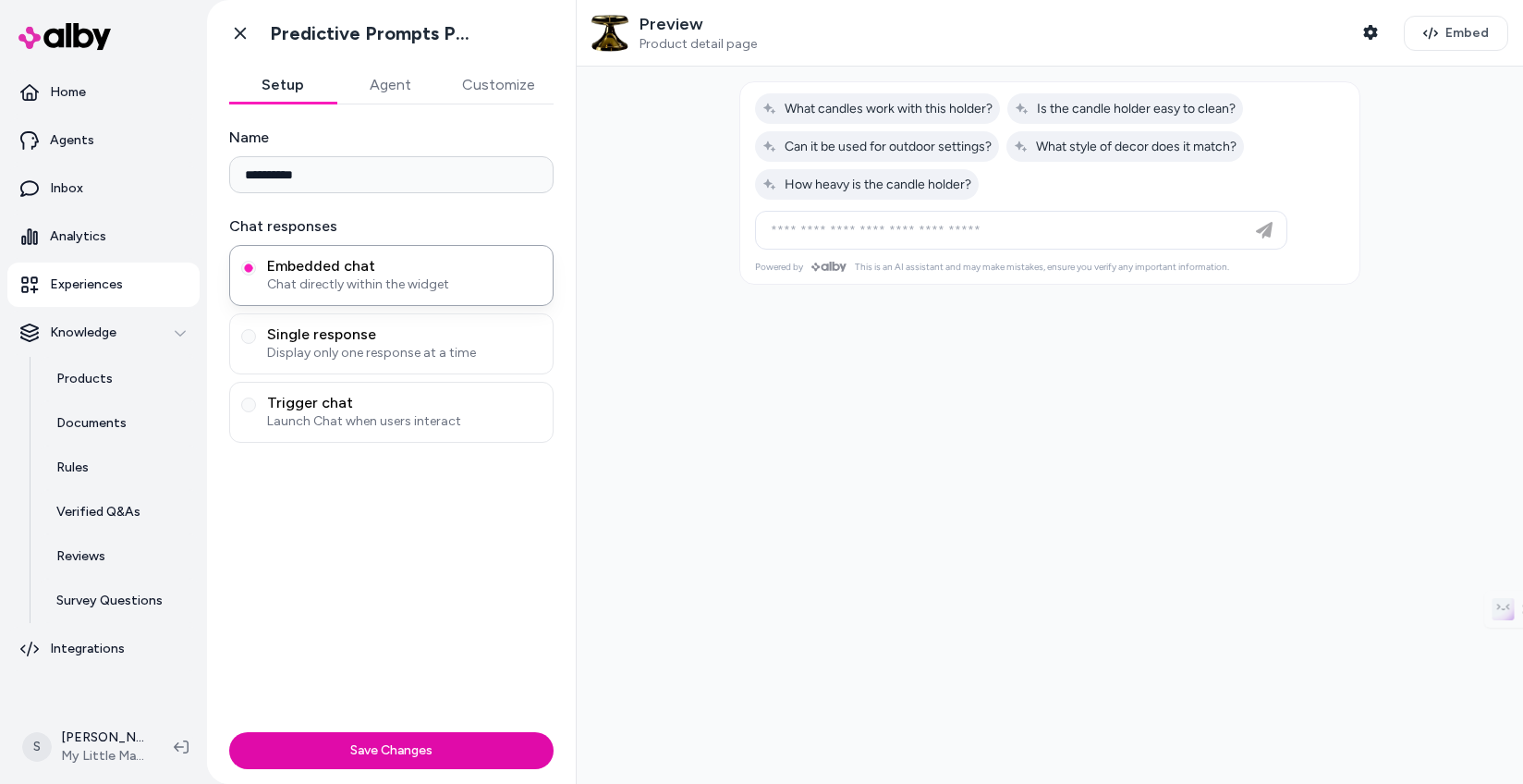
click at [406, 103] on div "Setup Agent Customize" at bounding box center [392, 85] width 324 height 38
click at [404, 88] on button "Agent" at bounding box center [390, 85] width 107 height 37
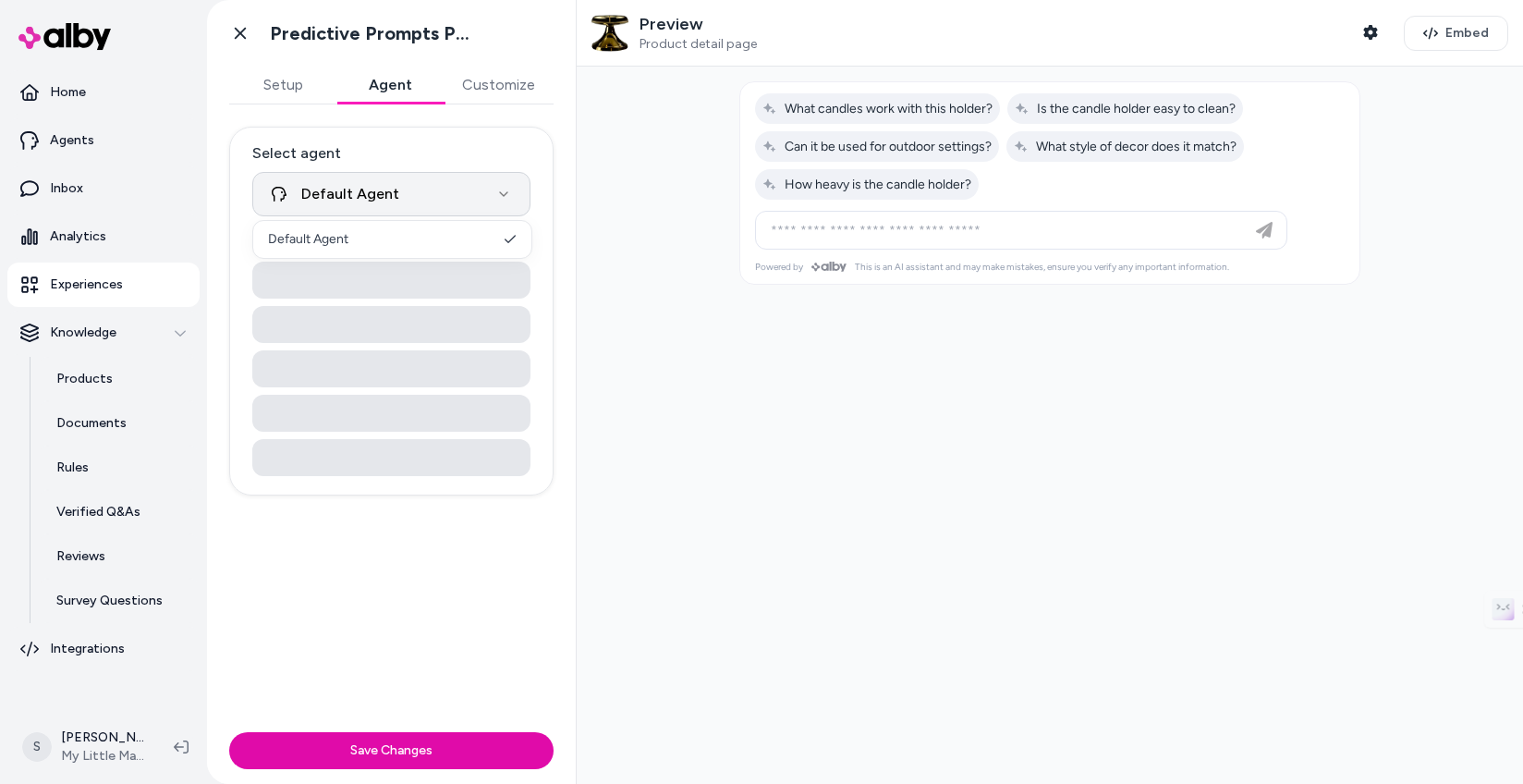
click at [436, 204] on html "**********" at bounding box center [761, 392] width 1523 height 784
click at [471, 93] on html "**********" at bounding box center [761, 392] width 1523 height 784
click at [484, 91] on button "Customize" at bounding box center [499, 85] width 110 height 37
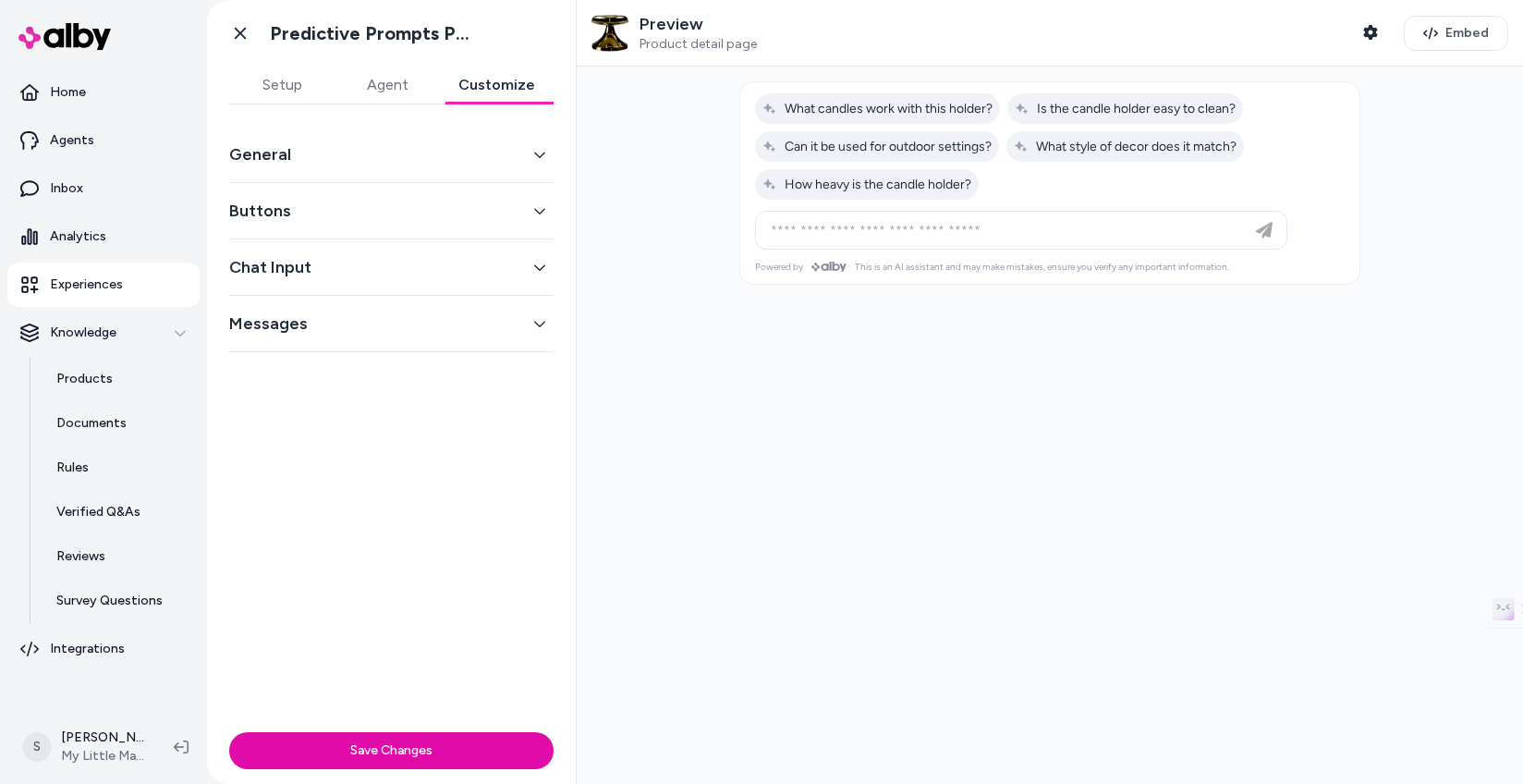
click at [393, 84] on button "Agent" at bounding box center [387, 85] width 105 height 37
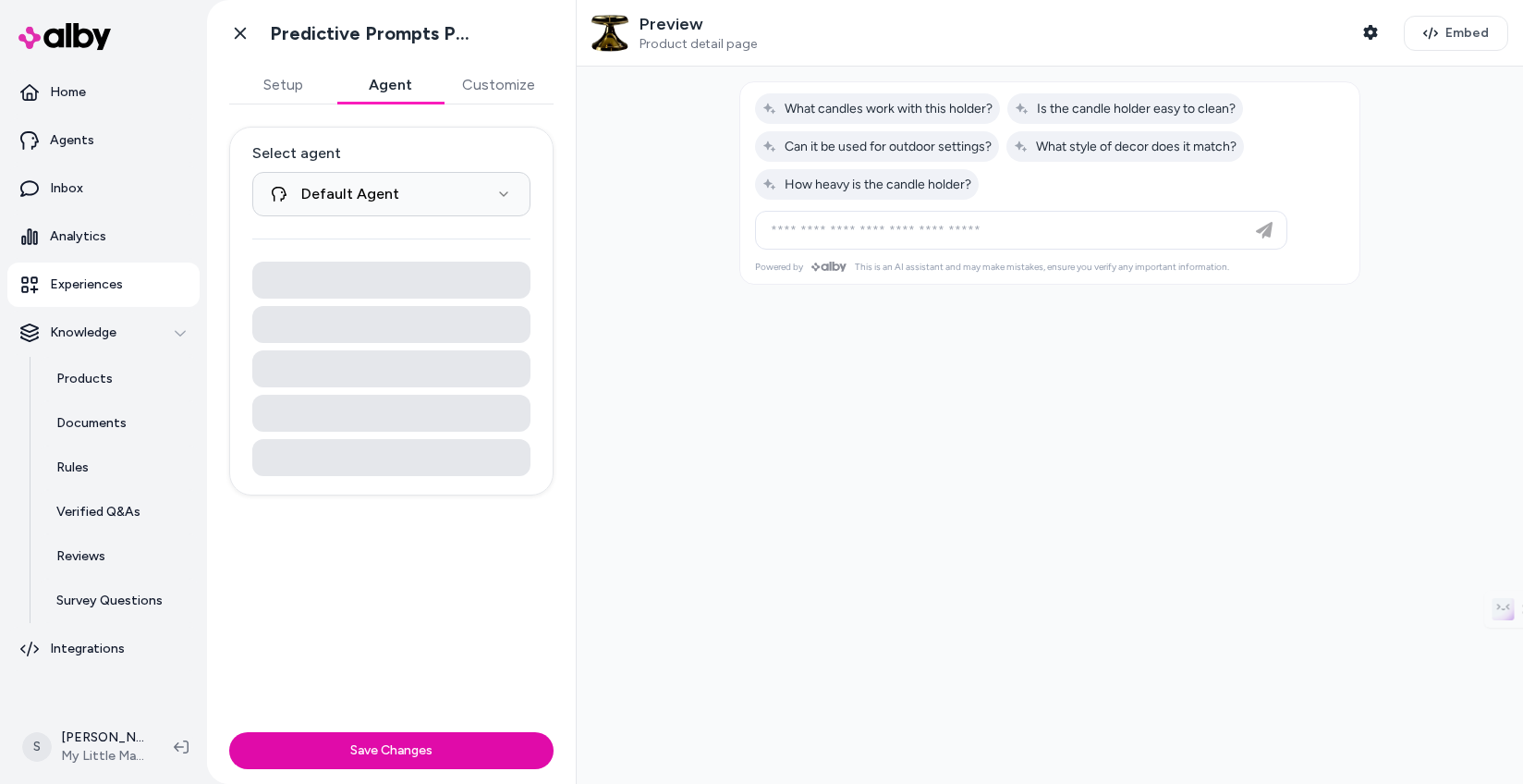
click at [268, 84] on button "Setup" at bounding box center [283, 85] width 107 height 37
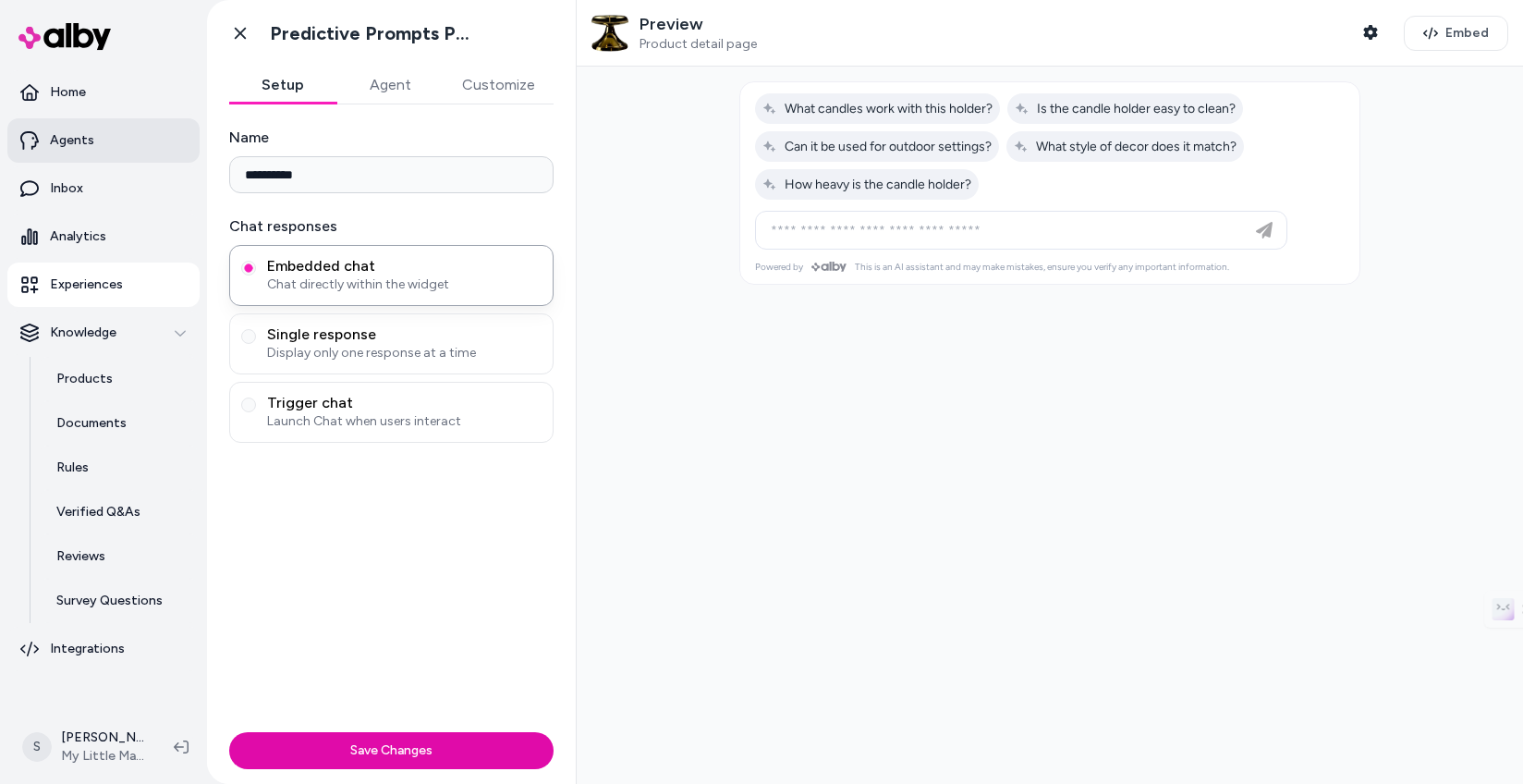
click at [121, 136] on link "Agents" at bounding box center [103, 141] width 192 height 44
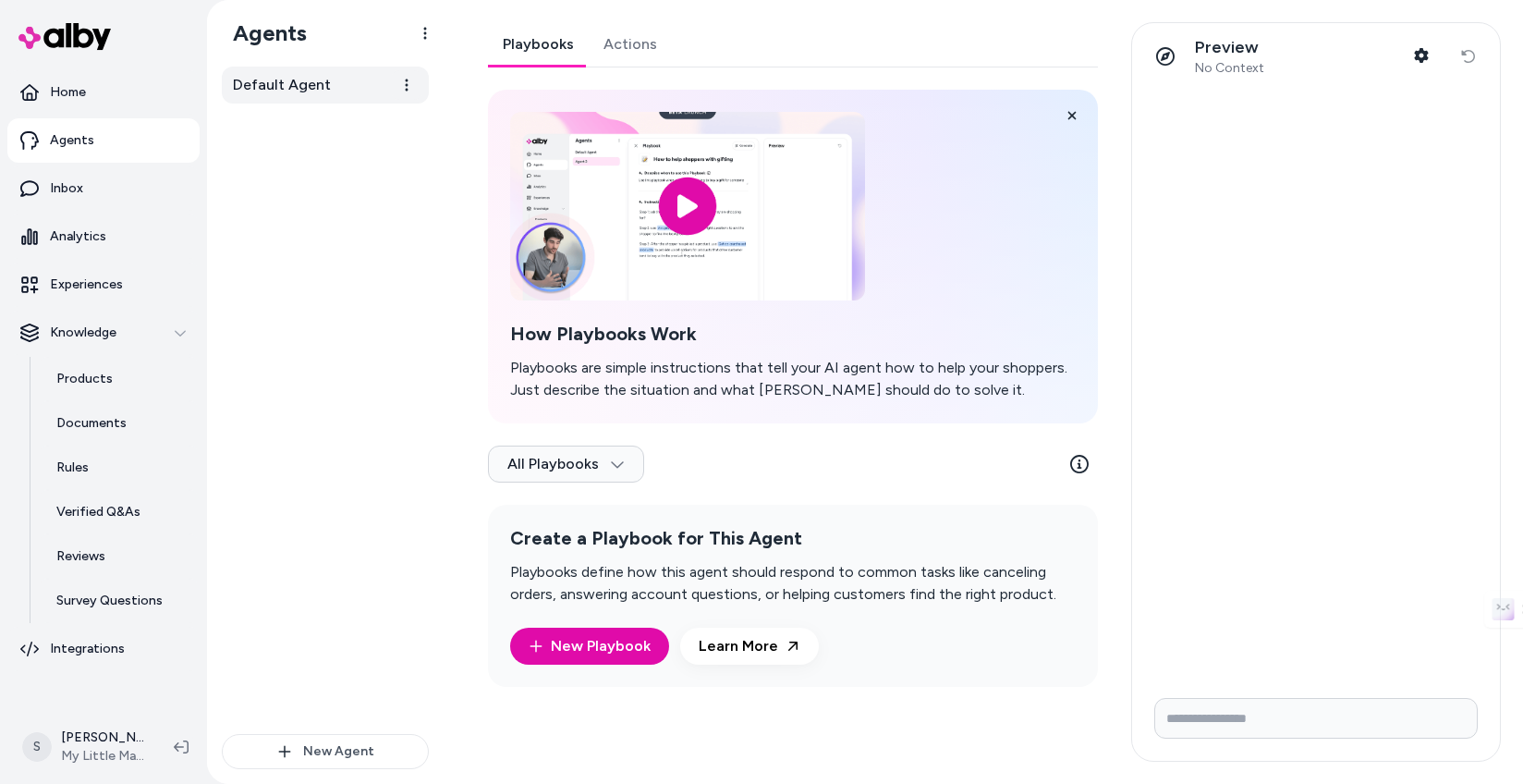
click at [315, 79] on span "Default Agent" at bounding box center [283, 85] width 98 height 22
click at [620, 466] on html "Home Agents Inbox Analytics Experiences Knowledge Products Documents Rules Veri…" at bounding box center [761, 392] width 1523 height 784
click at [748, 472] on div "All Playbooks" at bounding box center [793, 468] width 611 height 74
click at [594, 460] on html "Home Agents Inbox Analytics Experiences Knowledge Products Documents Rules Veri…" at bounding box center [761, 392] width 1523 height 784
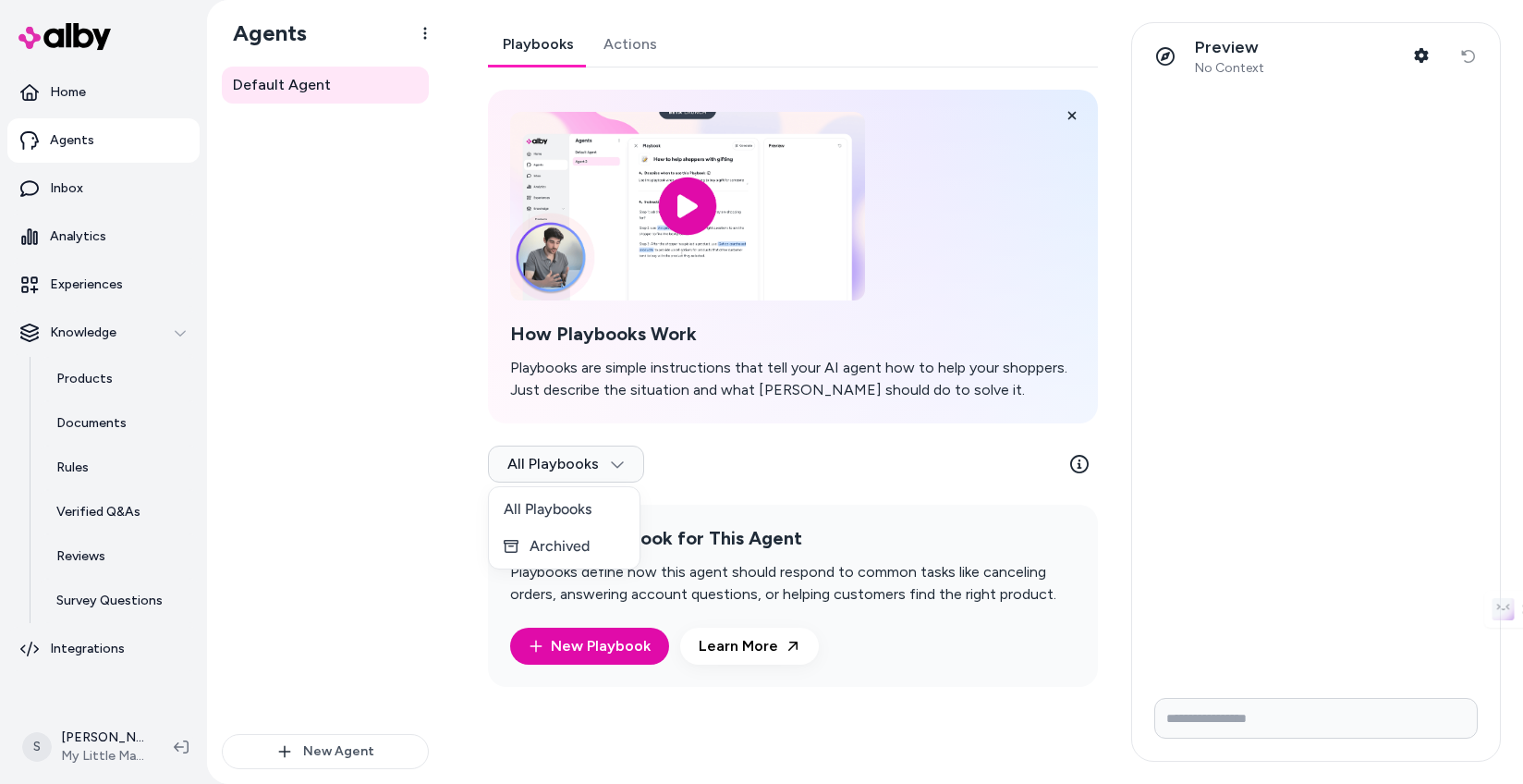
click at [707, 446] on html "Home Agents Inbox Analytics Experiences Knowledge Products Documents Rules Veri…" at bounding box center [761, 392] width 1523 height 784
click at [316, 89] on span "Default Agent" at bounding box center [283, 85] width 98 height 22
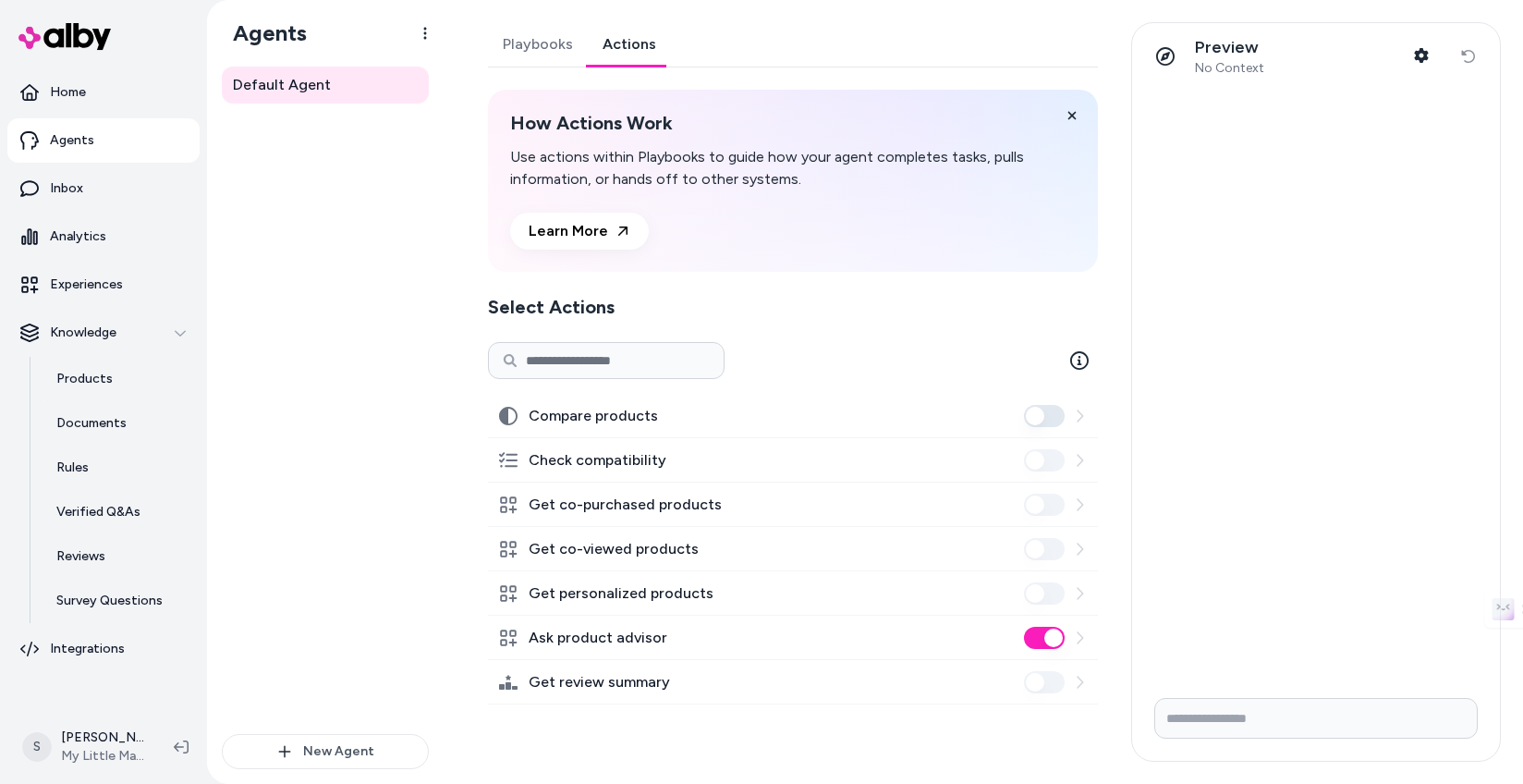
click at [590, 38] on link "Actions" at bounding box center [630, 44] width 83 height 44
click at [558, 38] on link "Playbooks" at bounding box center [538, 44] width 100 height 44
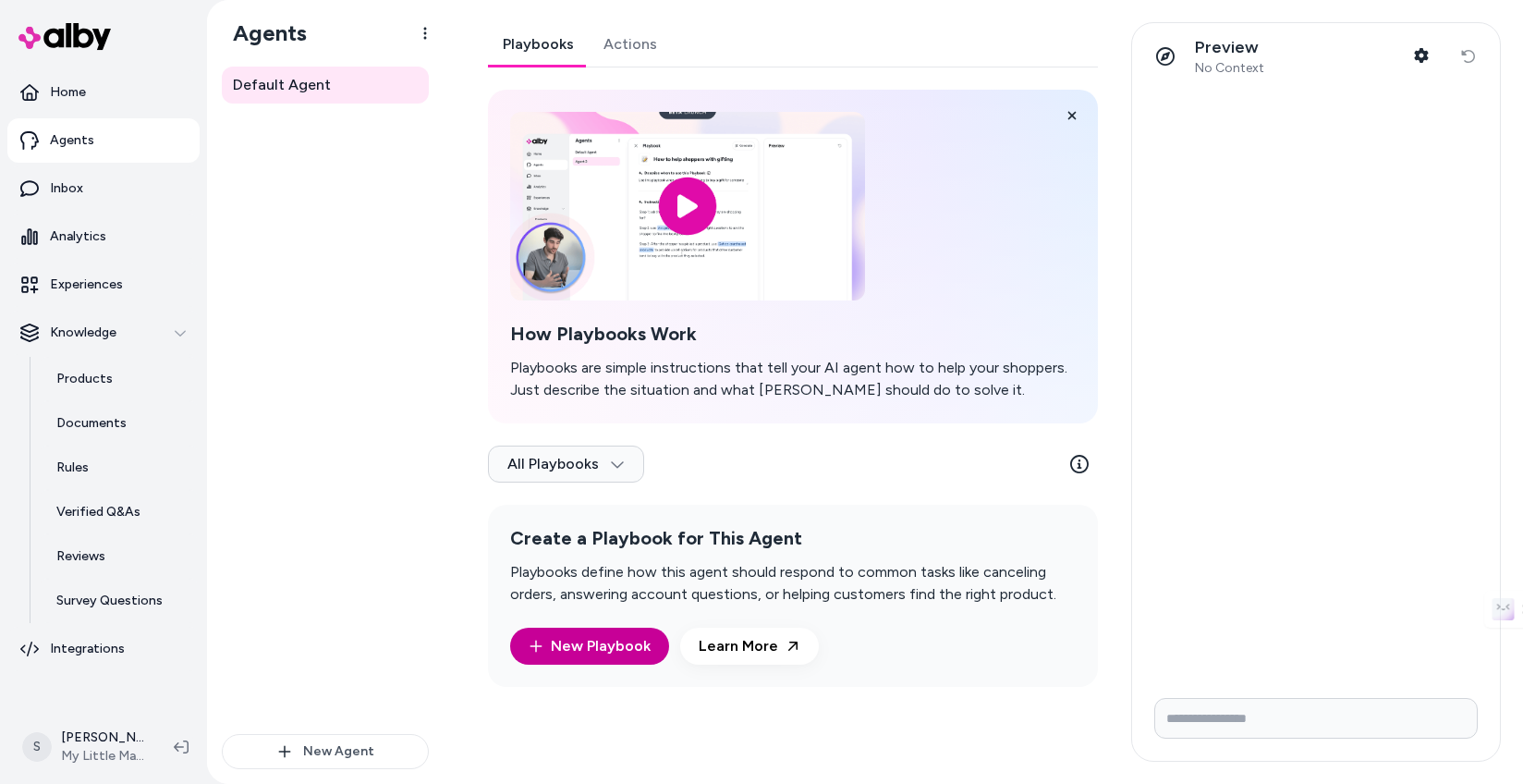
click at [624, 660] on button "New Playbook" at bounding box center [589, 646] width 159 height 37
click at [584, 635] on link "New Playbook" at bounding box center [589, 645] width 122 height 22
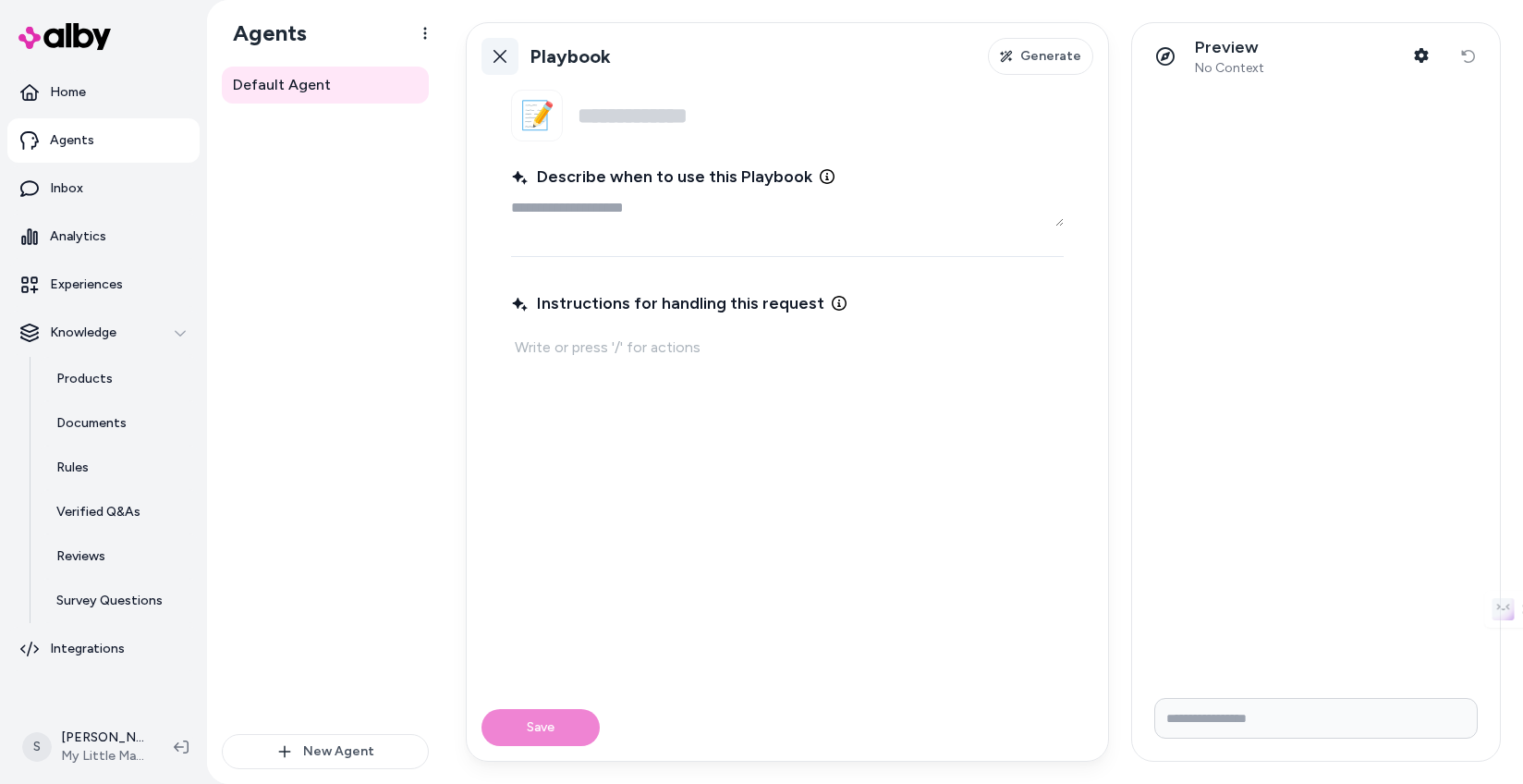
click at [502, 56] on icon at bounding box center [500, 56] width 14 height 14
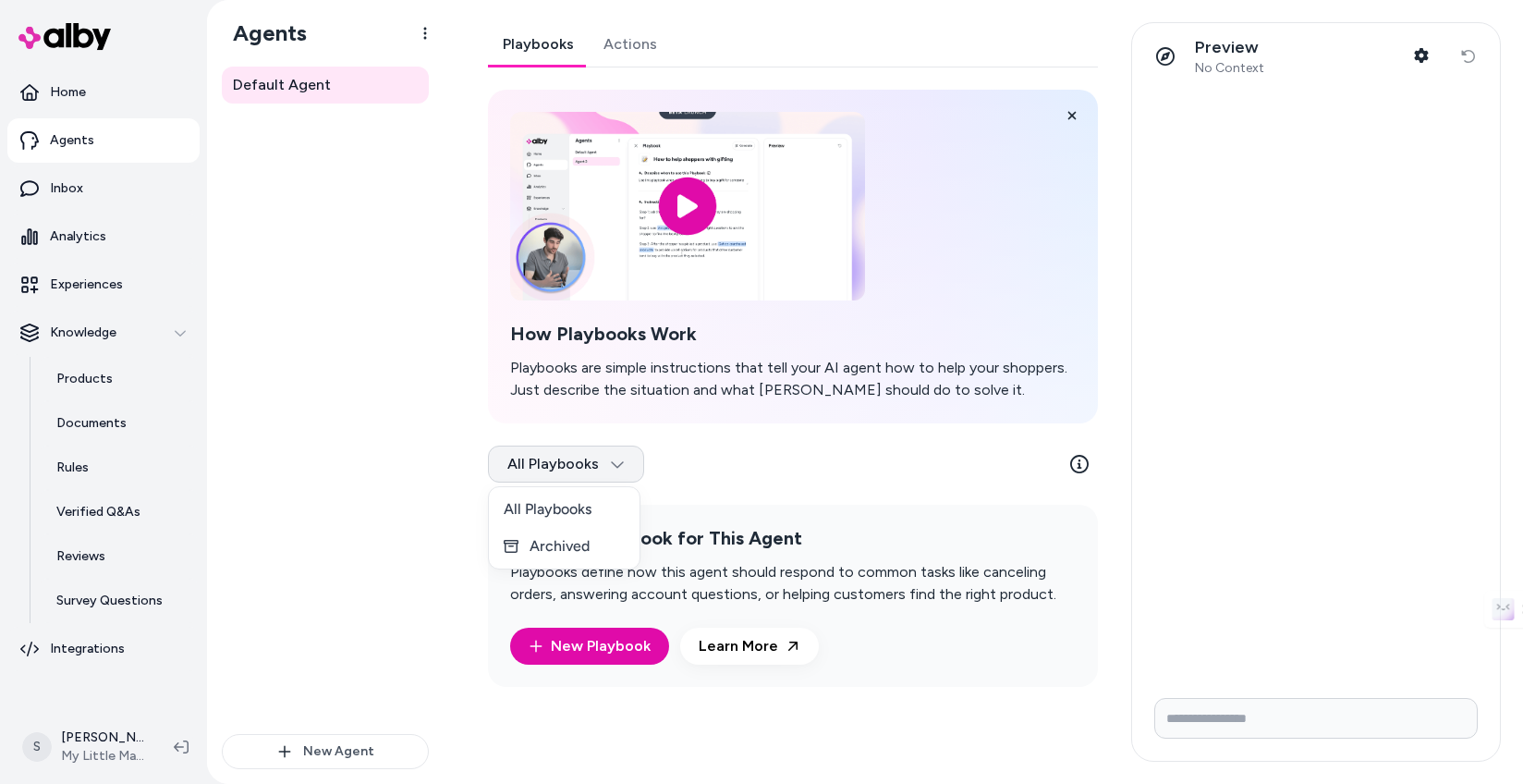
click at [609, 473] on html "Home Agents Inbox Analytics Experiences Knowledge Products Documents Rules Veri…" at bounding box center [761, 392] width 1523 height 784
click at [645, 463] on html "Home Agents Inbox Analytics Experiences Knowledge Products Documents Rules Veri…" at bounding box center [761, 392] width 1523 height 784
click at [735, 653] on link "Learn More" at bounding box center [749, 646] width 139 height 37
click at [350, 90] on link "Default Agent" at bounding box center [325, 85] width 207 height 37
click at [649, 43] on link "Actions" at bounding box center [631, 44] width 83 height 44
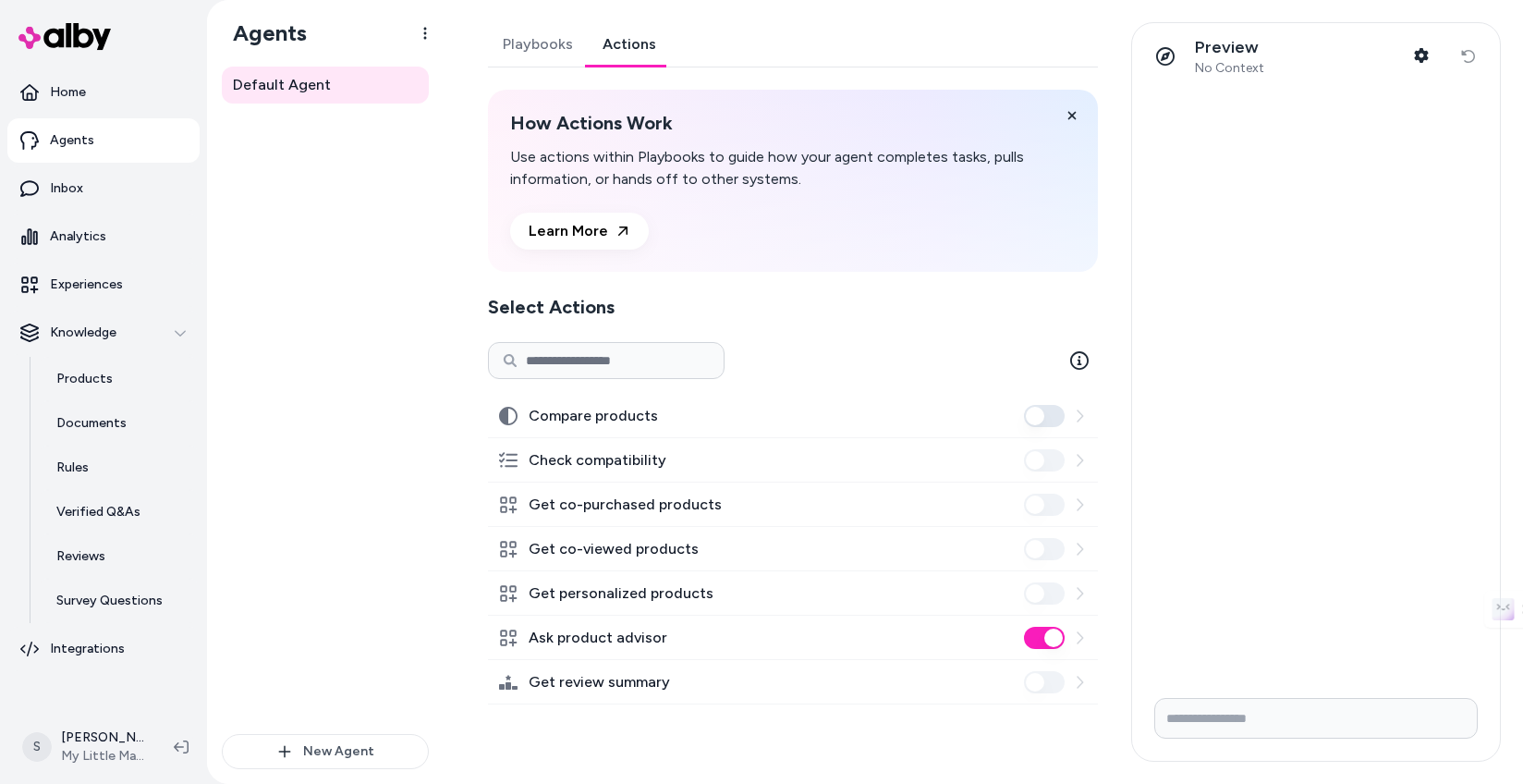
click at [555, 38] on link "Playbooks" at bounding box center [538, 44] width 100 height 44
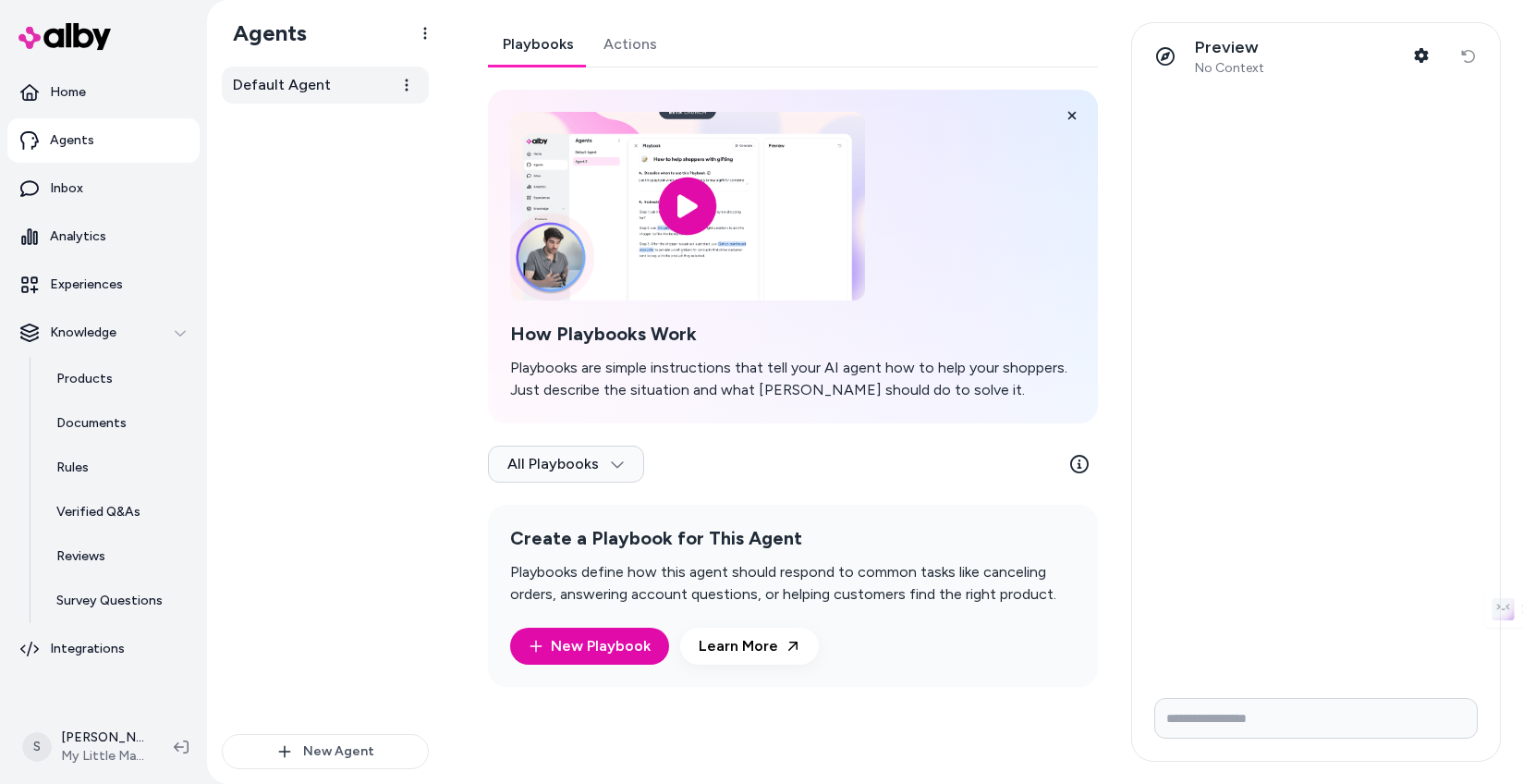
click at [314, 99] on link "Default Agent" at bounding box center [325, 85] width 207 height 37
click at [604, 649] on link "New Playbook" at bounding box center [589, 645] width 122 height 22
type textarea "*"
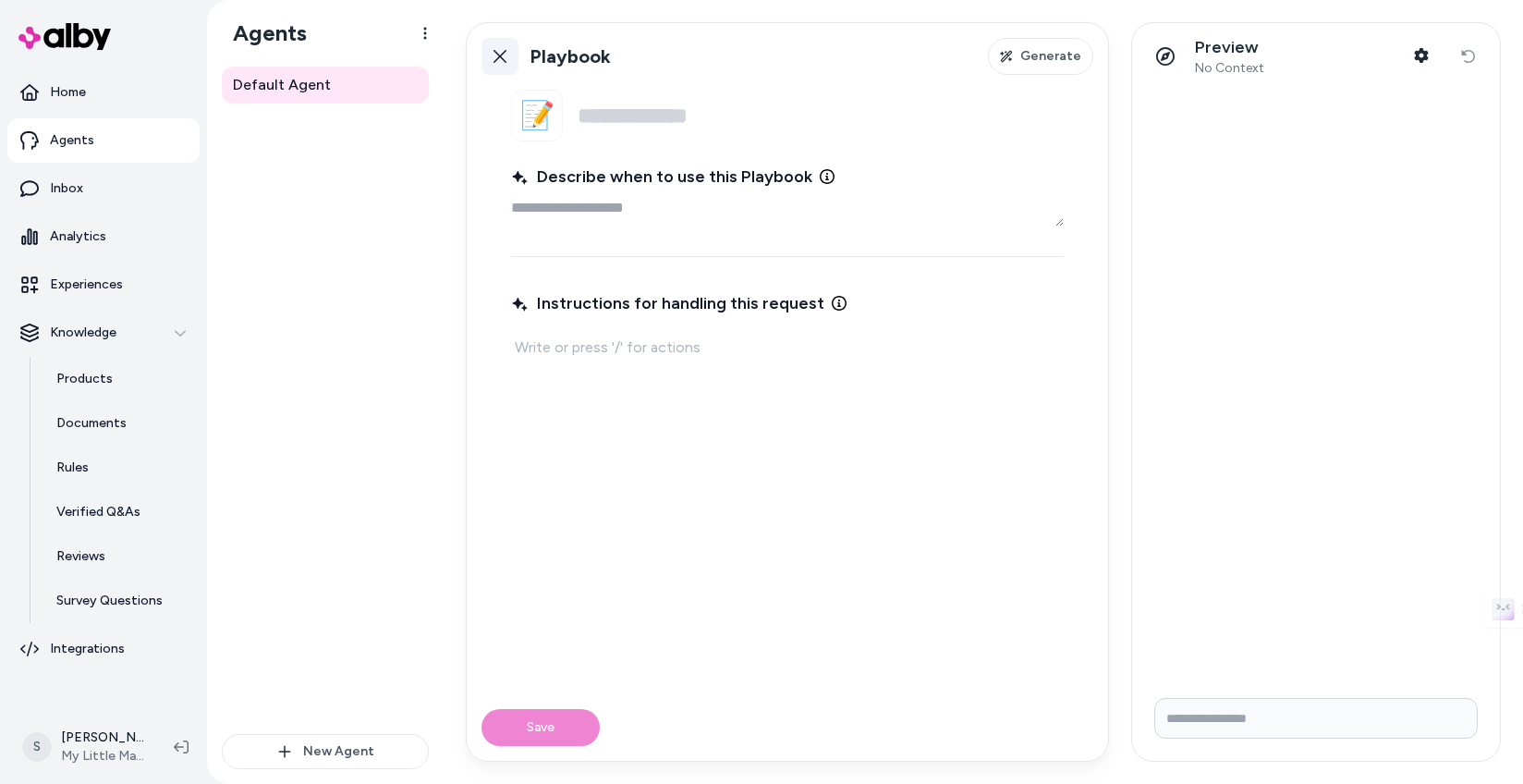
click at [494, 53] on icon at bounding box center [500, 56] width 14 height 14
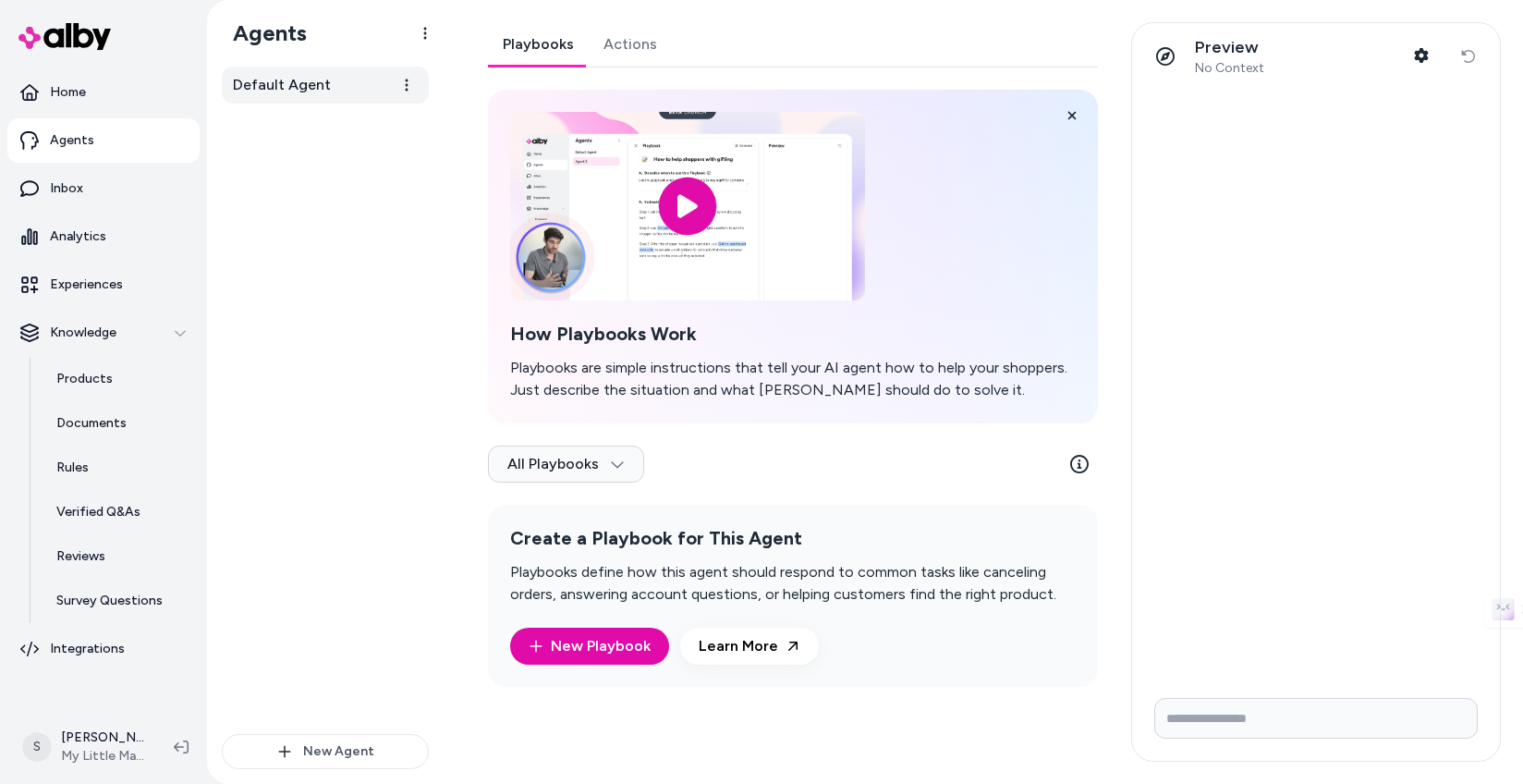
click at [320, 79] on span "Default Agent" at bounding box center [283, 85] width 98 height 22
click at [118, 280] on p "Experiences" at bounding box center [87, 284] width 73 height 18
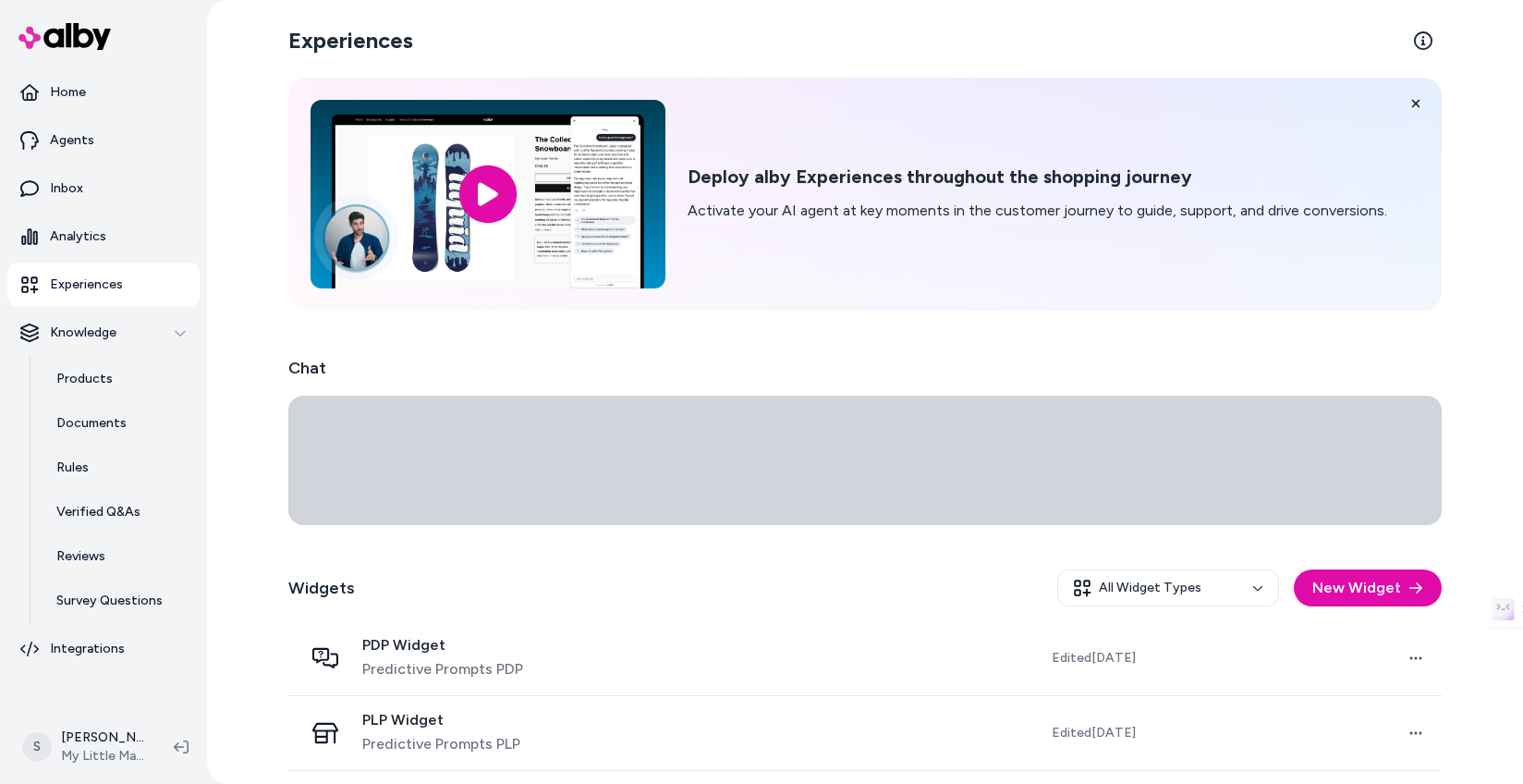
scroll to position [76, 0]
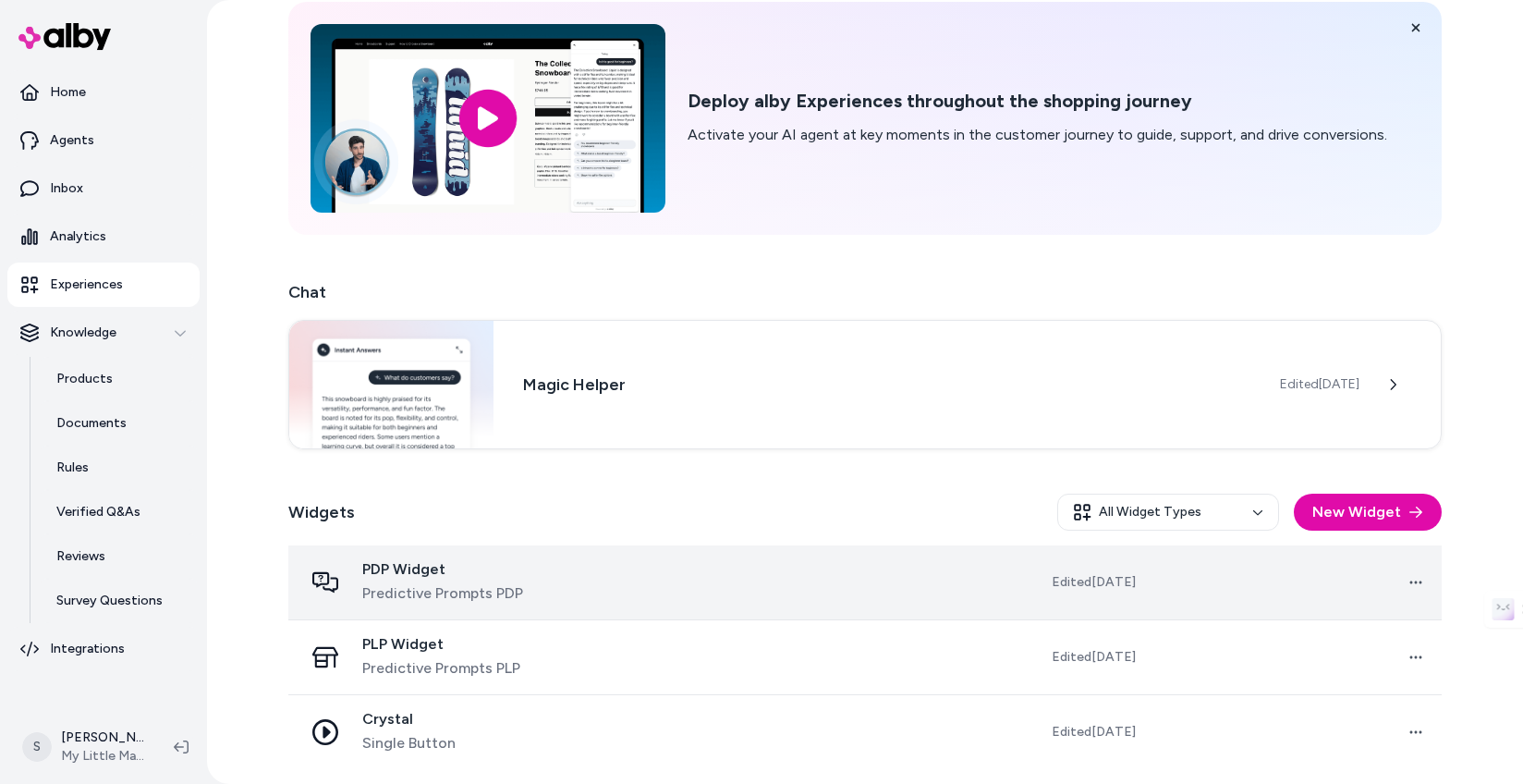
click at [444, 568] on span "PDP Widget" at bounding box center [443, 569] width 161 height 18
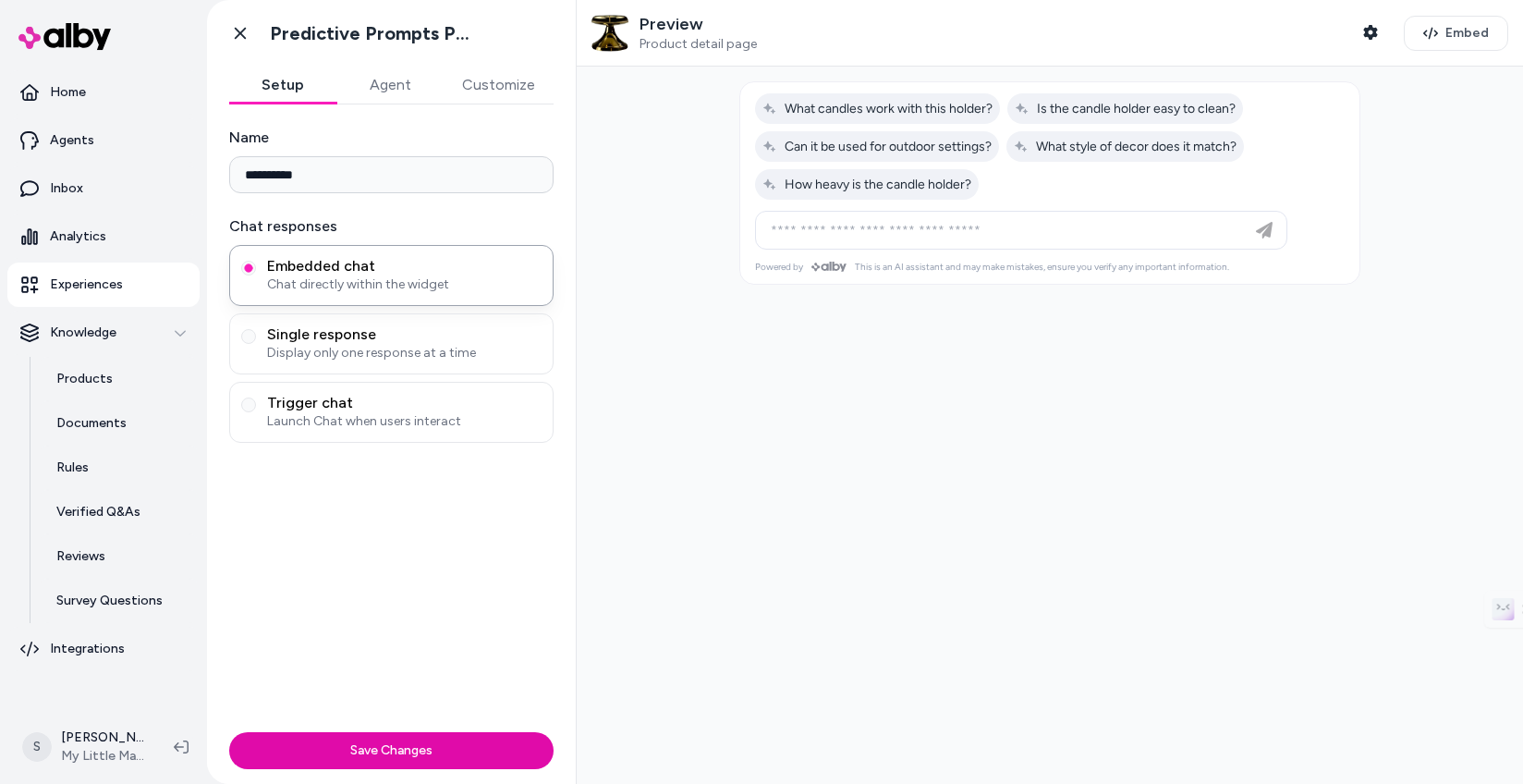
click at [394, 85] on button "Agent" at bounding box center [390, 85] width 107 height 37
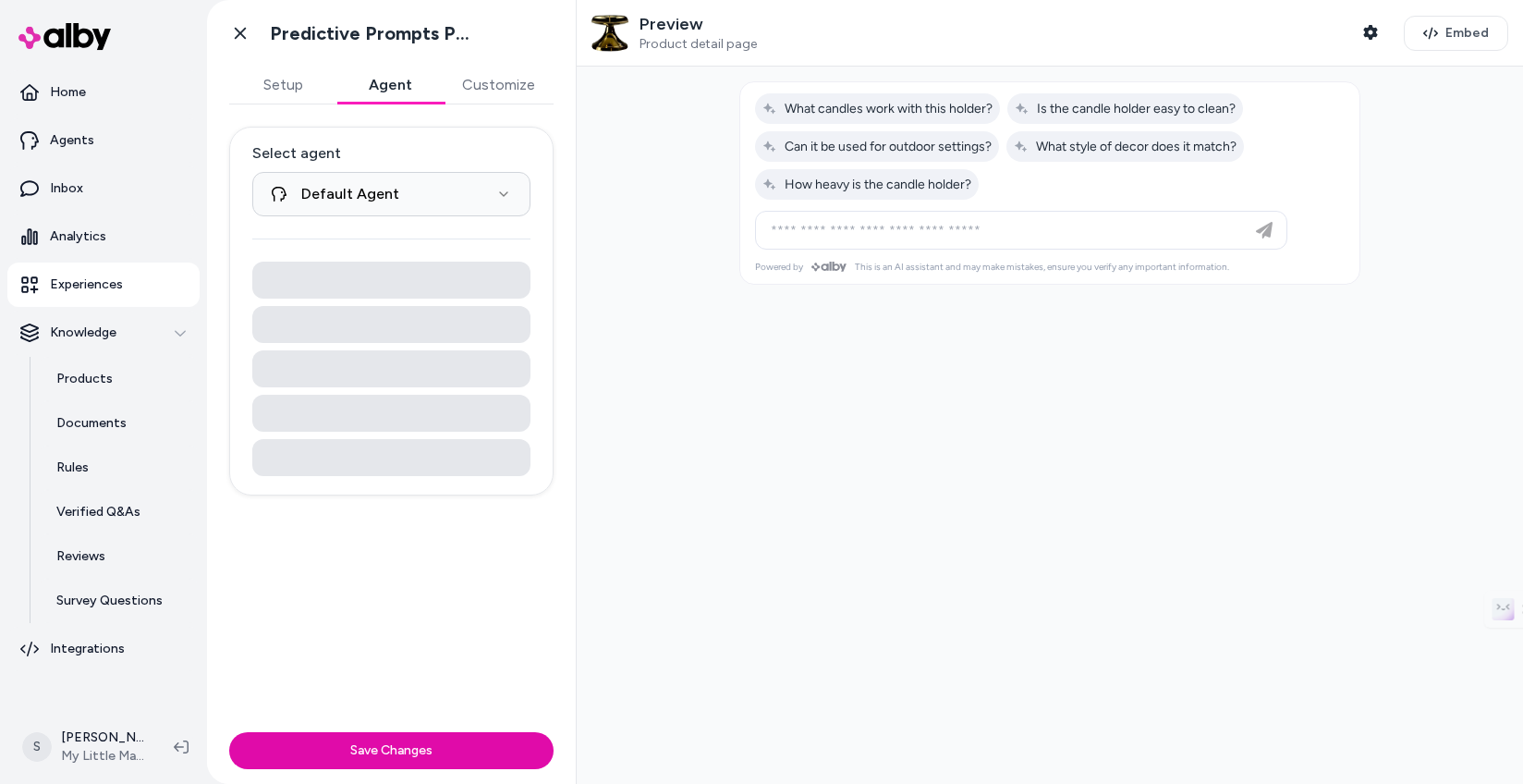
click at [456, 84] on button "Customize" at bounding box center [499, 85] width 110 height 37
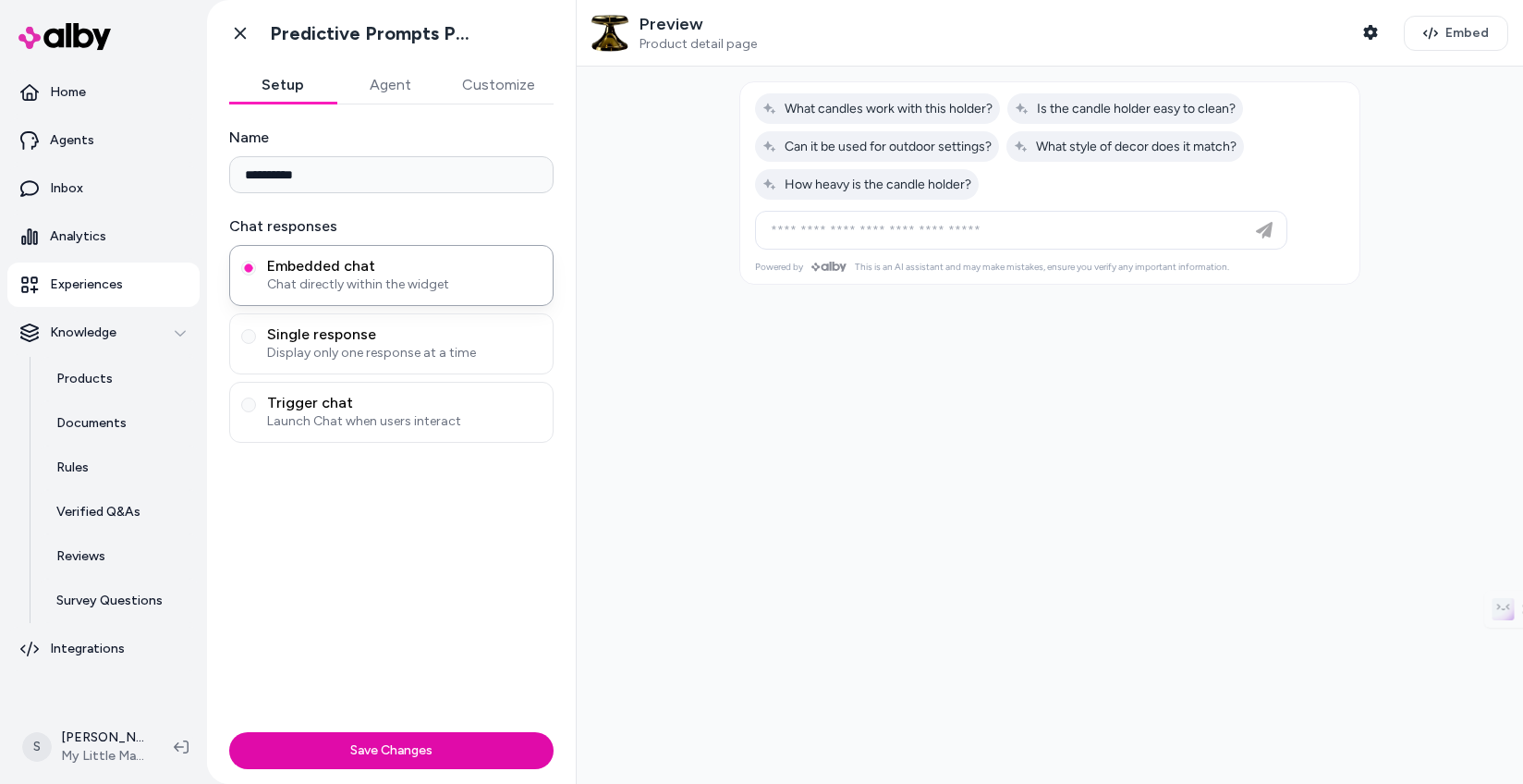
click at [304, 94] on button "Setup" at bounding box center [283, 85] width 107 height 37
click at [961, 230] on input at bounding box center [1003, 230] width 486 height 22
click at [1369, 35] on icon "button" at bounding box center [1371, 32] width 14 height 14
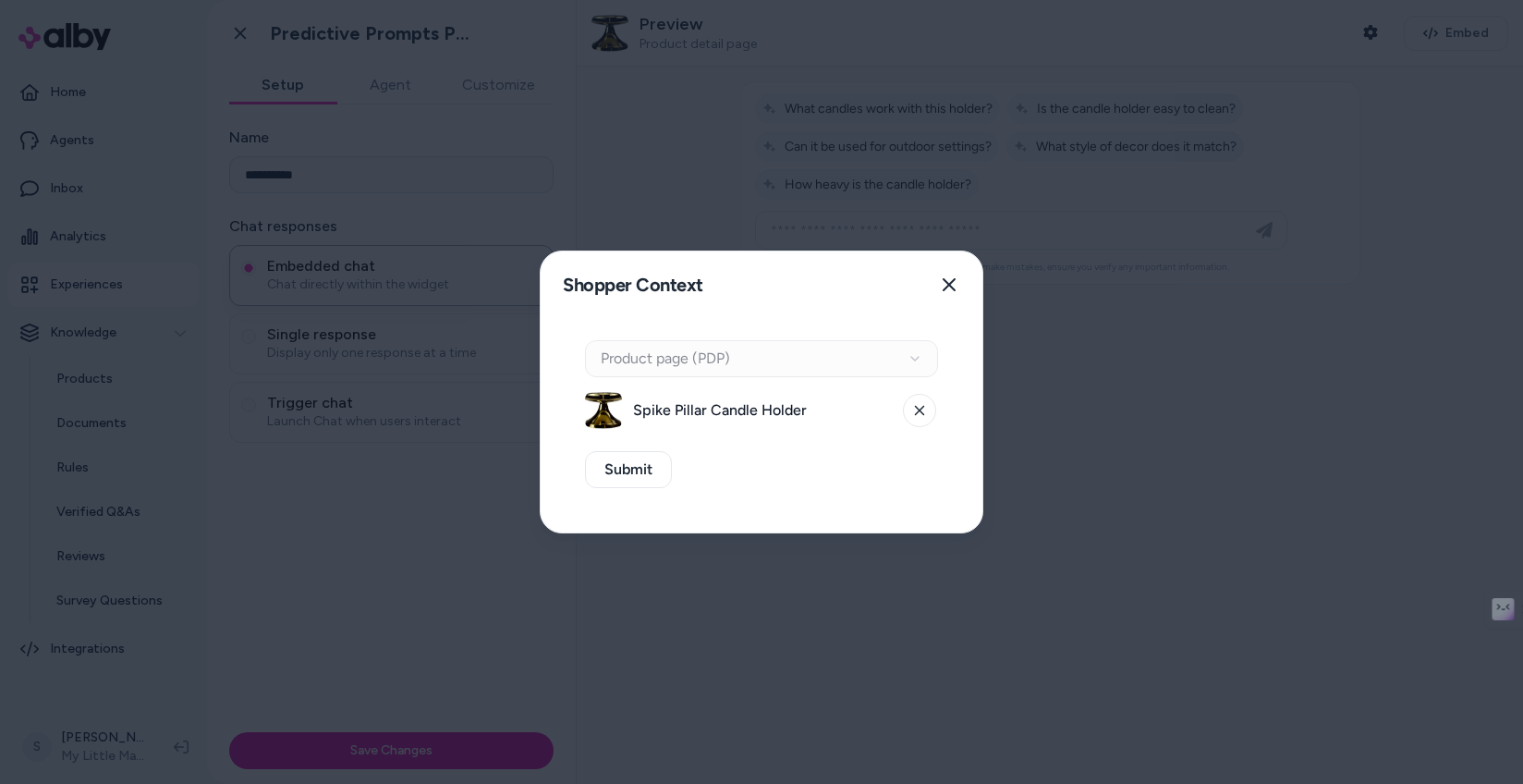
click at [739, 351] on div "Context Type Product page (PDP)" at bounding box center [762, 359] width 353 height 37
click at [725, 403] on span "Spike Pillar Candle Holder" at bounding box center [763, 410] width 258 height 22
click at [924, 406] on icon at bounding box center [920, 411] width 12 height 12
click at [796, 424] on button "Select a product" at bounding box center [762, 410] width 353 height 37
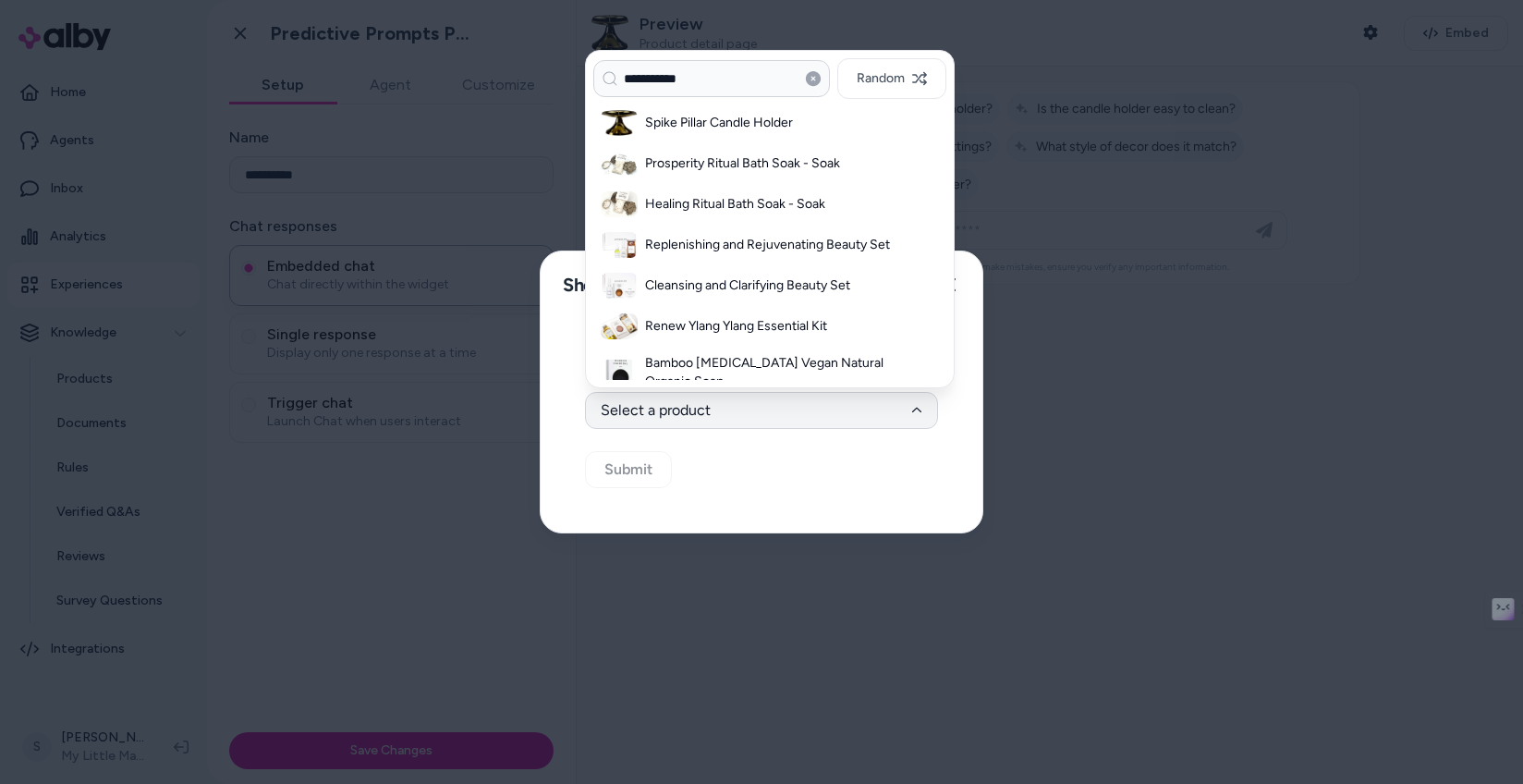
type input "**********"
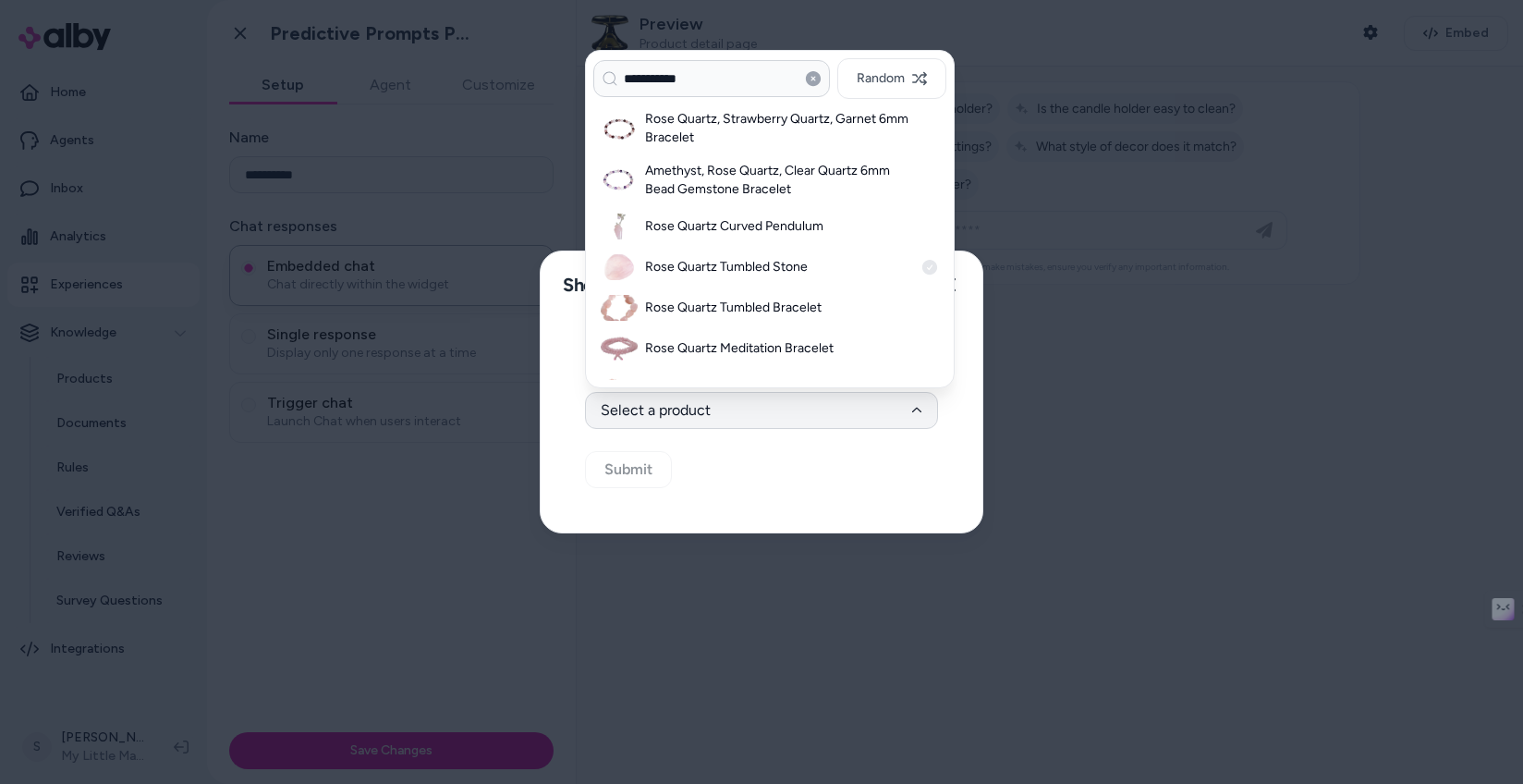
click at [733, 269] on h3 "Rose Quartz Tumbled Stone" at bounding box center [779, 266] width 268 height 18
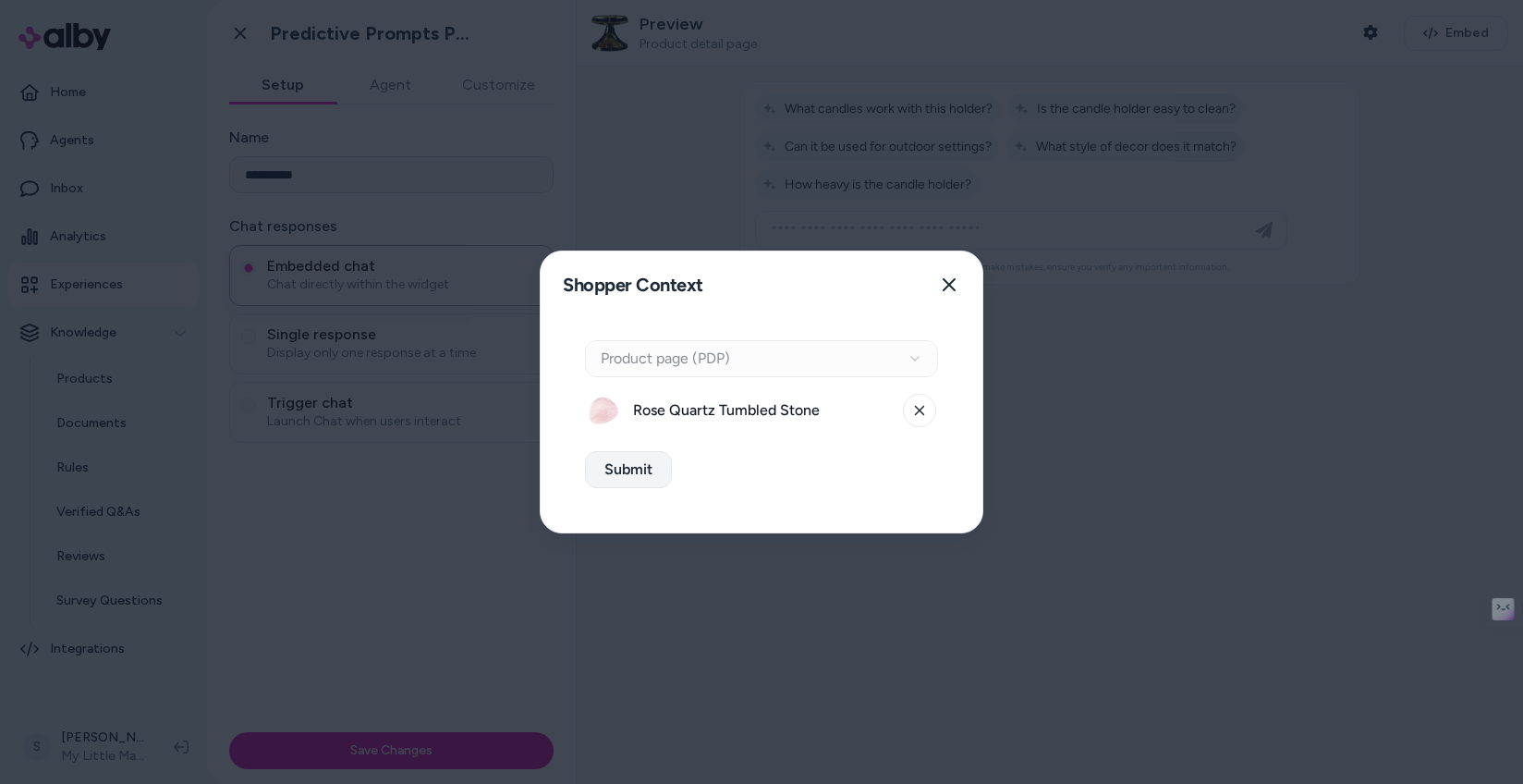
click at [609, 473] on button "Submit" at bounding box center [629, 470] width 87 height 37
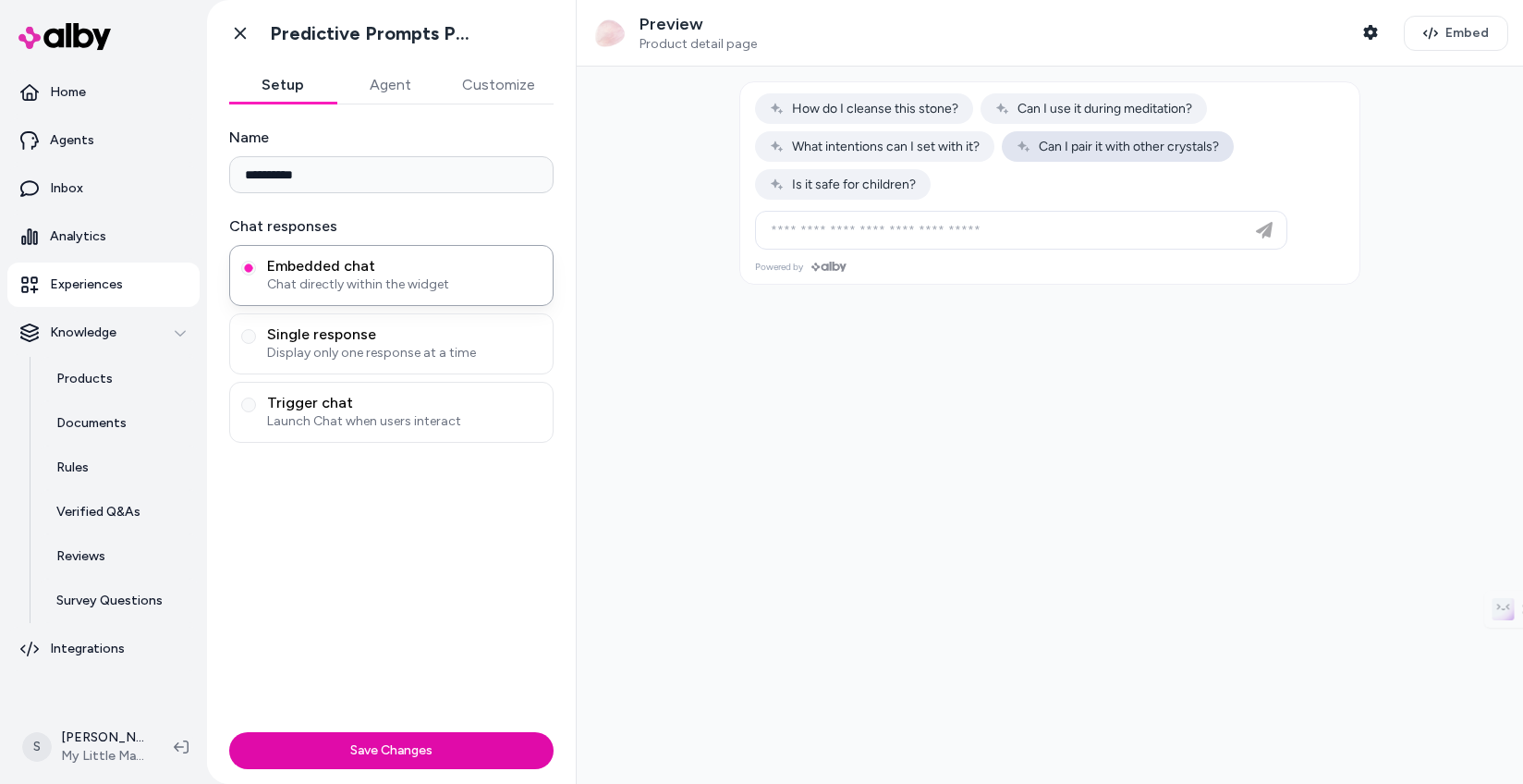
click at [1143, 149] on span "Can I pair it with other crystals?" at bounding box center [1118, 147] width 203 height 15
type input "**********"
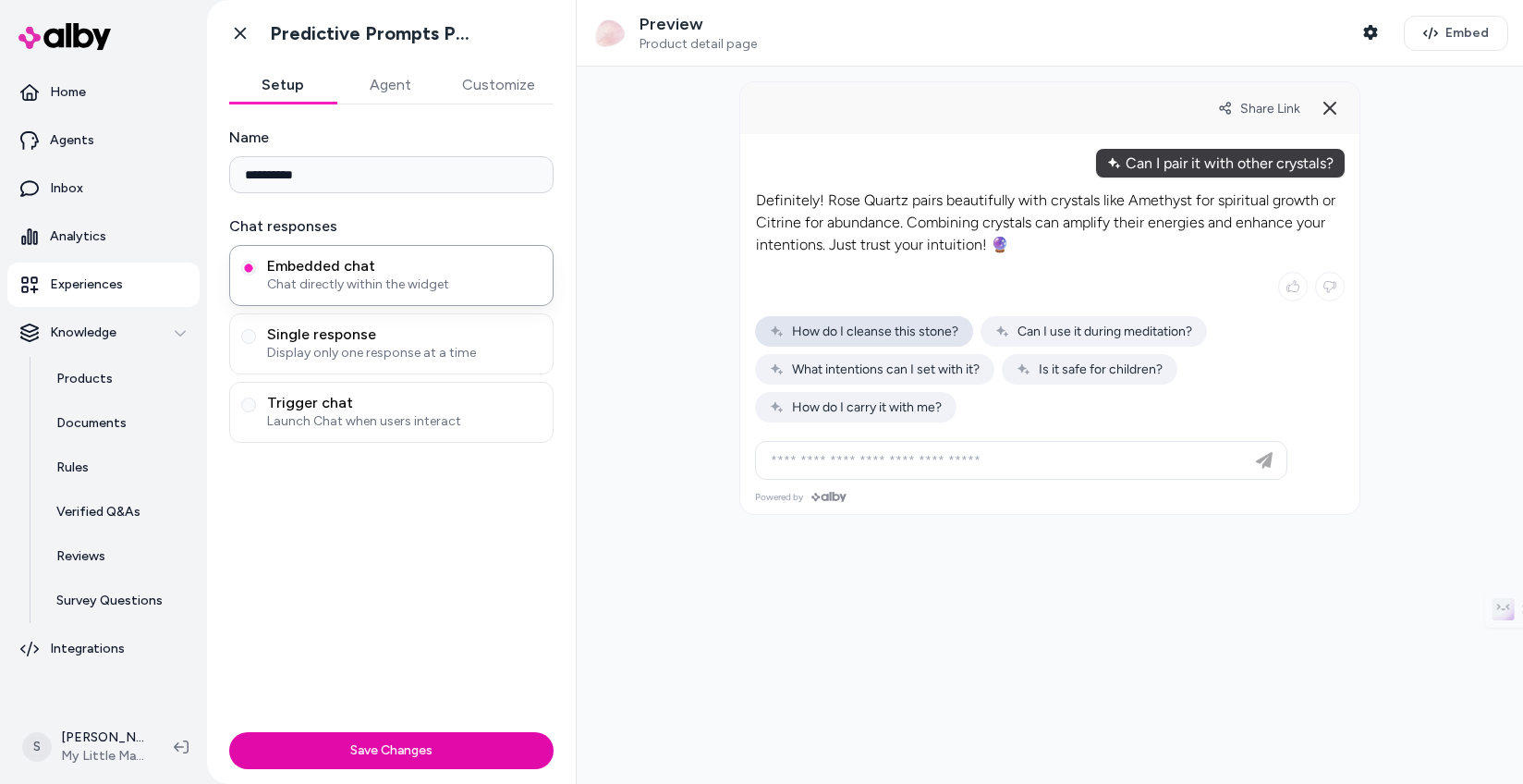
click at [890, 328] on span "How do I cleanse this stone?" at bounding box center [864, 331] width 189 height 15
type input "**********"
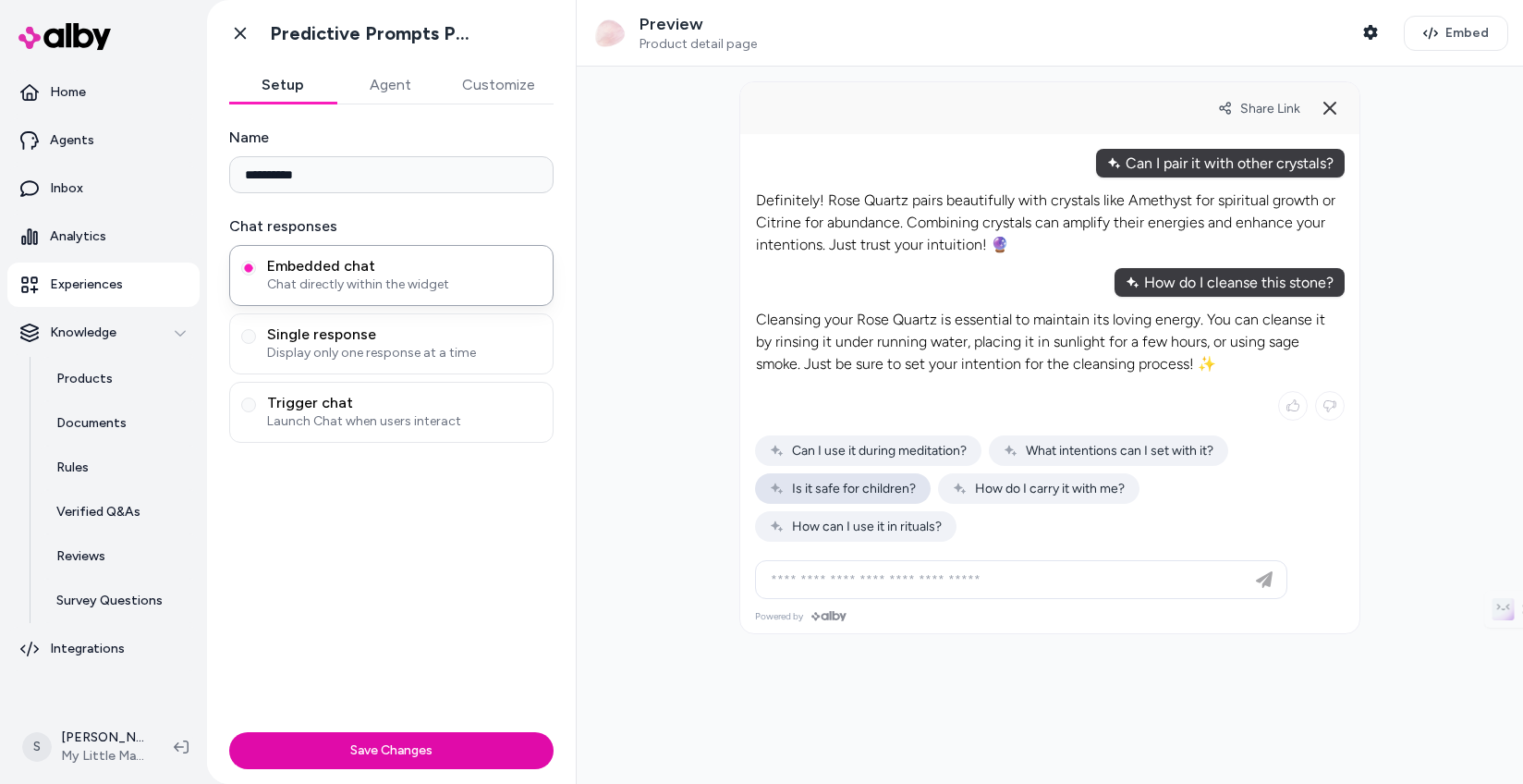
click at [846, 489] on span "Is it safe for children?" at bounding box center [842, 488] width 146 height 15
type input "**********"
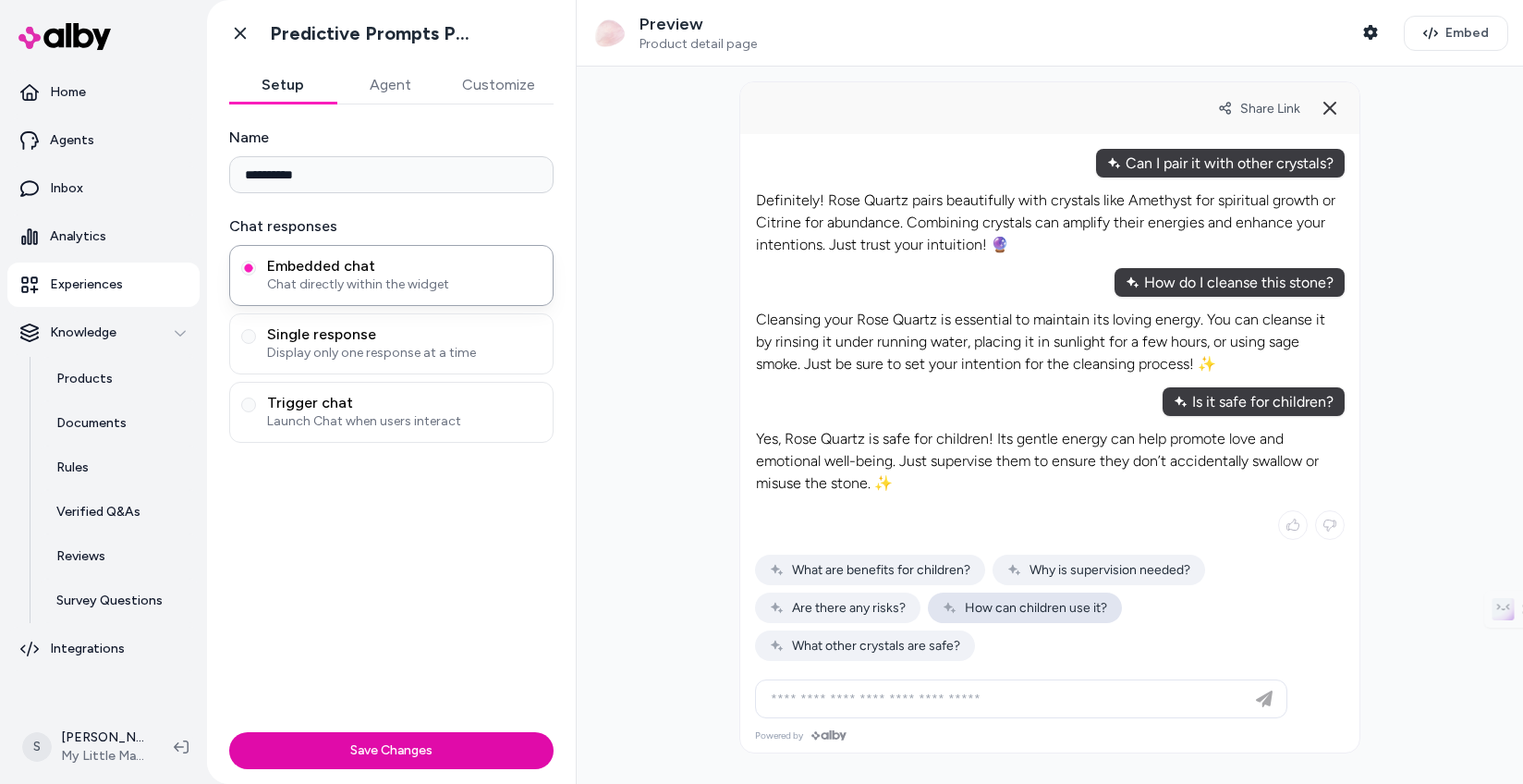
click at [1060, 606] on span "How can children use it?" at bounding box center [1025, 608] width 165 height 15
type input "**********"
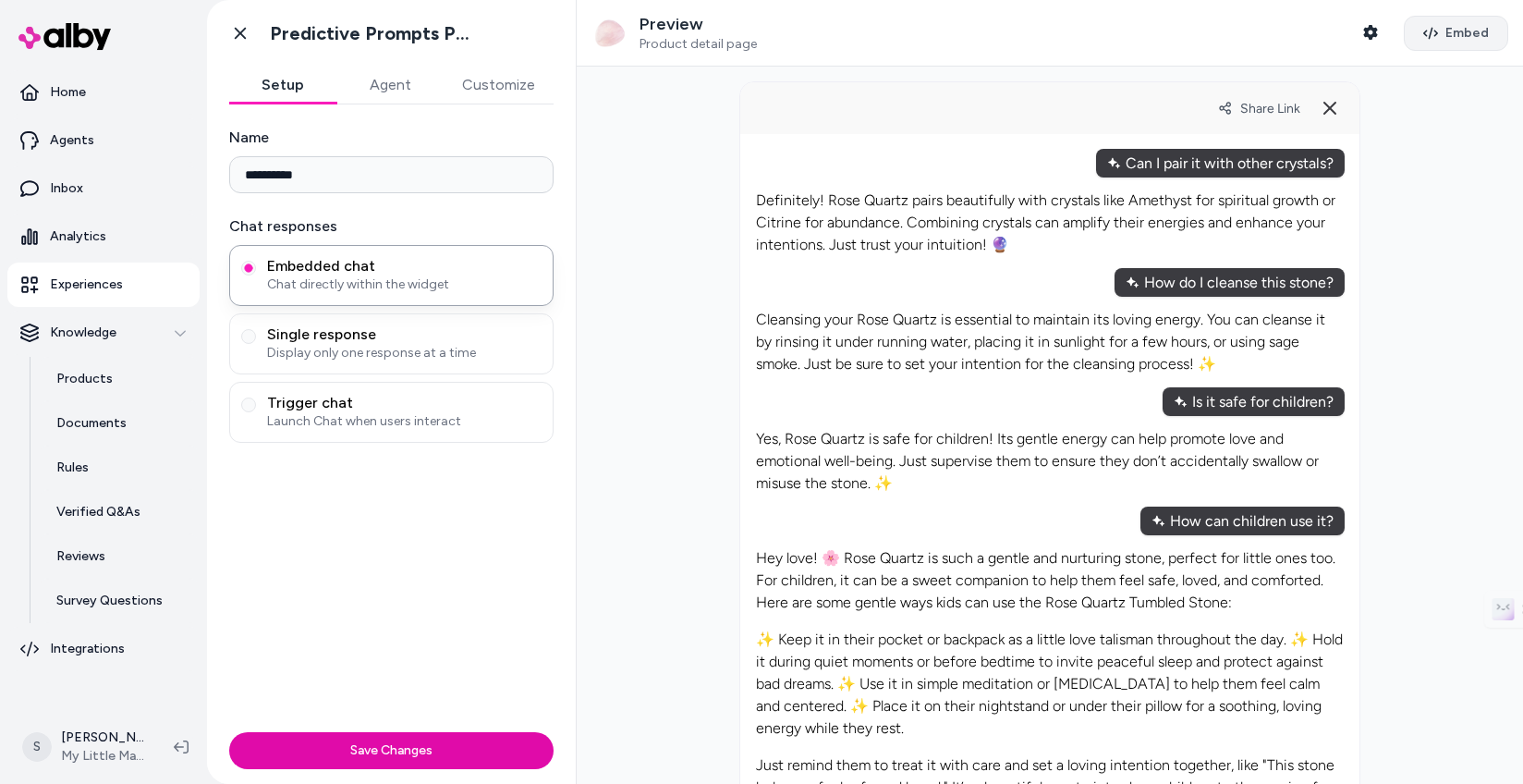
click at [1482, 28] on span "Embed" at bounding box center [1467, 33] width 43 height 18
